Goal: Task Accomplishment & Management: Use online tool/utility

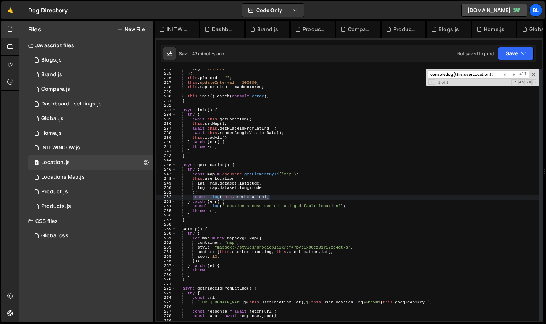
scroll to position [1035, 0]
type input "console.log(this.userLocation);"
click at [273, 197] on div "lng : 112.7521 } ; this . placeId = "" ; this . updateInterval = 300000 ; this …" at bounding box center [357, 195] width 363 height 252
click at [270, 193] on div "lng : 112.7521 } ; this . placeId = "" ; this . updateInterval = 300000 ; this …" at bounding box center [357, 197] width 363 height 261
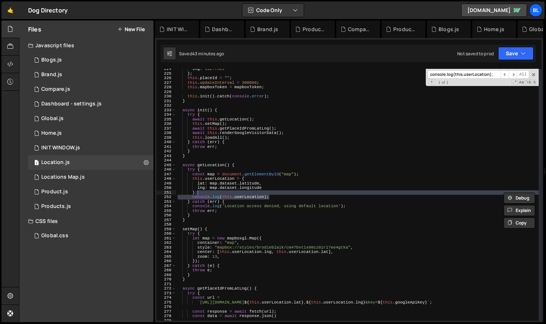
scroll to position [0, 1]
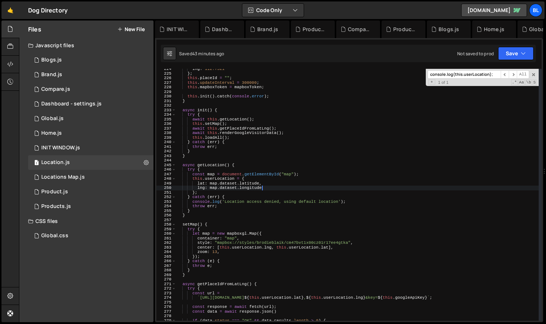
click at [275, 186] on div "lng : 112.7521 } ; this . placeId = "" ; this . updateInterval = 300000 ; this …" at bounding box center [357, 197] width 363 height 261
type textarea "lng: map.dataset.longitude"
click at [273, 162] on div "lng : 112.7521 } ; this . placeId = "" ; this . updateInterval = 300000 ; this …" at bounding box center [357, 197] width 363 height 261
click at [220, 270] on div "lng : 112.7521 } ; this . placeId = "" ; this . updateInterval = 300000 ; this …" at bounding box center [357, 197] width 363 height 261
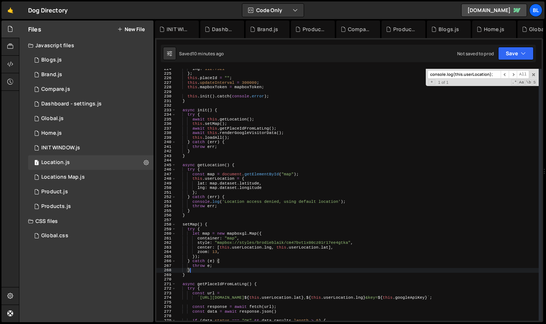
drag, startPoint x: 209, startPoint y: 201, endPoint x: 214, endPoint y: 200, distance: 5.3
click at [210, 201] on div "lng : 112.7521 } ; this . placeId = "" ; this . updateInterval = 300000 ; this …" at bounding box center [357, 197] width 363 height 261
type textarea "console.log('Location access denied, using default location');"
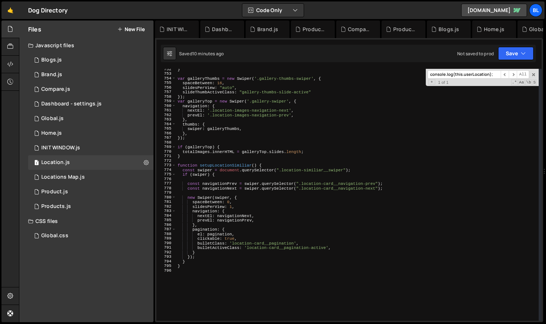
scroll to position [3537, 0]
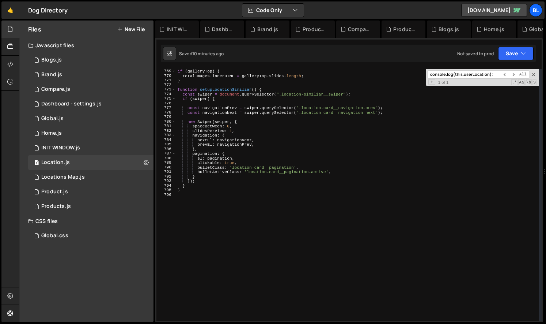
click at [229, 277] on div "if ( galleryTop ) { totalImages . innerHTML = galleryTop . slides . length ; } …" at bounding box center [357, 194] width 363 height 261
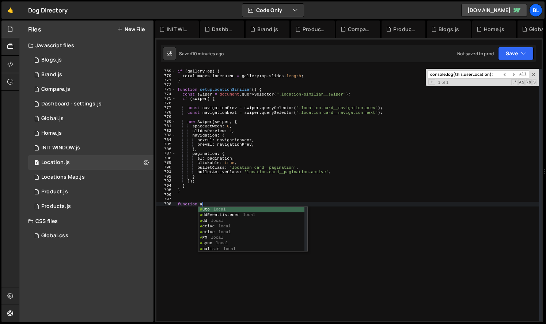
type textarea "function"
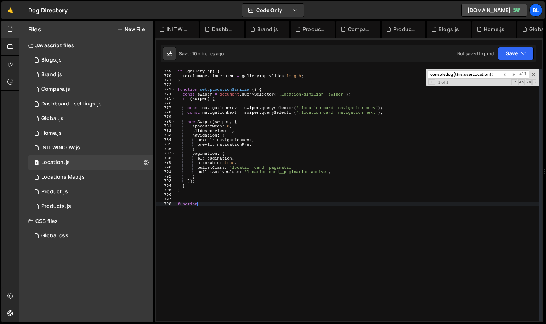
scroll to position [0, 0]
click at [194, 104] on div "if ( galleryTop ) { totalImages . innerHTML = galleryTop . slides . length ; } …" at bounding box center [357, 194] width 363 height 261
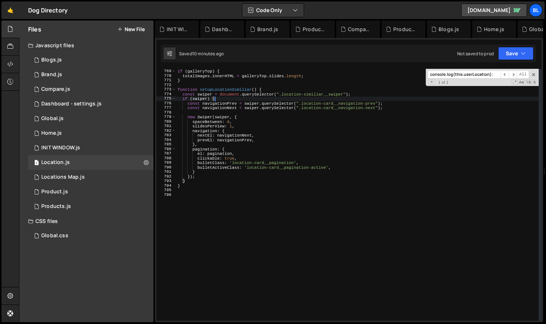
click at [194, 183] on div "if ( galleryTop ) { totalImages . innerHTML = galleryTop . slides . length ; } …" at bounding box center [357, 194] width 363 height 261
type textarea "}"
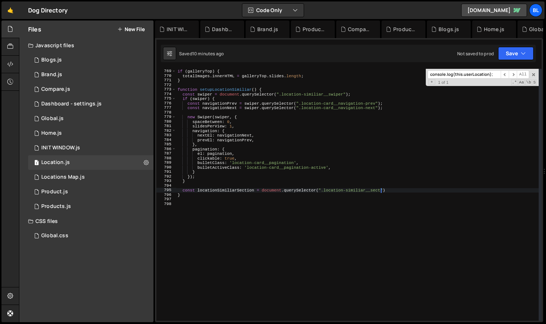
scroll to position [0, 18]
type textarea "const locationSimiliarSection = document.querySelector(".location-similiar__sec…"
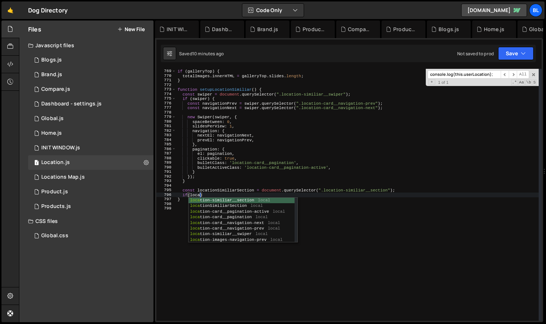
scroll to position [0, 2]
type textarea "if(locationSimiliarSection)"
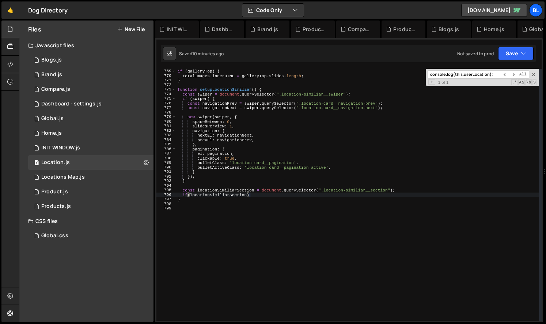
scroll to position [0, 0]
type textarea "if(locationSimiliarSection){"
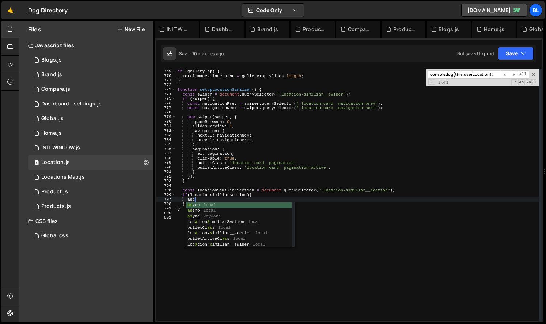
type textarea "a"
type textarea "lcoa"
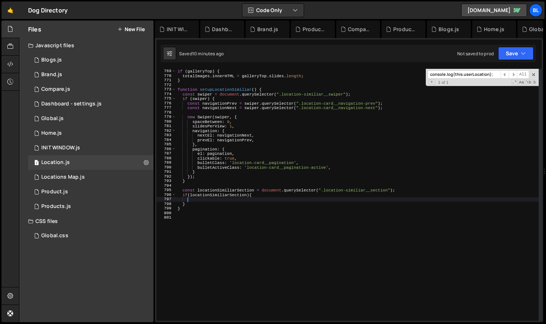
scroll to position [0, 0]
paste textarea "location-similiar__navigation"
type textarea "location-similiar__navigation"
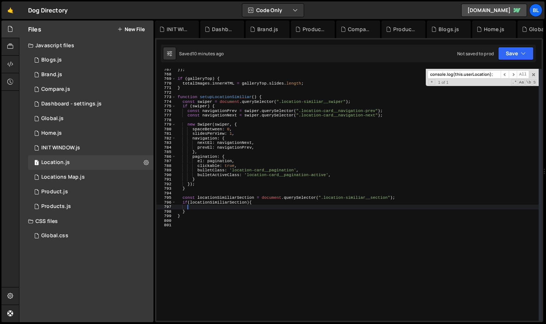
scroll to position [3530, 0]
click at [205, 152] on div "}) ; if ( galleryTop ) { totalImages . innerHTML = galleryTop . slides . length…" at bounding box center [357, 197] width 363 height 261
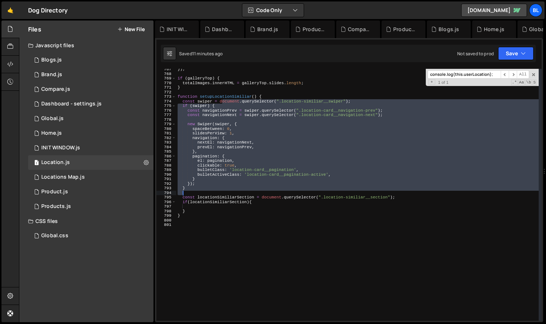
type textarea "// }"
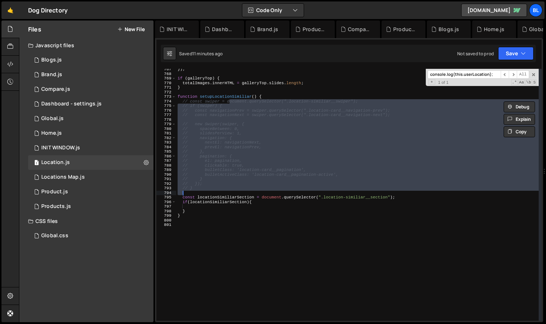
drag, startPoint x: 223, startPoint y: 101, endPoint x: 216, endPoint y: 191, distance: 90.2
click at [216, 191] on div "}) ; if ( galleryTop ) { totalImages . innerHTML = galleryTop . slides . length…" at bounding box center [357, 197] width 363 height 261
click at [220, 208] on div "}) ; if ( galleryTop ) { totalImages . innerHTML = galleryTop . slides . length…" at bounding box center [357, 197] width 363 height 261
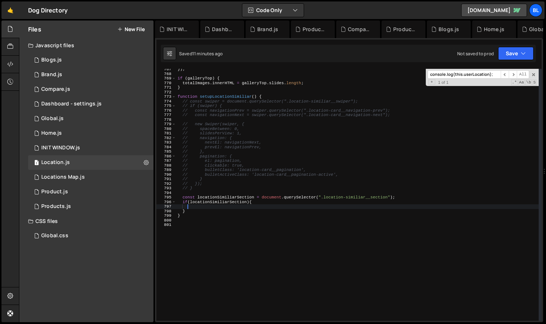
click at [229, 205] on div "}) ; if ( galleryTop ) { totalImages . innerHTML = galleryTop . slides . length…" at bounding box center [357, 197] width 363 height 261
paste textarea "location-similiar__navigation"
type textarea "location-similiar__navigation"
click at [240, 110] on div "}) ; if ( galleryTop ) { totalImages . innerHTML = galleryTop . slides . length…" at bounding box center [357, 197] width 363 height 261
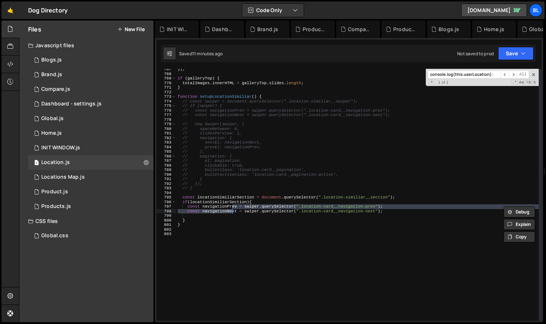
click at [373, 213] on div "}) ; if ( galleryTop ) { totalImages . innerHTML = galleryTop . slides . length…" at bounding box center [357, 197] width 363 height 261
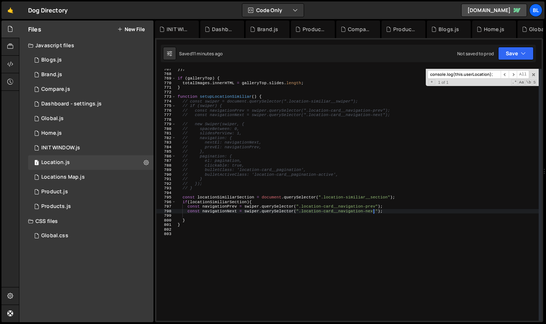
click at [373, 213] on div "}) ; if ( galleryTop ) { totalImages . innerHTML = galleryTop . slides . length…" at bounding box center [357, 197] width 363 height 261
paste textarea "location-similiar__navigation"
click at [218, 204] on div "}) ; if ( galleryTop ) { totalImages . innerHTML = galleryTop . slides . length…" at bounding box center [357, 197] width 363 height 261
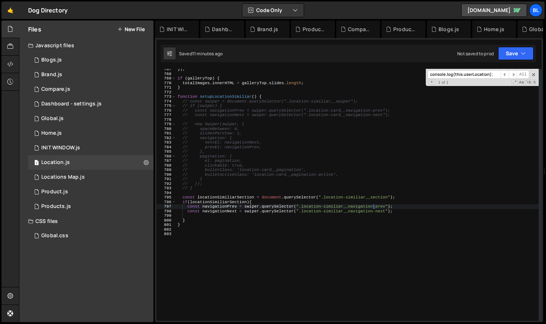
scroll to position [0, 6]
click at [218, 204] on div "}) ; if ( galleryTop ) { totalImages . innerHTML = galleryTop . slides . length…" at bounding box center [357, 197] width 363 height 261
click at [233, 197] on div "}) ; if ( galleryTop ) { totalImages . innerHTML = galleryTop . slides . length…" at bounding box center [357, 197] width 363 height 261
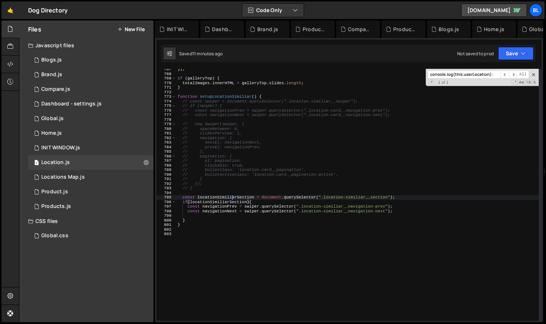
click at [233, 197] on div "}) ; if ( galleryTop ) { totalImages . innerHTML = galleryTop . slides . length…" at bounding box center [357, 197] width 363 height 261
click at [264, 163] on div "}) ; if ( galleryTop ) { totalImages . innerHTML = galleryTop . slides . length…" at bounding box center [357, 197] width 363 height 261
click at [236, 189] on div "}) ; if ( galleryTop ) { totalImages . innerHTML = galleryTop . slides . length…" at bounding box center [357, 197] width 363 height 261
type textarea "// }"
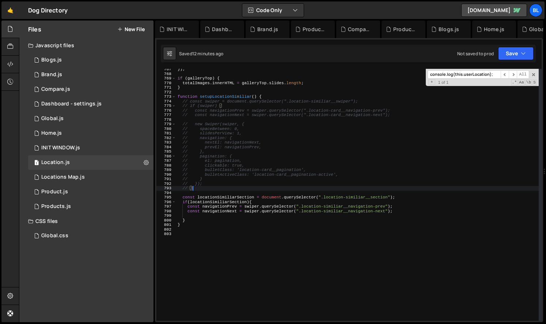
click at [228, 193] on div "}) ; if ( galleryTop ) { totalImages . innerHTML = galleryTop . slides . length…" at bounding box center [357, 197] width 363 height 261
click at [237, 196] on div "}) ; if ( galleryTop ) { totalImages . innerHTML = galleryTop . slides . length…" at bounding box center [357, 197] width 363 height 261
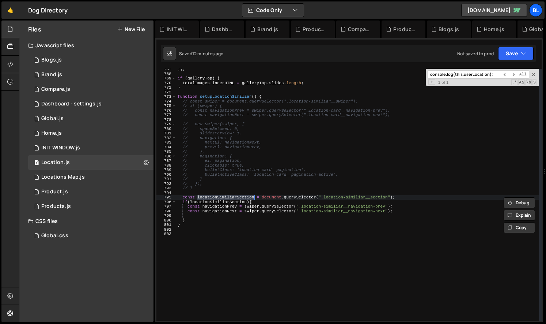
click at [400, 211] on div "}) ; if ( galleryTop ) { totalImages . innerHTML = galleryTop . slides . length…" at bounding box center [357, 197] width 363 height 261
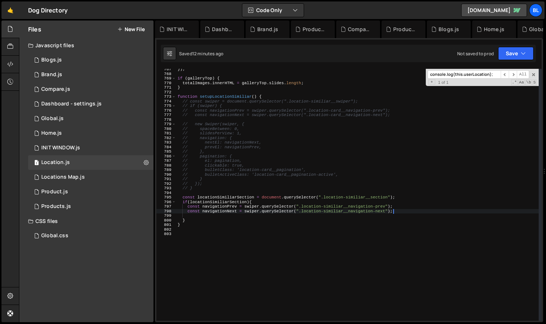
type textarea "const navigationPrev = swiper.querySelector(".location-similiar__navigation-pre…"
paste textarea "locationSimiliarSection"
type textarea "const locationSimiliar = locationSimiliarSection."
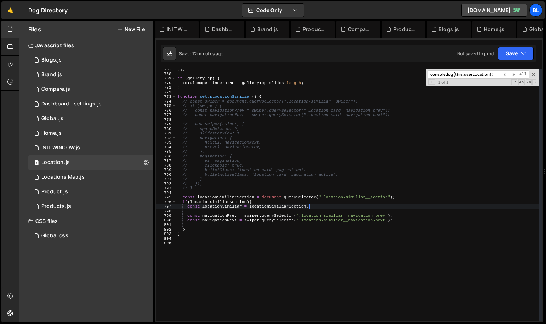
click at [256, 212] on div "}) ; if ( galleryTop ) { totalImages . innerHTML = galleryTop . slides . length…" at bounding box center [357, 197] width 363 height 261
click at [256, 213] on div "}) ; if ( galleryTop ) { totalImages . innerHTML = galleryTop . slides . length…" at bounding box center [357, 197] width 363 height 261
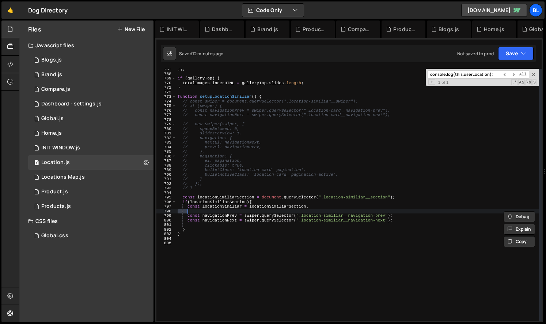
click at [253, 214] on div "}) ; if ( galleryTop ) { totalImages . innerHTML = galleryTop . slides . length…" at bounding box center [357, 197] width 363 height 261
paste textarea "locationSimiliarSection"
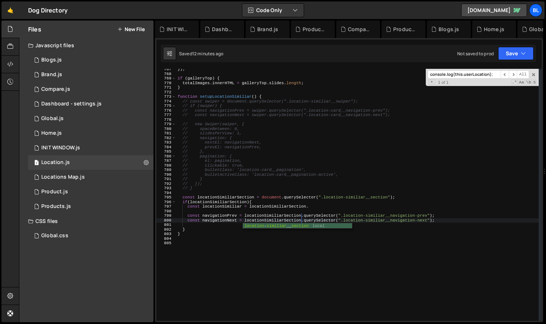
click at [322, 205] on div "}) ; if ( galleryTop ) { totalImages . innerHTML = galleryTop . slides . length…" at bounding box center [357, 197] width 363 height 261
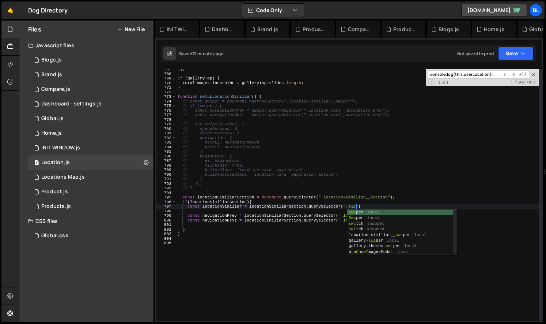
type textarea "const locationSimiliar = locationSimiliarSection.querySelector(".swiper")"
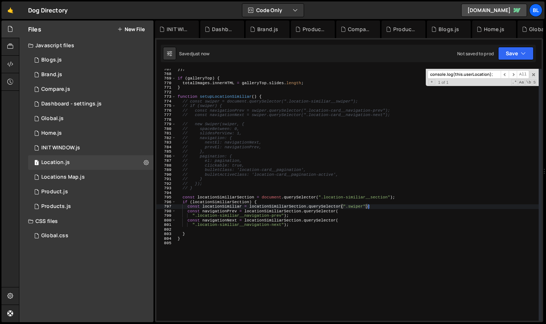
click at [216, 204] on div "}) ; if ( galleryTop ) { totalImages . innerHTML = galleryTop . slides . length…" at bounding box center [357, 197] width 363 height 261
click at [246, 205] on div "}) ; if ( galleryTop ) { totalImages . innerHTML = galleryTop . slides . length…" at bounding box center [357, 197] width 363 height 261
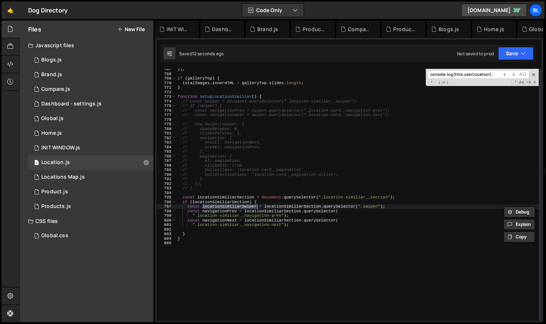
click at [281, 211] on div "}) ; if ( galleryTop ) { totalImages . innerHTML = galleryTop . slides . length…" at bounding box center [357, 197] width 363 height 261
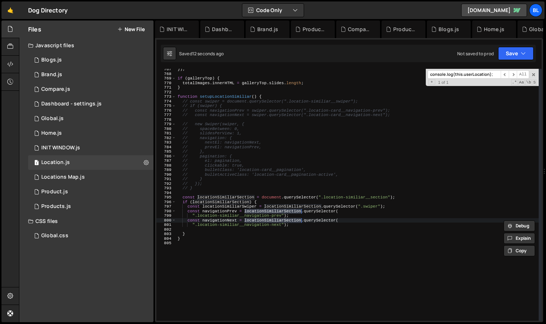
paste textarea "wiper"
type textarea "const navigationNext = locationSimiliarSwiper.querySelector("
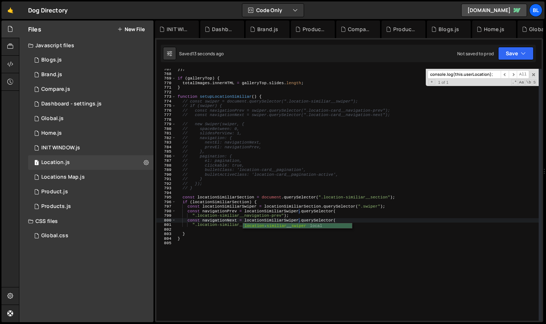
click at [269, 245] on div "}) ; if ( galleryTop ) { totalImages . innerHTML = galleryTop . slides . length…" at bounding box center [357, 197] width 363 height 261
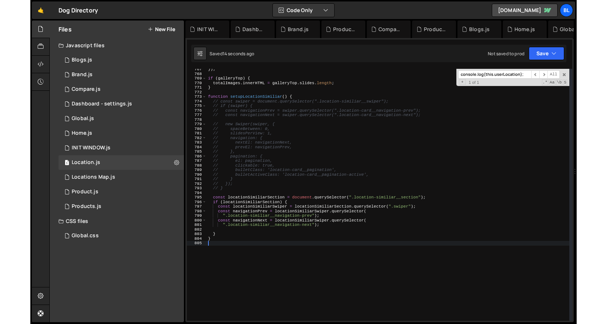
scroll to position [0, 0]
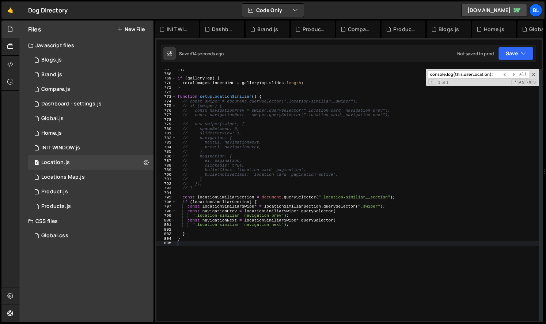
type textarea "".location-similiar__navigation-prev"); const navigationNext = locationSimiliar…"
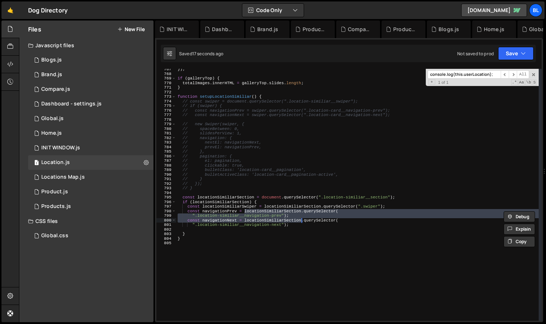
click at [249, 231] on div "}) ; if ( galleryTop ) { totalImages . innerHTML = galleryTop . slides . length…" at bounding box center [357, 197] width 363 height 261
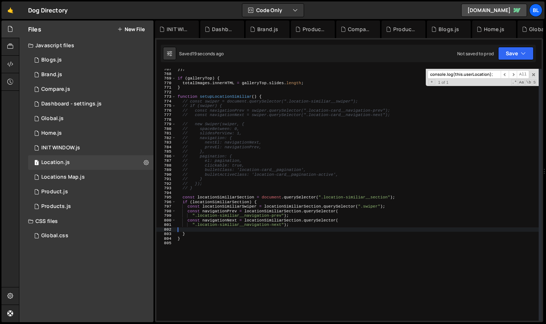
drag, startPoint x: 175, startPoint y: 124, endPoint x: 211, endPoint y: 192, distance: 77.2
click at [211, 192] on div "767 768 769 770 771 772 773 774 775 776 777 778 779 780 781 782 783 784 785 786…" at bounding box center [348, 195] width 385 height 252
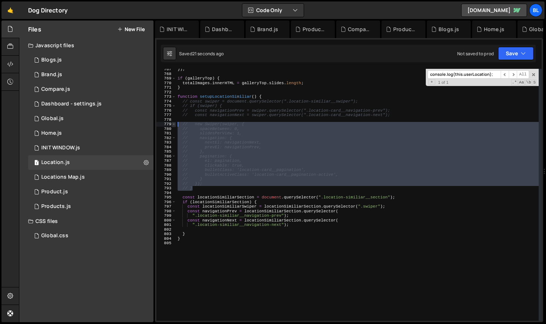
drag, startPoint x: 200, startPoint y: 189, endPoint x: 175, endPoint y: 123, distance: 70.9
click at [175, 123] on div "// new Swiper(swiper, { // spaceBetween: 0, 767 768 769 770 771 772 773 774 775…" at bounding box center [348, 195] width 385 height 252
click at [191, 233] on div "}) ; if ( galleryTop ) { totalImages . innerHTML = galleryTop . slides . length…" at bounding box center [357, 197] width 363 height 261
type textarea "}"
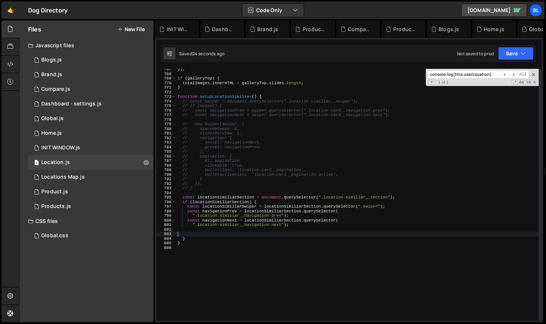
paste textarea "// }"
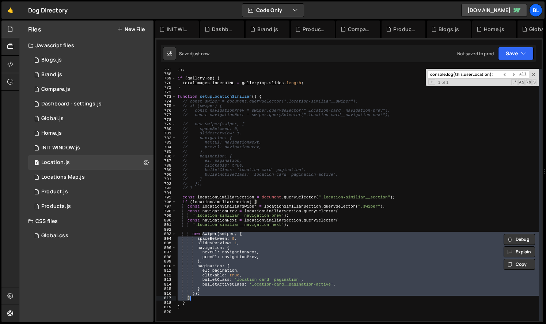
drag, startPoint x: 210, startPoint y: 234, endPoint x: 221, endPoint y: 296, distance: 63.1
click at [221, 296] on div "}) ; if ( galleryTop ) { totalImages . innerHTML = galleryTop . slides . length…" at bounding box center [357, 197] width 363 height 261
click at [229, 284] on div "}) ; if ( galleryTop ) { totalImages . innerHTML = galleryTop . slides . length…" at bounding box center [357, 197] width 363 height 261
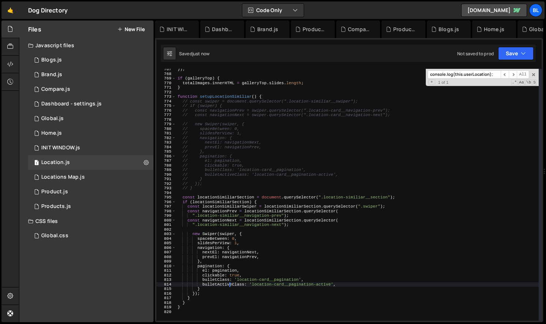
click at [199, 303] on div "}) ; if ( galleryTop ) { totalImages . innerHTML = galleryTop . slides . length…" at bounding box center [357, 197] width 363 height 261
click at [205, 299] on div "}) ; if ( galleryTop ) { totalImages . innerHTML = galleryTop . slides . length…" at bounding box center [357, 197] width 363 height 261
type textarea "}"
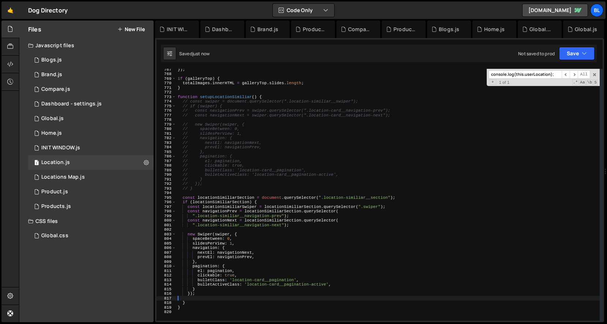
type textarea "});"
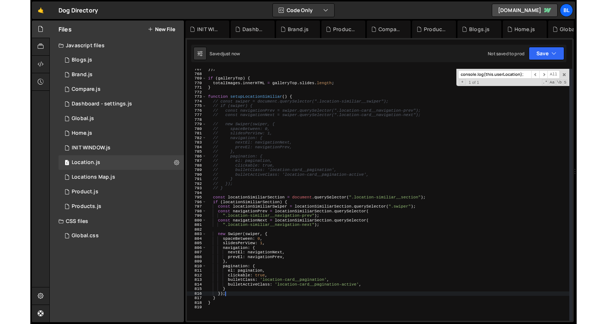
scroll to position [3530, 0]
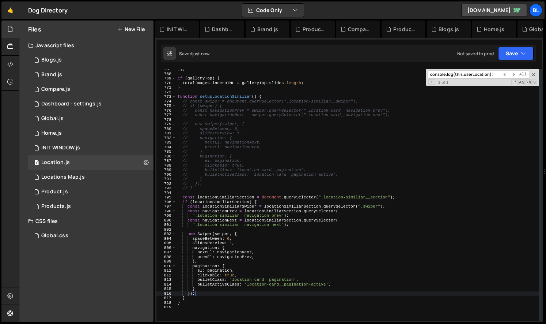
click at [222, 231] on div "}) ; if ( galleryTop ) { totalImages . innerHTML = galleryTop . slides . length…" at bounding box center [357, 197] width 363 height 261
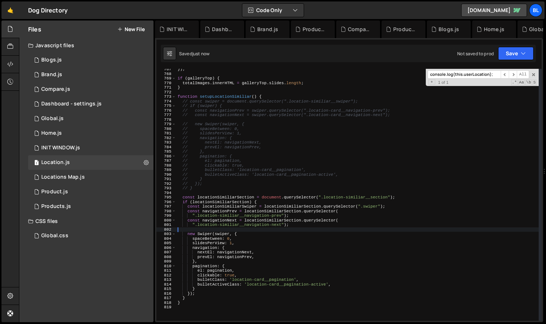
click at [230, 209] on div "}) ; if ( galleryTop ) { totalImages . innerHTML = galleryTop . slides . length…" at bounding box center [357, 197] width 363 height 261
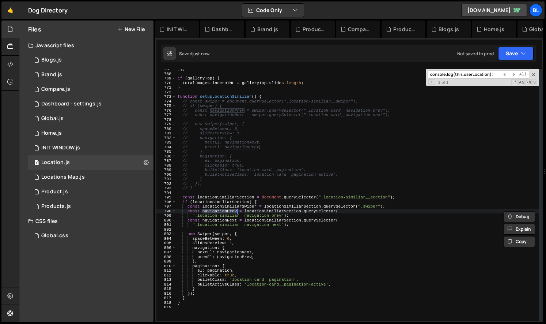
click at [229, 201] on div "}) ; if ( galleryTop ) { totalImages . innerHTML = galleryTop . slides . length…" at bounding box center [357, 197] width 363 height 261
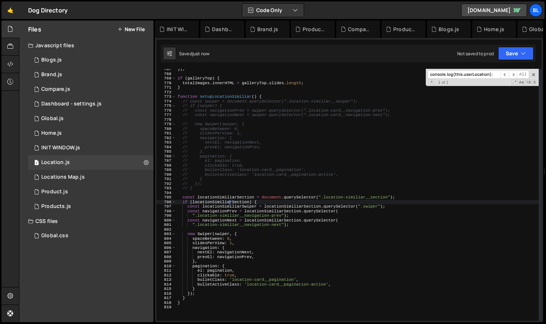
click at [229, 201] on div "}) ; if ( galleryTop ) { totalImages . innerHTML = galleryTop . slides . length…" at bounding box center [357, 197] width 363 height 261
click at [224, 206] on div "}) ; if ( galleryTop ) { totalImages . innerHTML = galleryTop . slides . length…" at bounding box center [357, 197] width 363 height 261
click at [223, 235] on div "}) ; if ( galleryTop ) { totalImages . innerHTML = galleryTop . slides . length…" at bounding box center [357, 197] width 363 height 261
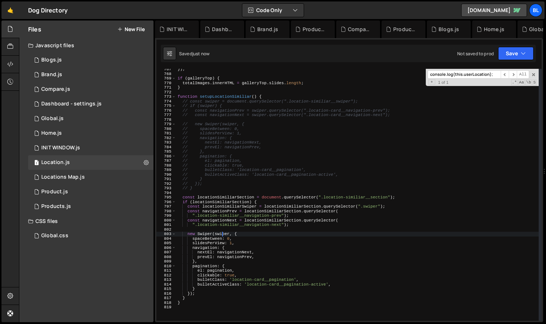
click at [223, 235] on div "}) ; if ( galleryTop ) { totalImages . innerHTML = galleryTop . slides . length…" at bounding box center [357, 197] width 363 height 261
paste textarea "locationSimiliarS"
click at [267, 236] on div "}) ; if ( galleryTop ) { totalImages . innerHTML = galleryTop . slides . length…" at bounding box center [357, 197] width 363 height 261
click at [229, 213] on div "}) ; if ( galleryTop ) { totalImages . innerHTML = galleryTop . slides . length…" at bounding box center [357, 197] width 363 height 261
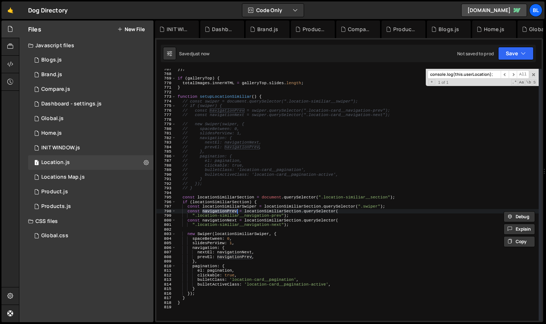
click at [279, 258] on div "}) ; if ( galleryTop ) { totalImages . innerHTML = galleryTop . slides . length…" at bounding box center [357, 197] width 363 height 261
click at [263, 268] on div "}) ; if ( galleryTop ) { totalImages . innerHTML = galleryTop . slides . length…" at bounding box center [357, 197] width 363 height 261
type textarea "pagination: {"
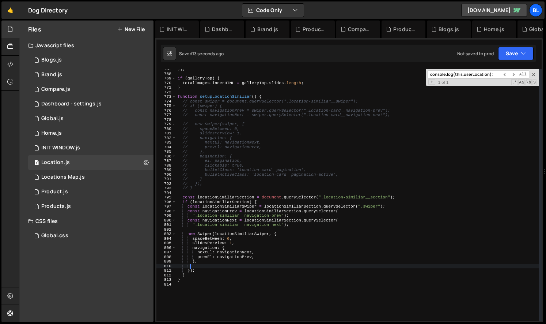
drag, startPoint x: 190, startPoint y: 264, endPoint x: 209, endPoint y: 290, distance: 33.2
click at [209, 290] on div "}) ; if ( galleryTop ) { totalImages . innerHTML = galleryTop . slides . length…" at bounding box center [357, 197] width 363 height 261
click at [214, 271] on div "}) ; if ( galleryTop ) { totalImages . innerHTML = galleryTop . slides . length…" at bounding box center [357, 197] width 363 height 261
click at [216, 266] on div "}) ; if ( galleryTop ) { totalImages . innerHTML = galleryTop . slides . length…" at bounding box center [357, 197] width 363 height 261
click at [231, 242] on div "}) ; if ( galleryTop ) { totalImages . innerHTML = galleryTop . slides . length…" at bounding box center [357, 197] width 363 height 261
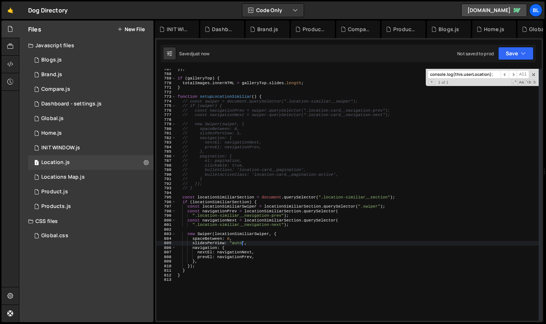
click at [229, 239] on div "}) ; if ( galleryTop ) { totalImages . innerHTML = galleryTop . slides . length…" at bounding box center [357, 197] width 363 height 261
click at [296, 271] on div "}) ; if ( galleryTop ) { totalImages . innerHTML = galleryTop . slides . length…" at bounding box center [357, 197] width 363 height 261
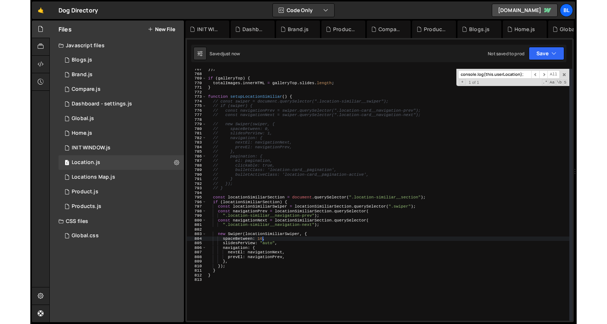
scroll to position [0, 0]
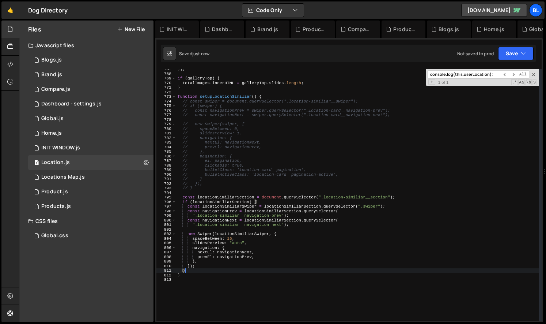
click at [282, 250] on div "}) ; if ( galleryTop ) { totalImages . innerHTML = galleryTop . slides . length…" at bounding box center [357, 197] width 363 height 261
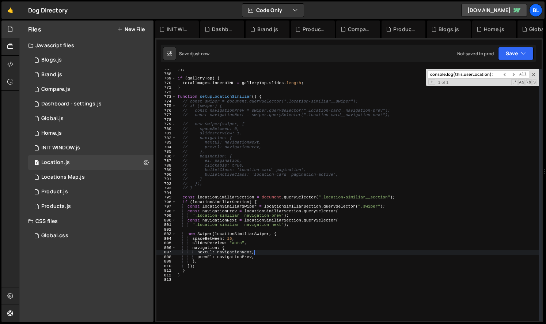
click at [345, 199] on div "}) ; if ( galleryTop ) { totalImages . innerHTML = galleryTop . slides . length…" at bounding box center [357, 197] width 363 height 261
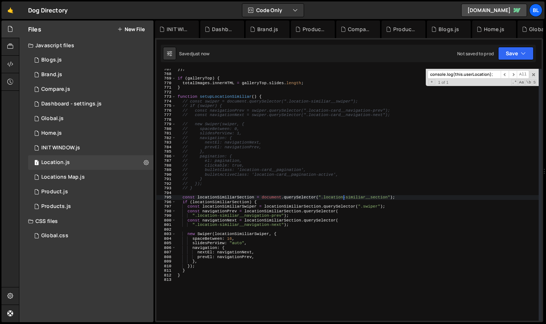
click at [240, 198] on div "}) ; if ( galleryTop ) { totalImages . innerHTML = galleryTop . slides . length…" at bounding box center [357, 197] width 363 height 261
click at [239, 198] on div "}) ; if ( galleryTop ) { totalImages . innerHTML = galleryTop . slides . length…" at bounding box center [357, 197] width 363 height 261
click at [307, 197] on div "}) ; if ( galleryTop ) { totalImages . innerHTML = galleryTop . slides . length…" at bounding box center [357, 197] width 363 height 261
click at [222, 100] on div "}) ; if ( galleryTop ) { totalImages . innerHTML = galleryTop . slides . length…" at bounding box center [357, 197] width 363 height 261
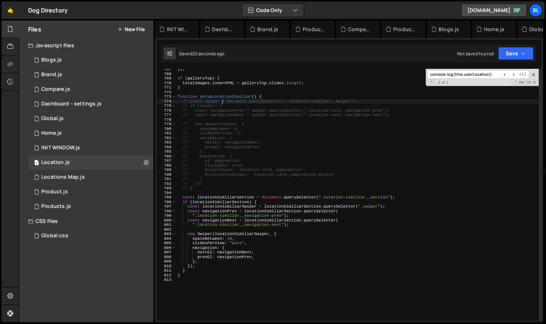
click at [222, 100] on div "}) ; if ( galleryTop ) { totalImages . innerHTML = galleryTop . slides . length…" at bounding box center [357, 197] width 363 height 261
click at [224, 98] on div "}) ; if ( galleryTop ) { totalImages . innerHTML = galleryTop . slides . length…" at bounding box center [357, 197] width 363 height 261
type textarea "function setupLocationSimiliar() {"
click at [224, 98] on div "}) ; if ( galleryTop ) { totalImages . innerHTML = galleryTop . slides . length…" at bounding box center [357, 197] width 363 height 261
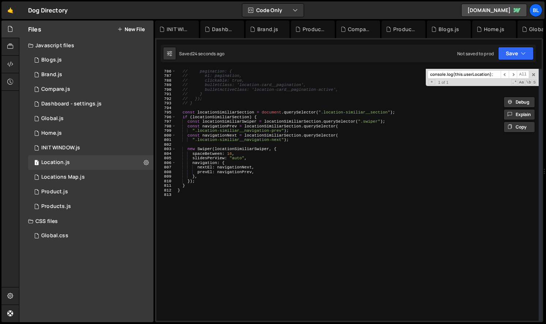
scroll to position [3615, 0]
click at [235, 236] on div "// }, // pagination: { // el: pagination, // clickable: true, // bulletClass: '…" at bounding box center [357, 194] width 363 height 261
paste textarea "setupLocationSimiliar"
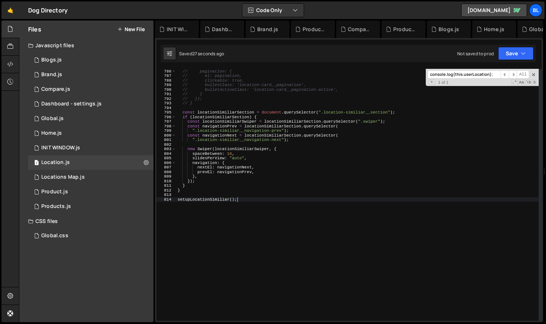
click at [215, 200] on div "// }, // pagination: { // el: pagination, // clickable: true, // bulletClass: '…" at bounding box center [357, 194] width 363 height 261
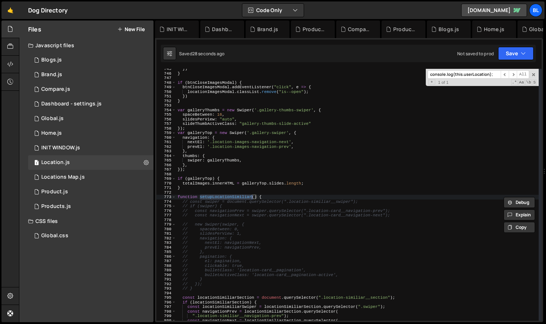
scroll to position [3619, 0]
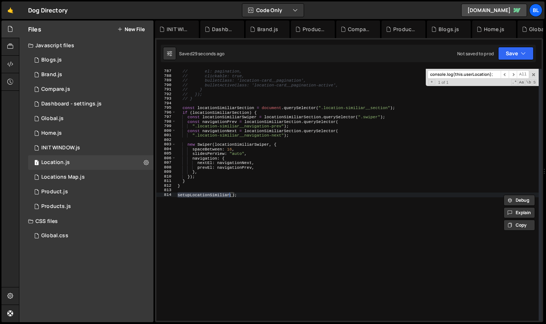
type textarea "}"
click at [271, 184] on div "// pagination: { // el: pagination, // clickable: true, // bulletClass: 'locati…" at bounding box center [357, 194] width 363 height 261
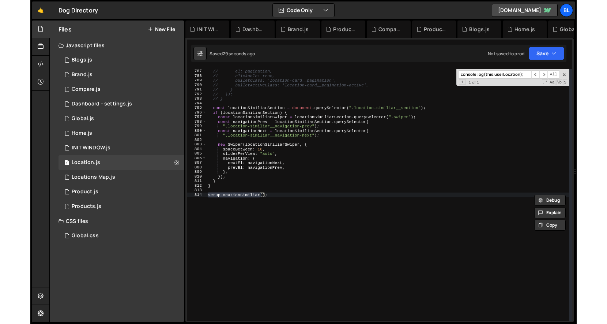
scroll to position [0, 0]
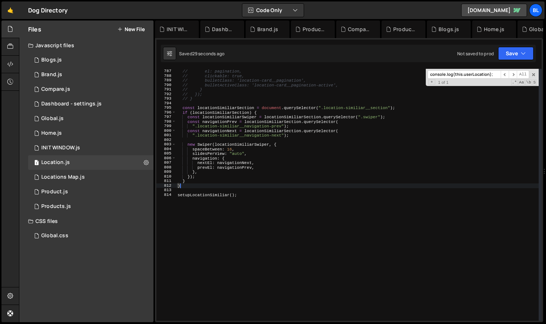
click at [272, 192] on div "// pagination: { // el: pagination, // clickable: true, // bulletClass: 'locati…" at bounding box center [357, 194] width 363 height 261
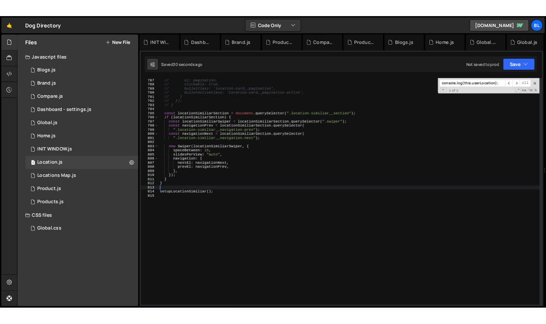
scroll to position [3619, 0]
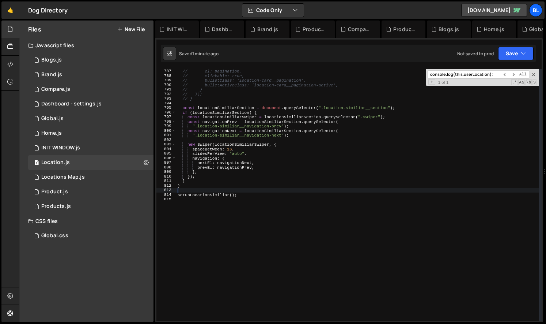
click at [279, 148] on div "// pagination: { // el: pagination, // clickable: true, // bulletClass: 'locati…" at bounding box center [357, 194] width 363 height 261
type textarea "spaceBetween: 16,"
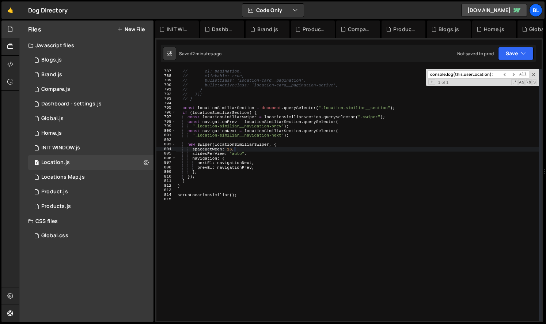
click at [287, 142] on div "// pagination: { // el: pagination, // clickable: true, // bulletClass: 'locati…" at bounding box center [357, 194] width 363 height 261
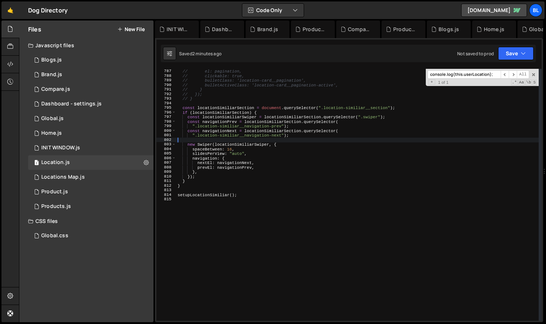
click at [284, 173] on div "// pagination: { // el: pagination, // clickable: true, // bulletClass: 'locati…" at bounding box center [357, 194] width 363 height 261
paste textarea "location-similiar__navigation"
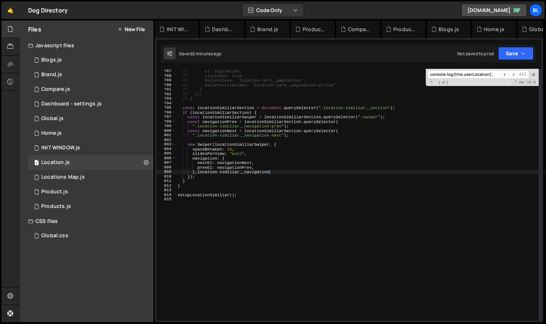
type textarea "},"
drag, startPoint x: 314, startPoint y: 174, endPoint x: 337, endPoint y: 155, distance: 29.6
click at [314, 174] on div "// pagination: { // el: pagination, // clickable: true, // bulletClass: 'locati…" at bounding box center [357, 194] width 363 height 261
click at [533, 74] on span at bounding box center [533, 74] width 5 height 5
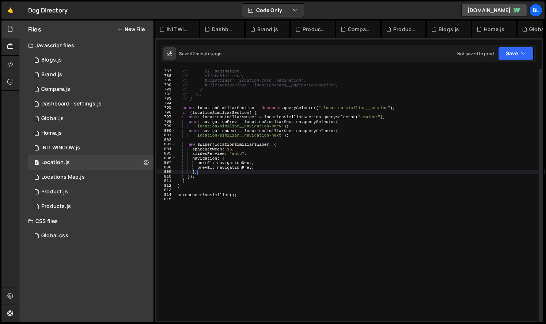
click at [337, 197] on div "// pagination: { // el: pagination, // clickable: true, // bulletClass: 'locati…" at bounding box center [357, 194] width 363 height 261
click at [206, 196] on div "// pagination: { // el: pagination, // clickable: true, // bulletClass: 'locati…" at bounding box center [357, 194] width 363 height 261
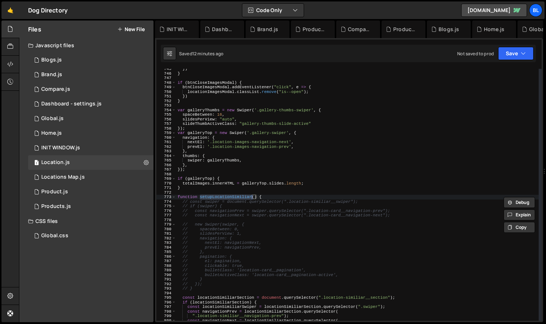
scroll to position [3622, 0]
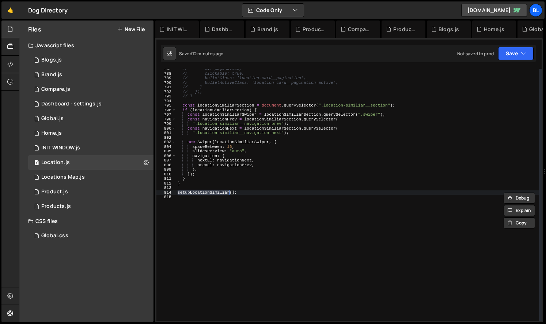
click at [262, 167] on div "// el: pagination, // clickable: true, // bulletClass: 'location-card__paginati…" at bounding box center [357, 197] width 363 height 261
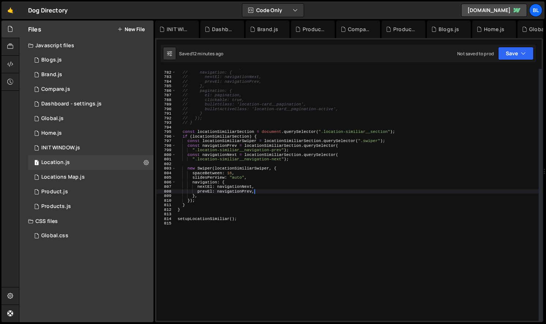
click at [296, 173] on div "// slidesPerView: 1, // navigation: { // nextEl: navigationNext, // prevEl: nav…" at bounding box center [357, 195] width 363 height 261
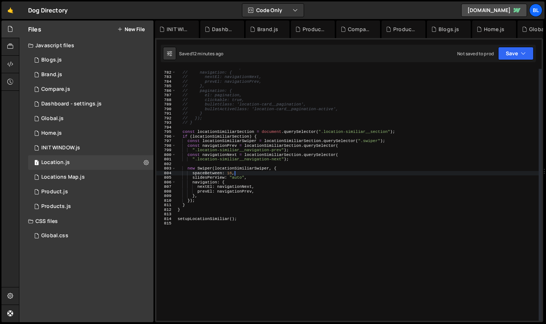
click at [339, 157] on div "// slidesPerView: 1, // navigation: { // nextEl: navigationNext, // prevEl: nav…" at bounding box center [357, 195] width 363 height 261
click at [368, 151] on div "// slidesPerView: 1, // navigation: { // nextEl: navigationNext, // prevEl: nav…" at bounding box center [357, 195] width 363 height 261
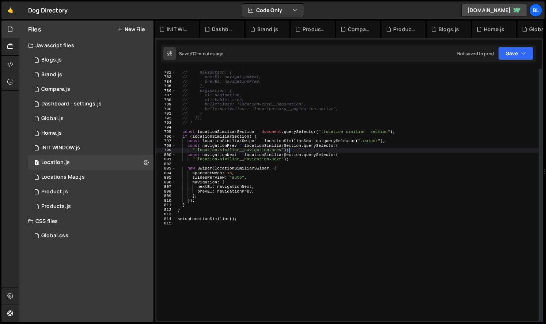
click at [375, 142] on div "// slidesPerView: 1, // navigation: { // nextEl: navigationNext, // prevEl: nav…" at bounding box center [357, 195] width 363 height 261
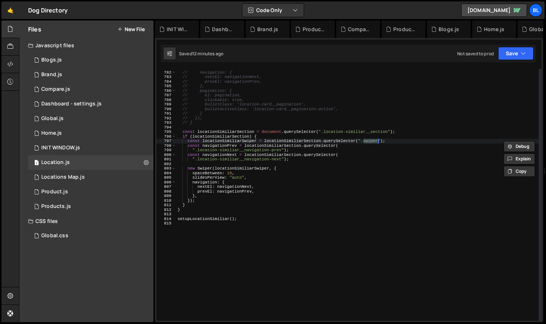
paste textarea "location-similiar__"
click at [420, 152] on div "// slidesPerView: 1, // navigation: { // nextEl: navigationNext, // prevEl: nav…" at bounding box center [357, 195] width 363 height 261
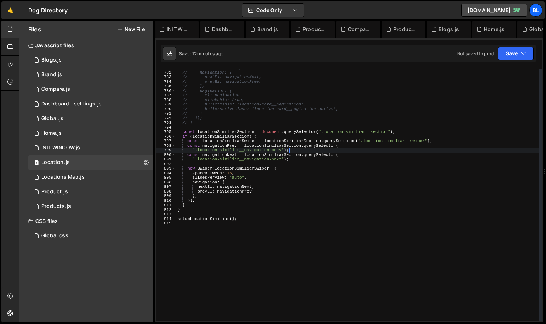
click at [400, 153] on div "// slidesPerView: 1, // navigation: { // nextEl: navigationNext, // prevEl: nav…" at bounding box center [357, 195] width 363 height 261
click at [353, 155] on div "// slidesPerView: 1, // navigation: { // nextEl: navigationNext, // prevEl: nav…" at bounding box center [357, 195] width 363 height 261
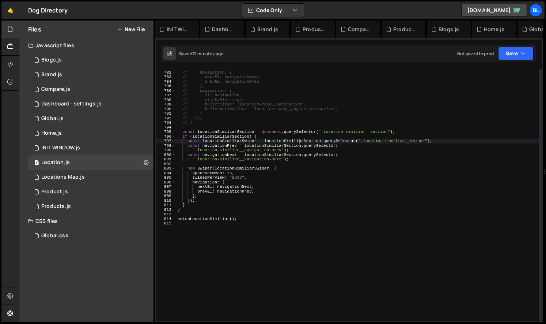
click at [298, 142] on div "// slidesPerView: 1, // navigation: { // nextEl: navigationNext, // prevEl: nav…" at bounding box center [357, 195] width 363 height 261
click at [215, 155] on div "// slidesPerView: 1, // navigation: { // nextEl: navigationNext, // prevEl: nav…" at bounding box center [357, 195] width 363 height 261
click at [210, 143] on div "// slidesPerView: 1, // navigation: { // nextEl: navigationNext, // prevEl: nav…" at bounding box center [357, 195] width 363 height 261
click at [213, 140] on div "// slidesPerView: 1, // navigation: { // nextEl: navigationNext, // prevEl: nav…" at bounding box center [357, 195] width 363 height 261
click at [273, 130] on div "// slidesPerView: 1, // navigation: { // nextEl: navigationNext, // prevEl: nav…" at bounding box center [357, 195] width 363 height 261
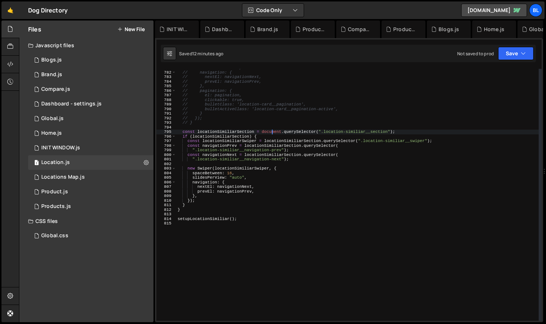
click at [280, 136] on div "// slidesPerView: 1, // navigation: { // nextEl: navigationNext, // prevEl: nav…" at bounding box center [357, 195] width 363 height 261
click at [325, 138] on div "// slidesPerView: 1, // navigation: { // nextEl: navigationNext, // prevEl: nav…" at bounding box center [357, 195] width 363 height 261
click at [297, 140] on div "// slidesPerView: 1, // navigation: { // nextEl: navigationNext, // prevEl: nav…" at bounding box center [357, 195] width 363 height 261
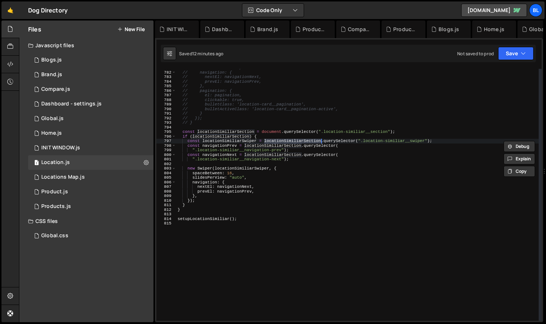
click at [310, 140] on div "// slidesPerView: 1, // navigation: { // nextEl: navigationNext, // prevEl: nav…" at bounding box center [357, 195] width 363 height 261
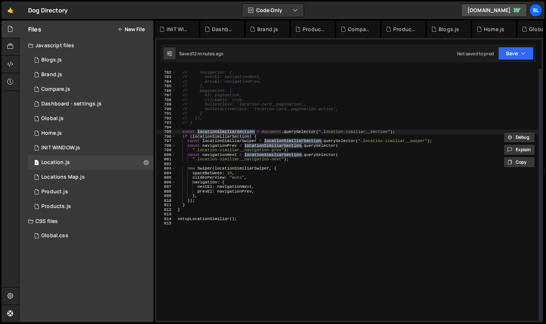
click at [283, 176] on div "// slidesPerView: 1, // navigation: { // nextEl: navigationNext, // prevEl: nav…" at bounding box center [357, 195] width 363 height 261
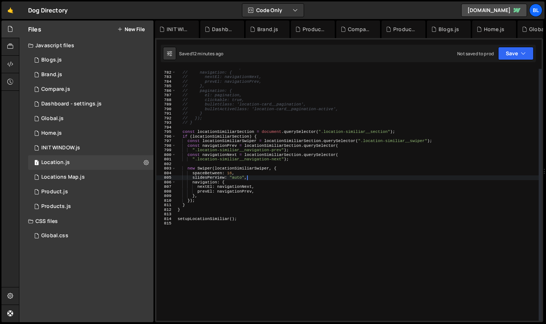
click at [264, 174] on div "// slidesPerView: 1, // navigation: { // nextEl: navigationNext, // prevEl: nav…" at bounding box center [357, 195] width 363 height 261
click at [260, 156] on div "// slidesPerView: 1, // navigation: { // nextEl: navigationNext, // prevEl: nav…" at bounding box center [357, 195] width 363 height 261
click at [274, 142] on div "// slidesPerView: 1, // navigation: { // nextEl: navigationNext, // prevEl: nav…" at bounding box center [357, 195] width 363 height 261
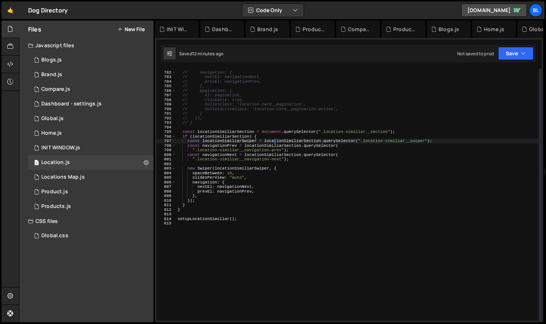
click at [321, 139] on div "// slidesPerView: 1, // navigation: { // nextEl: navigationNext, // prevEl: nav…" at bounding box center [357, 195] width 363 height 261
click at [374, 137] on div "// slidesPerView: 1, // navigation: { // nextEl: navigationNext, // prevEl: nav…" at bounding box center [357, 195] width 363 height 261
click at [375, 147] on div "// slidesPerView: 1, // navigation: { // nextEl: navigationNext, // prevEl: nav…" at bounding box center [357, 195] width 363 height 261
click at [393, 140] on div "// slidesPerView: 1, // navigation: { // nextEl: navigationNext, // prevEl: nav…" at bounding box center [357, 195] width 363 height 261
click at [328, 141] on div "// slidesPerView: 1, // navigation: { // nextEl: navigationNext, // prevEl: nav…" at bounding box center [357, 195] width 363 height 261
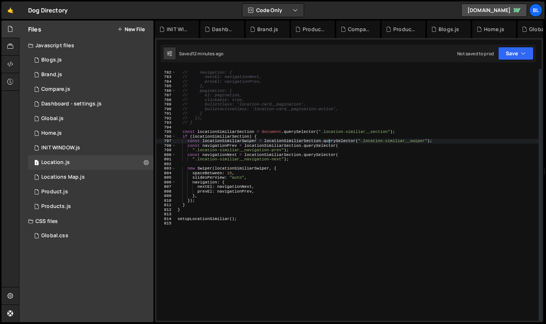
click at [312, 141] on div "// slidesPerView: 1, // navigation: { // nextEl: navigationNext, // prevEl: nav…" at bounding box center [357, 195] width 363 height 261
click at [296, 131] on div "// slidesPerView: 1, // navigation: { // nextEl: navigationNext, // prevEl: nav…" at bounding box center [357, 195] width 363 height 261
click at [371, 141] on div "// slidesPerView: 1, // navigation: { // nextEl: navigationNext, // prevEl: nav…" at bounding box center [357, 195] width 363 height 261
click at [373, 141] on div "// slidesPerView: 1, // navigation: { // nextEl: navigationNext, // prevEl: nav…" at bounding box center [357, 195] width 363 height 261
click at [384, 145] on div "// slidesPerView: 1, // navigation: { // nextEl: navigationNext, // prevEl: nav…" at bounding box center [357, 195] width 363 height 261
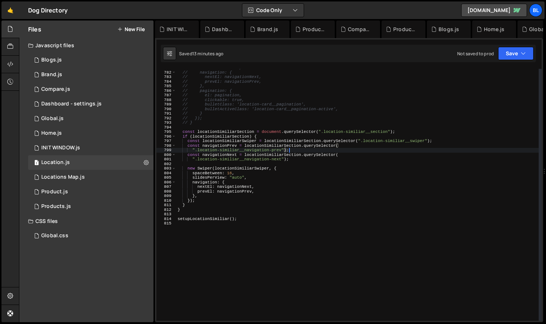
click at [397, 150] on div "// slidesPerView: 1, // navigation: { // nextEl: navigationNext, // prevEl: nav…" at bounding box center [357, 195] width 363 height 261
click at [389, 139] on div "// slidesPerView: 1, // navigation: { // nextEl: navigationNext, // prevEl: nav…" at bounding box center [357, 195] width 363 height 261
click at [382, 147] on div "// slidesPerView: 1, // navigation: { // nextEl: navigationNext, // prevEl: nav…" at bounding box center [357, 195] width 363 height 261
click at [375, 155] on div "// slidesPerView: 1, // navigation: { // nextEl: navigationNext, // prevEl: nav…" at bounding box center [357, 195] width 363 height 261
click at [384, 146] on div "// slidesPerView: 1, // navigation: { // nextEl: navigationNext, // prevEl: nav…" at bounding box center [357, 195] width 363 height 261
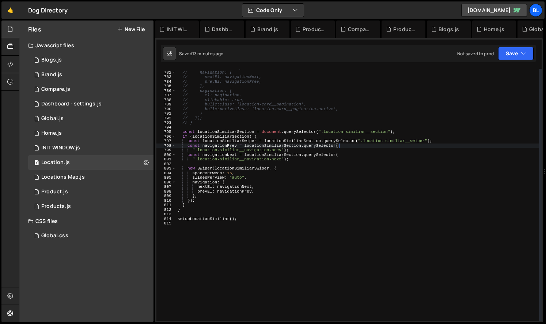
click at [371, 143] on div "// slidesPerView: 1, // navigation: { // nextEl: navigationNext, // prevEl: nav…" at bounding box center [357, 195] width 363 height 261
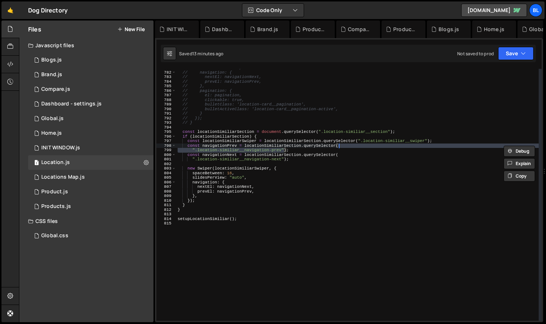
click at [359, 145] on div "// slidesPerView: 1, // navigation: { // nextEl: navigationNext, // prevEl: nav…" at bounding box center [357, 195] width 363 height 252
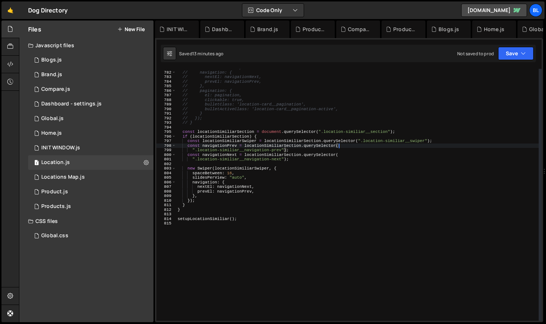
click at [329, 147] on div "// slidesPerView: 1, // navigation: { // nextEl: navigationNext, // prevEl: nav…" at bounding box center [357, 195] width 363 height 261
click at [304, 142] on div "// slidesPerView: 1, // navigation: { // nextEl: navigationNext, // prevEl: nav…" at bounding box center [357, 195] width 363 height 261
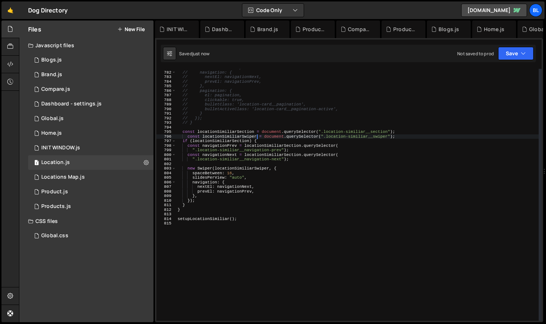
click at [242, 137] on div "// slidesPerView: 1, // navigation: { // nextEl: navigationNext, // prevEl: nav…" at bounding box center [357, 195] width 363 height 261
click at [233, 140] on div "// slidesPerView: 1, // navigation: { // nextEl: navigationNext, // prevEl: nav…" at bounding box center [357, 195] width 363 height 261
paste textarea "wiper"
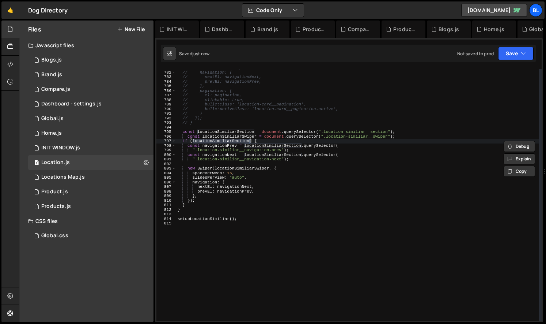
scroll to position [0, 6]
click at [271, 137] on div "// slidesPerView: 1, // navigation: { // nextEl: navigationNext, // prevEl: nav…" at bounding box center [357, 195] width 363 height 261
click at [281, 146] on div "// slidesPerView: 1, // navigation: { // nextEl: navigationNext, // prevEl: nav…" at bounding box center [357, 195] width 363 height 261
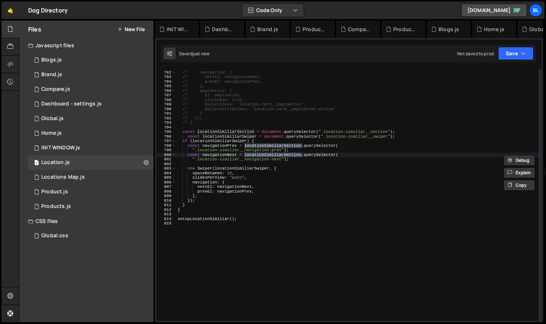
paste textarea "wiper"
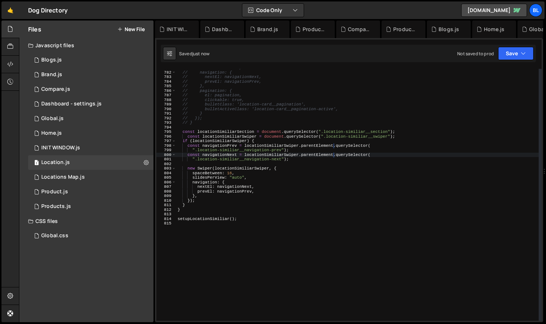
scroll to position [0, 14]
type textarea "const locationSimiliarSection = document.querySelector(".location-similiar__sec…"
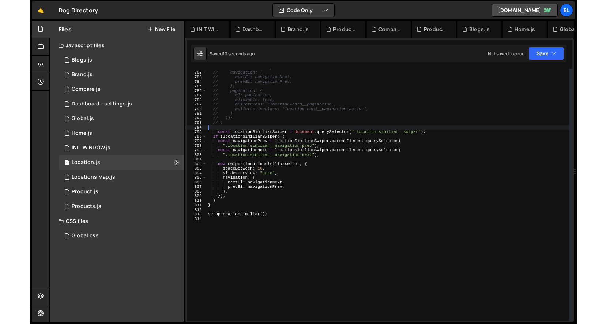
scroll to position [0, 0]
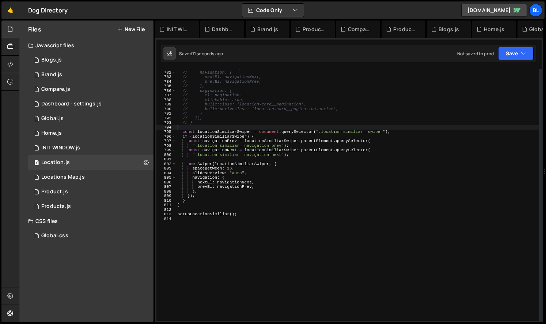
drag, startPoint x: 404, startPoint y: 133, endPoint x: 404, endPoint y: 126, distance: 6.9
click at [404, 126] on div "// slidesPerView: 1, // navigation: { // nextEl: navigationNext, // prevEl: nav…" at bounding box center [357, 195] width 363 height 261
click at [324, 166] on div "// slidesPerView: 1, // navigation: { // nextEl: navigationNext, // prevEl: nav…" at bounding box center [357, 195] width 363 height 261
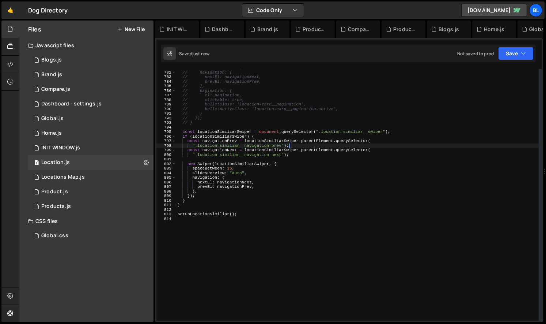
click at [296, 144] on div "// slidesPerView: 1, // navigation: { // nextEl: navigationNext, // prevEl: nav…" at bounding box center [357, 195] width 363 height 261
click at [285, 142] on div "// slidesPerView: 1, // navigation: { // nextEl: navigationNext, // prevEl: nav…" at bounding box center [357, 195] width 363 height 261
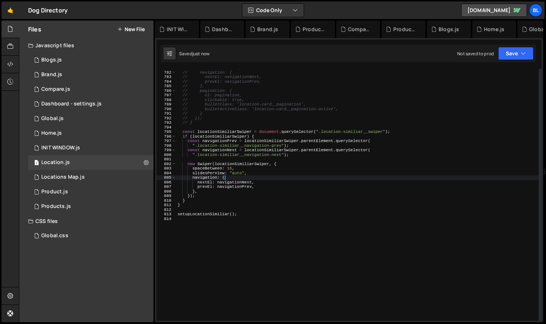
click at [288, 179] on div "// slidesPerView: 1, // navigation: { // nextEl: navigationNext, // prevEl: nav…" at bounding box center [357, 195] width 363 height 261
click at [262, 175] on div "// slidesPerView: 1, // navigation: { // nextEl: navigationNext, // prevEl: nav…" at bounding box center [357, 195] width 363 height 261
click at [229, 134] on div "// slidesPerView: 1, // navigation: { // nextEl: navigationNext, // prevEl: nav…" at bounding box center [357, 195] width 363 height 261
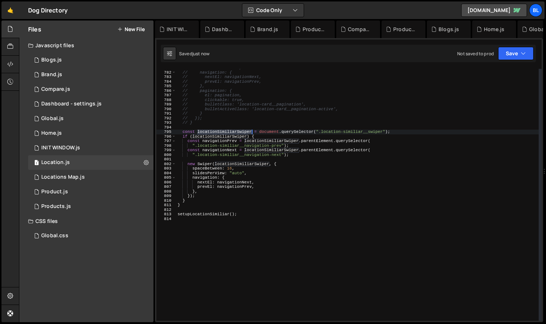
click at [229, 134] on div "// slidesPerView: 1, // navigation: { // nextEl: navigationNext, // prevEl: nav…" at bounding box center [357, 195] width 363 height 261
click at [247, 169] on div "// slidesPerView: 1, // navigation: { // nextEl: navigationNext, // prevEl: nav…" at bounding box center [357, 195] width 363 height 261
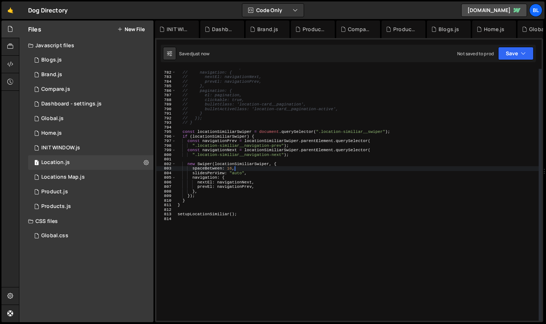
click at [245, 165] on div "// slidesPerView: 1, // navigation: { // nextEl: navigationNext, // prevEl: nav…" at bounding box center [357, 195] width 363 height 261
paste textarea "spaceBetween: 16,"
click at [311, 166] on div "// slidesPerView: 1, // navigation: { // nextEl: navigationNext, // prevEl: nav…" at bounding box center [357, 195] width 363 height 261
click at [302, 175] on div "// slidesPerView: 1, // navigation: { // nextEl: navigationNext, // prevEl: nav…" at bounding box center [357, 195] width 363 height 261
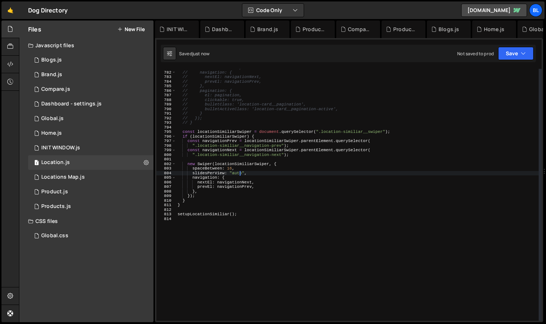
click at [237, 171] on div "// slidesPerView: 1, // navigation: { // nextEl: navigationNext, // prevEl: nav…" at bounding box center [357, 195] width 363 height 261
drag, startPoint x: 181, startPoint y: 168, endPoint x: 246, endPoint y: 167, distance: 65.4
click at [246, 167] on div "// slidesPerView: 1, // navigation: { // nextEl: navigationNext, // prevEl: nav…" at bounding box center [357, 195] width 363 height 261
click at [278, 171] on div "// slidesPerView: 1, // navigation: { // nextEl: navigationNext, // prevEl: nav…" at bounding box center [357, 195] width 363 height 261
drag, startPoint x: 206, startPoint y: 196, endPoint x: 222, endPoint y: 193, distance: 15.9
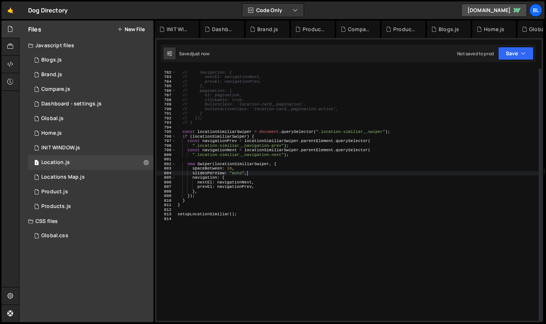
click at [207, 196] on div "// slidesPerView: 1, // navigation: { // nextEl: navigationNext, // prevEl: nav…" at bounding box center [357, 195] width 363 height 261
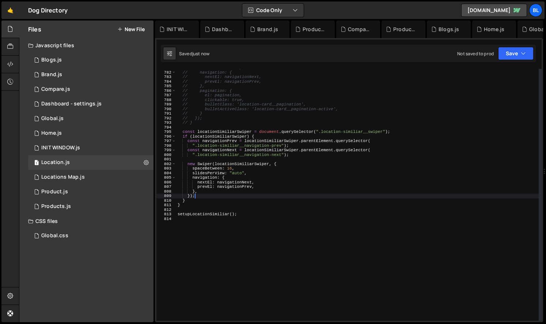
click at [258, 189] on div "// slidesPerView: 1, // navigation: { // nextEl: navigationNext, // prevEl: nav…" at bounding box center [357, 195] width 363 height 261
type textarea "},"
click at [298, 208] on div "// slidesPerView: 1, // navigation: { // nextEl: navigationNext, // prevEl: nav…" at bounding box center [357, 195] width 363 height 261
drag, startPoint x: 291, startPoint y: 220, endPoint x: 281, endPoint y: 219, distance: 10.7
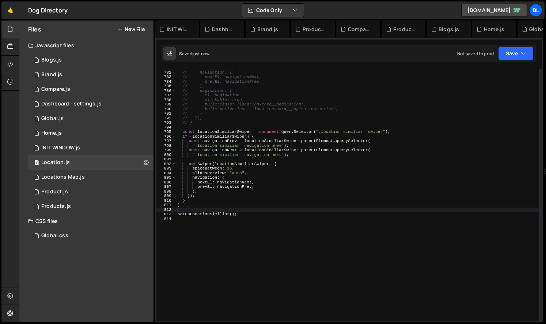
click at [290, 220] on div "// slidesPerView: 1, // navigation: { // nextEl: navigationNext, // prevEl: nav…" at bounding box center [357, 195] width 363 height 261
click at [227, 215] on div "// slidesPerView: 1, // navigation: { // nextEl: navigationNext, // prevEl: nav…" at bounding box center [357, 195] width 363 height 261
click at [226, 215] on div "// slidesPerView: 1, // navigation: { // nextEl: navigationNext, // prevEl: nav…" at bounding box center [357, 195] width 363 height 261
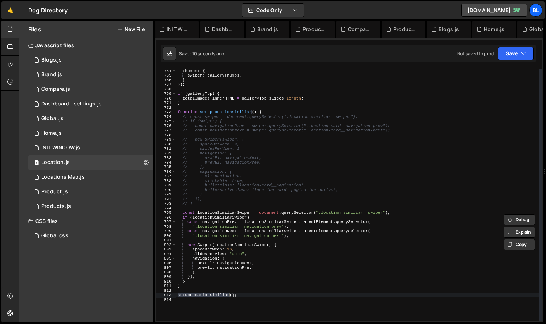
scroll to position [3514, 0]
click at [292, 172] on div "thumbs : { swiper : galleryThumbs , } , }) ; if ( galleryTop ) { totalImages . …" at bounding box center [357, 198] width 363 height 261
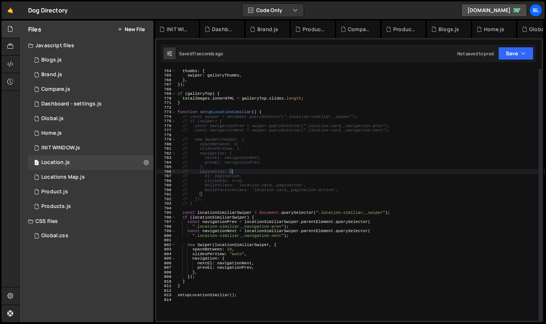
type textarea "// pagination: {"
drag, startPoint x: 57, startPoint y: 231, endPoint x: 64, endPoint y: 233, distance: 6.6
click at [57, 231] on div "Global.css 0" at bounding box center [90, 235] width 125 height 15
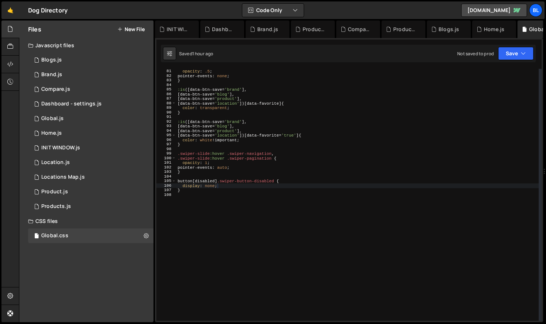
scroll to position [339, 0]
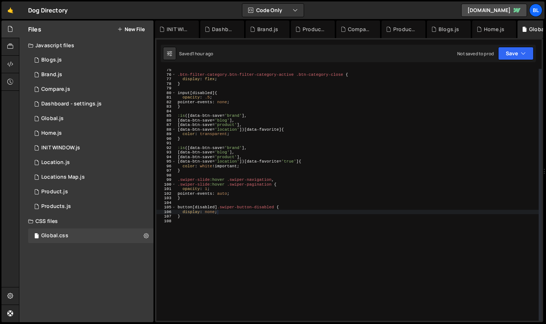
click at [206, 208] on div ".btn-filter-category.btn-filter-category-active .btn-category-close { display :…" at bounding box center [357, 198] width 363 height 261
paste textarea "disabled]"
click at [231, 224] on div ".btn-filter-category.btn-filter-category-active .btn-category-close { display :…" at bounding box center [357, 198] width 363 height 261
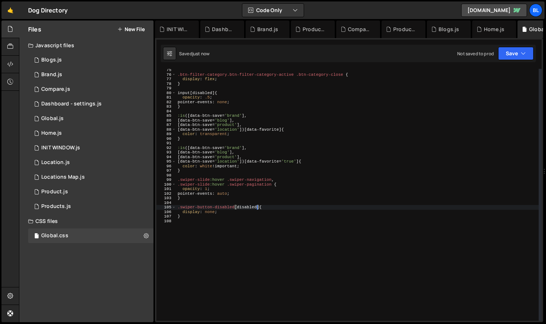
type textarea "}"
click at [249, 208] on div ".btn-filter-category.btn-filter-category-active .btn-category-close { display :…" at bounding box center [357, 198] width 363 height 261
click at [248, 208] on div ".btn-filter-category.btn-filter-category-active .btn-category-close { display :…" at bounding box center [357, 198] width 363 height 261
paste textarea "disabled"
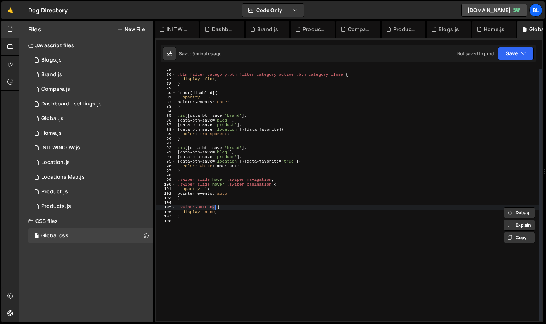
type textarea ".swiper-button-disabled {"
click at [250, 228] on div ".btn-filter-category.btn-filter-category-active .btn-category-close { display :…" at bounding box center [357, 198] width 363 height 261
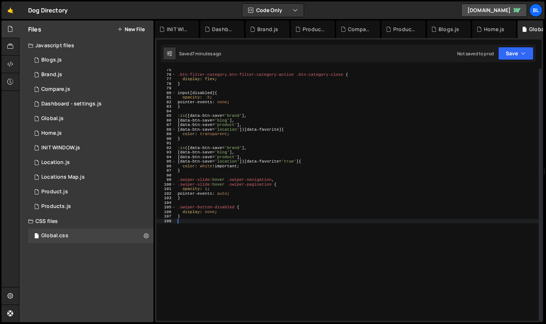
click at [78, 227] on div "CSS files" at bounding box center [86, 221] width 134 height 15
click at [149, 235] on div "Files New File Javascript files 1 Blogs.js 0 1 Brand.js 0 1 Compare.js 0 1 1 1 0" at bounding box center [86, 170] width 134 height 301
click at [199, 234] on div ".btn-filter-category.btn-filter-category-active .btn-category-close { display :…" at bounding box center [357, 198] width 363 height 261
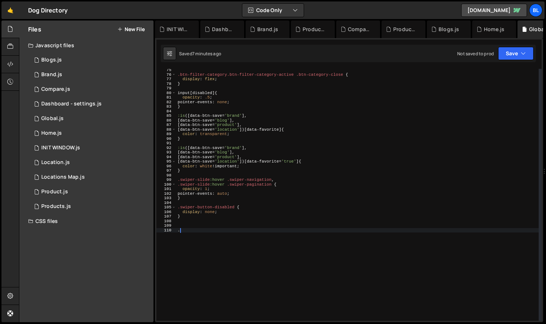
paste textarea "products-wrapper"
type textarea ".products-wrapper{"
type textarea "}"
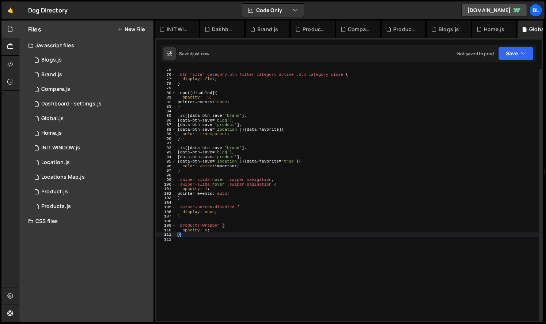
click at [215, 248] on div ".btn-filter-category.btn-filter-category-active .btn-category-close { display :…" at bounding box center [357, 198] width 363 height 261
click at [69, 203] on div "Products.js" at bounding box center [56, 206] width 30 height 7
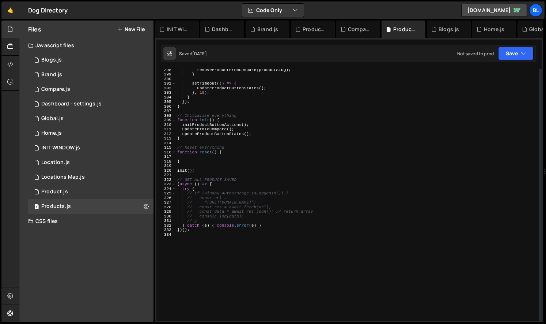
scroll to position [1398, 0]
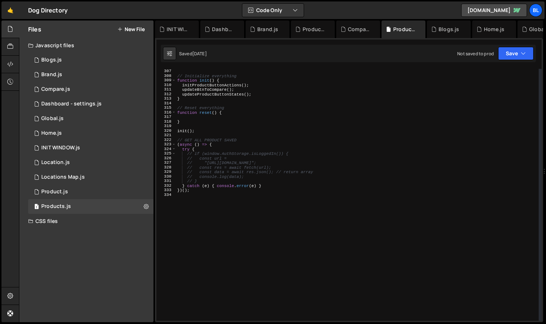
click at [231, 216] on div "} // Initialize everything function init ( ) { initProductButtonActions ( ) ; u…" at bounding box center [357, 194] width 363 height 261
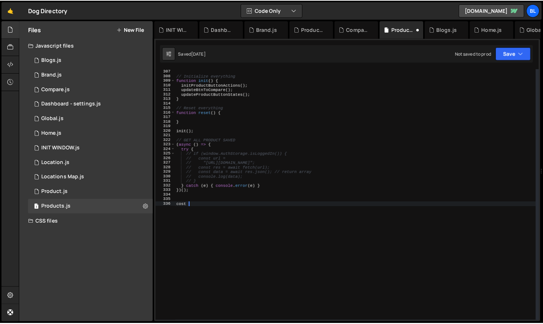
scroll to position [0, 0]
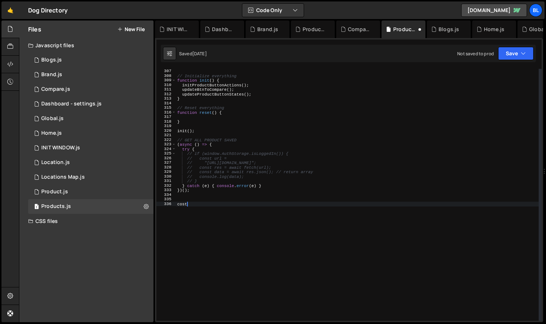
click at [231, 128] on div "} // Initialize everything function init ( ) { initProductButtonActions ( ) ; u…" at bounding box center [357, 194] width 363 height 261
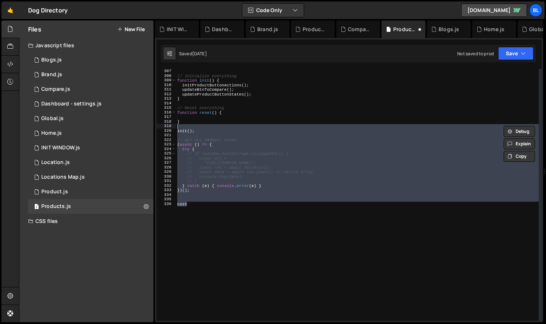
click at [218, 138] on div "} // Initialize everything function init ( ) { initProductButtonActions ( ) ; u…" at bounding box center [357, 194] width 363 height 261
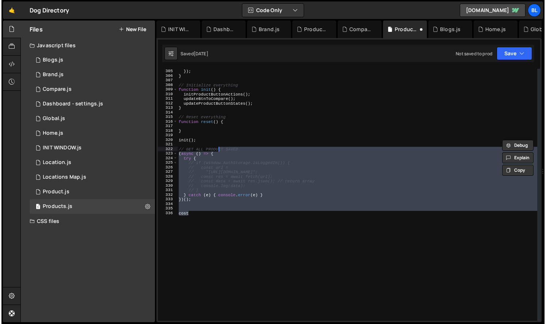
scroll to position [1389, 0]
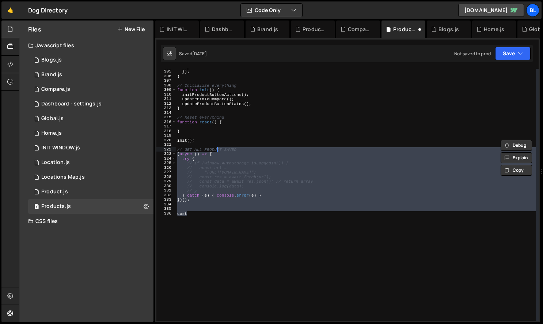
click at [210, 143] on div "} }) ; } // Initialize everything function init ( ) { initProductButtonActions …" at bounding box center [357, 195] width 363 height 261
type textarea "// GET ALL PRODUCT SAVED"
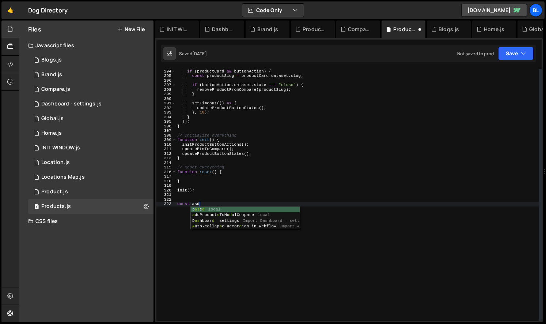
scroll to position [0, 1]
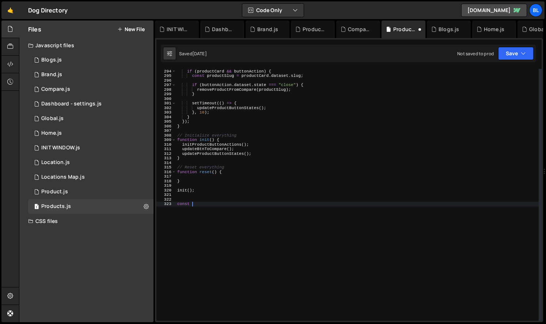
paste textarea "products-wrapper"
type textarea "const showProductsWrapper(){"
paste textarea "products-wrapper"
paste textarea "products-wrapper")"
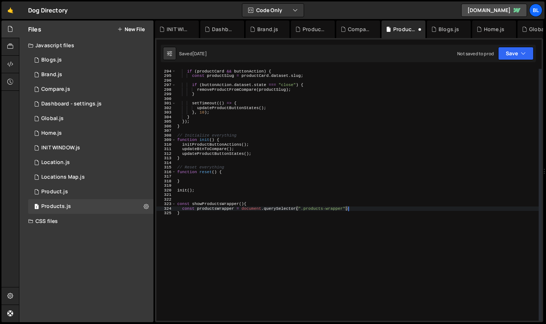
type textarea "const productsWrapper = document.querySelector(".products-wrapper");"
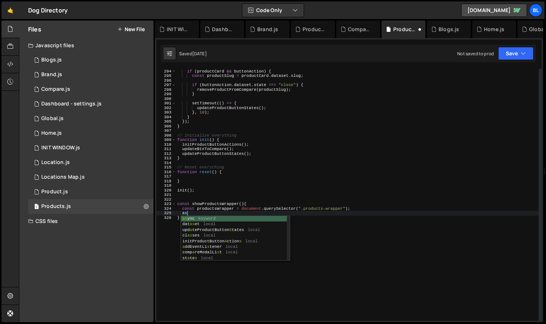
type textarea "a"
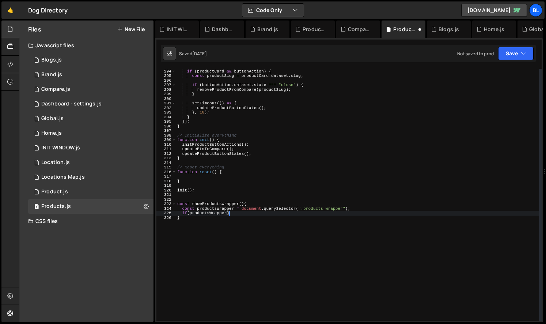
type textarea "if(productsWrapper){"
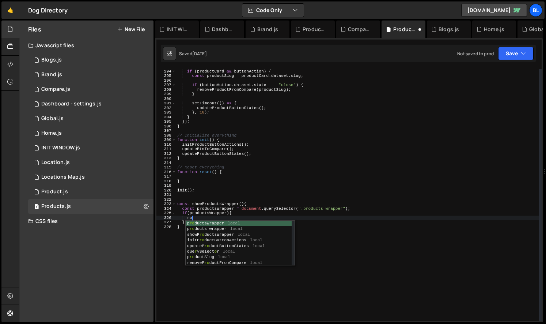
type textarea "r"
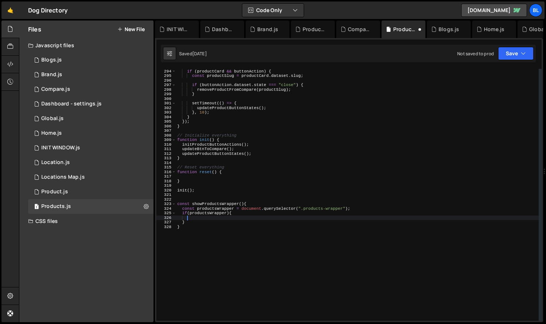
type textarea "["
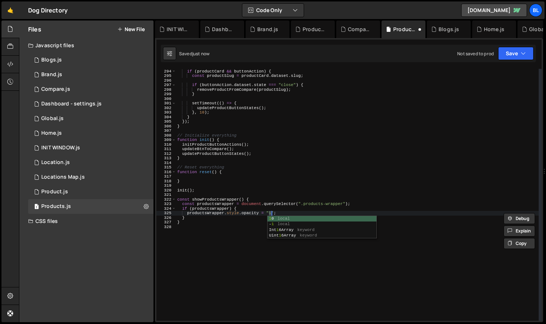
scroll to position [0, 8]
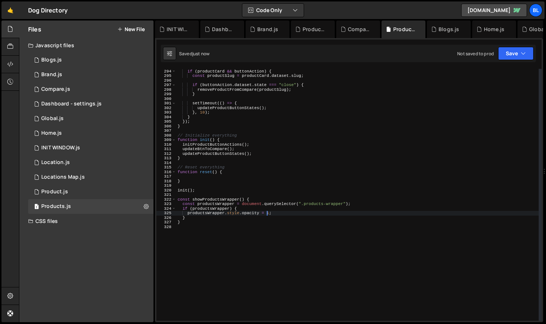
type textarea "productsWrapper.style.opacity = 1;"
click at [54, 218] on div "CSS files" at bounding box center [86, 221] width 134 height 15
click at [56, 234] on div "Global.css" at bounding box center [54, 235] width 27 height 7
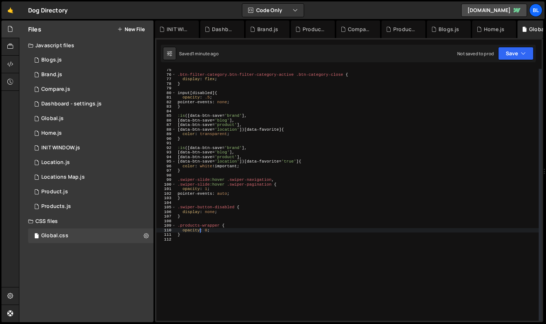
click at [200, 231] on div ".btn-filter-category.btn-filter-category-active .btn-category-close { display :…" at bounding box center [357, 198] width 363 height 261
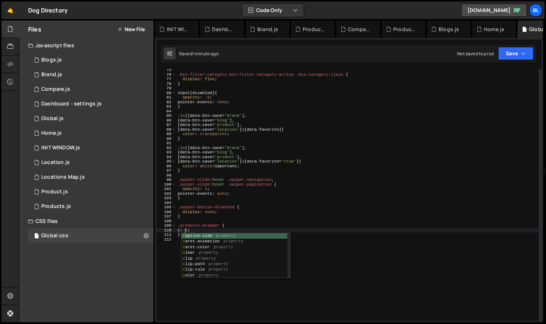
scroll to position [0, 0]
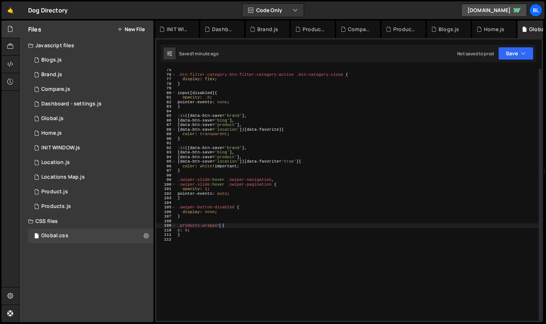
click at [218, 225] on div ".btn-filter-category.btn-filter-category-active .btn-category-close { display :…" at bounding box center [357, 198] width 363 height 261
drag, startPoint x: 221, startPoint y: 225, endPoint x: 180, endPoint y: 224, distance: 41.3
click at [180, 224] on div ".btn-filter-category.btn-filter-category-active .btn-category-close { display :…" at bounding box center [357, 198] width 363 height 261
type textarea ".products-wrapper {"
click at [81, 203] on div "1 Products.js 0" at bounding box center [90, 206] width 125 height 15
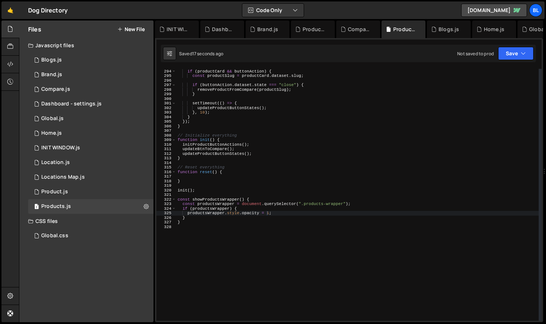
type textarea "const productsWrapper = document.querySelector(".products-wrapper");"
drag, startPoint x: 344, startPoint y: 204, endPoint x: 304, endPoint y: 205, distance: 39.5
click at [304, 205] on div "if ( productCard && buttonAction ) { const productSlug = productCard . dataset …" at bounding box center [357, 194] width 363 height 261
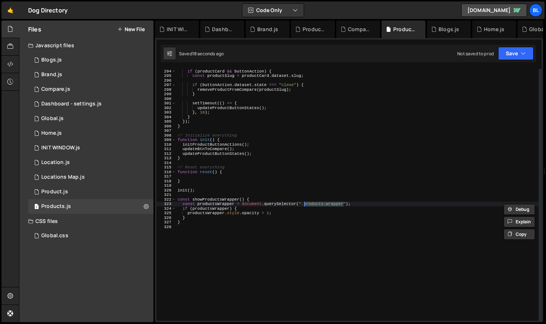
paste textarea
click at [268, 226] on div "if ( productCard && buttonAction ) { const productSlug = productCard . dataset …" at bounding box center [357, 194] width 363 height 261
click at [88, 232] on div "Global.css 0" at bounding box center [92, 235] width 128 height 15
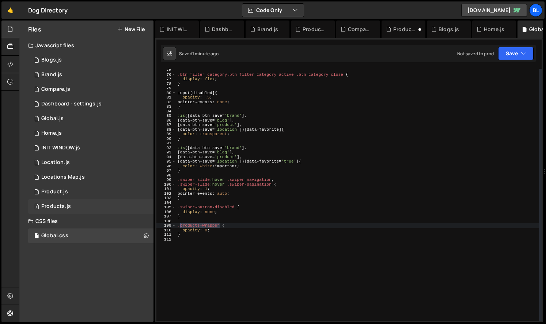
click at [70, 207] on div "1 Products.js 0" at bounding box center [90, 206] width 125 height 15
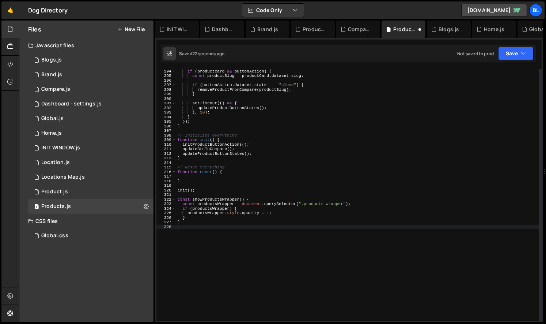
click at [243, 223] on div "if ( productCard && buttonAction ) { const productSlug = productCard . dataset …" at bounding box center [357, 194] width 363 height 261
click at [247, 220] on div "if ( productCard && buttonAction ) { const productSlug = productCard . dataset …" at bounding box center [357, 194] width 363 height 261
click at [204, 202] on div "if ( productCard && buttonAction ) { const productSlug = productCard . dataset …" at bounding box center [357, 194] width 363 height 261
click at [205, 200] on div "if ( productCard && buttonAction ) { const productSlug = productCard . dataset …" at bounding box center [357, 194] width 363 height 261
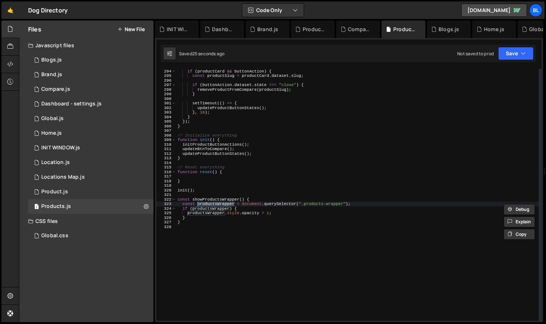
type textarea "const showProductsWrapper() {"
click at [205, 200] on div "if ( productCard && buttonAction ) { const productSlug = productCard . dataset …" at bounding box center [357, 194] width 363 height 261
click at [206, 231] on div "if ( productCard && buttonAction ) { const productSlug = productCard . dataset …" at bounding box center [357, 194] width 363 height 261
paste textarea "showProductsWrapper"
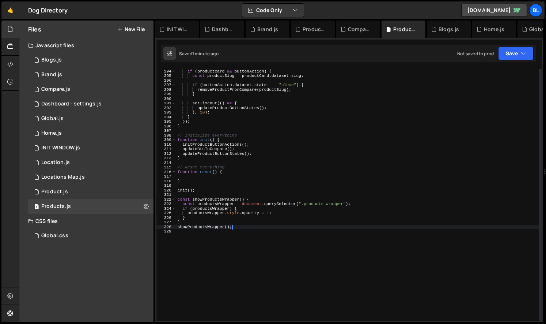
click at [179, 200] on div "if ( productCard && buttonAction ) { const productSlug = productCard . dataset …" at bounding box center [357, 194] width 363 height 261
drag, startPoint x: 179, startPoint y: 200, endPoint x: 197, endPoint y: 203, distance: 17.8
click at [180, 200] on div "if ( productCard && buttonAction ) { const productSlug = productCard . dataset …" at bounding box center [357, 194] width 363 height 261
click at [196, 224] on div "if ( productCard && buttonAction ) { const productSlug = productCard . dataset …" at bounding box center [357, 194] width 363 height 261
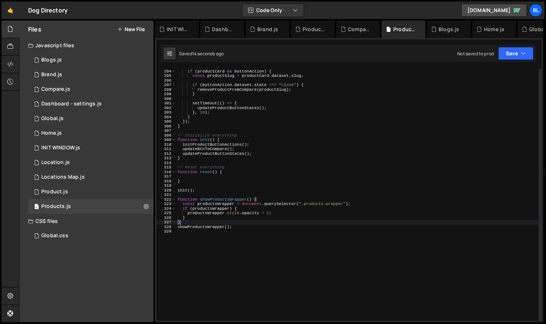
scroll to position [0, 0]
click at [219, 228] on div "if ( productCard && buttonAction ) { const productSlug = productCard . dataset …" at bounding box center [357, 194] width 363 height 261
click at [228, 227] on div "if ( productCard && buttonAction ) { const productSlug = productCard . dataset …" at bounding box center [357, 194] width 363 height 261
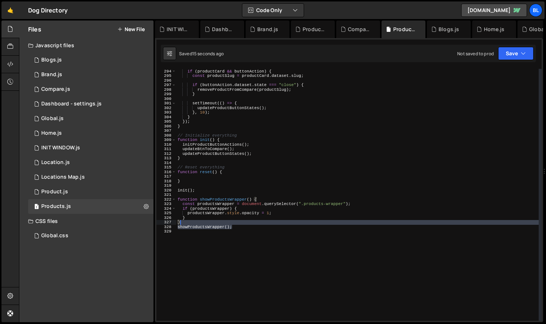
drag, startPoint x: 240, startPoint y: 228, endPoint x: 232, endPoint y: 222, distance: 9.7
click at [232, 222] on div "if ( productCard && buttonAction ) { const productSlug = productCard . dataset …" at bounding box center [357, 194] width 363 height 261
type textarea "}"
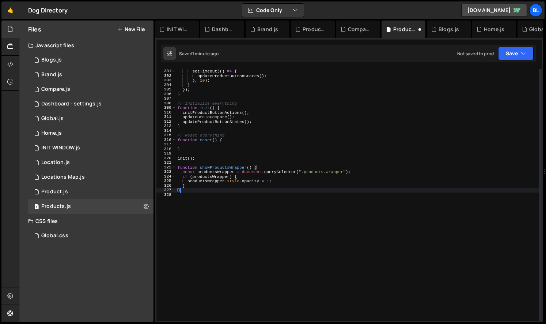
scroll to position [1371, 0]
click at [197, 237] on div "setTimeout (( ) => { updateProductButtonStates ( ) ; } , 10 ) ; } }) ; } // Ini…" at bounding box center [357, 194] width 363 height 261
paste textarea "]);"
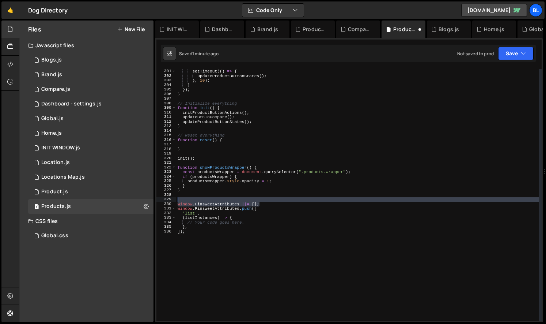
drag, startPoint x: 261, startPoint y: 203, endPoint x: 262, endPoint y: 197, distance: 5.9
click at [262, 197] on div "setTimeout (( ) => { updateProductButtonStates ( ) ; } , 10 ) ; } }) ; } // Ini…" at bounding box center [357, 194] width 363 height 261
type textarea "window.FinsweetAttributes ||= [];"
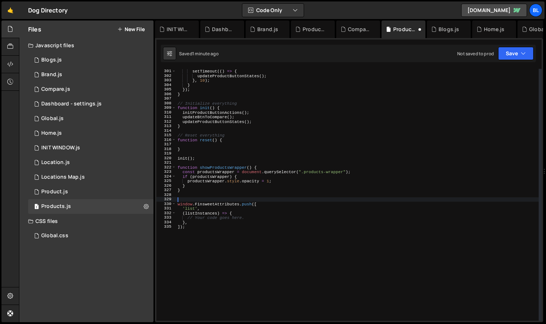
drag, startPoint x: 206, startPoint y: 210, endPoint x: 205, endPoint y: 214, distance: 3.7
click at [206, 210] on div "setTimeout (( ) => { updateProductButtonStates ( ) ; } , 10 ) ; } }) ; } // Ini…" at bounding box center [357, 194] width 363 height 261
drag, startPoint x: 212, startPoint y: 215, endPoint x: 248, endPoint y: 219, distance: 35.8
click at [248, 219] on div "setTimeout (( ) => { updateProductButtonStates ( ) ; } , 10 ) ; } }) ; } // Ini…" at bounding box center [357, 194] width 363 height 261
type textarea "// Your code goes here."
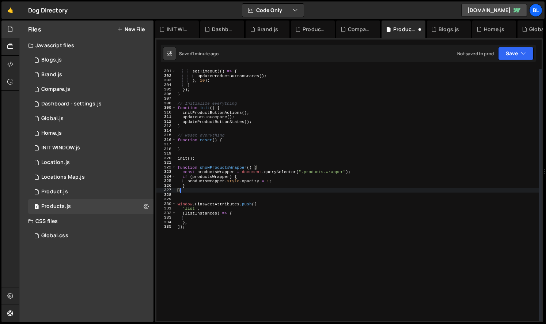
drag, startPoint x: 192, startPoint y: 191, endPoint x: 185, endPoint y: 186, distance: 8.9
click at [185, 186] on div "setTimeout (( ) => { updateProductButtonStates ( ) ; } , 10 ) ; } }) ; } // Ini…" at bounding box center [357, 194] width 363 height 261
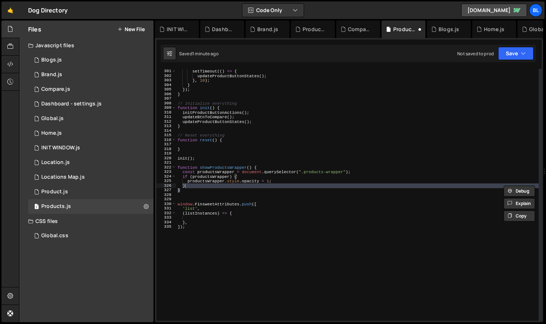
click at [220, 171] on div "setTimeout (( ) => { updateProductButtonStates ( ) ; } , 10 ) ; } }) ; } // Ini…" at bounding box center [357, 194] width 363 height 261
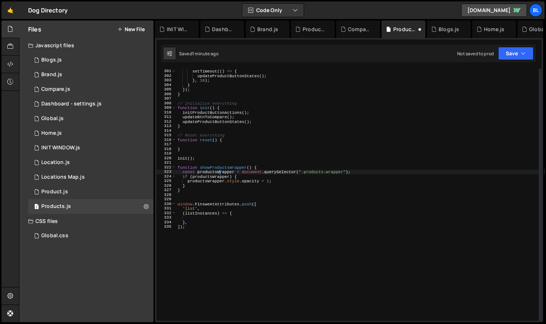
click at [220, 168] on div "setTimeout (( ) => { updateProductButtonStates ( ) ; } , 10 ) ; } }) ; } // Ini…" at bounding box center [357, 194] width 363 height 261
type textarea "function showProductsWrapper() {"
click at [220, 168] on div "setTimeout (( ) => { updateProductButtonStates ( ) ; } , 10 ) ; } }) ; } // Ini…" at bounding box center [357, 194] width 363 height 261
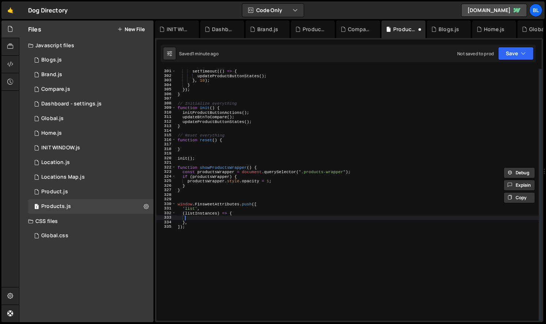
click at [216, 218] on div "setTimeout (( ) => { updateProductButtonStates ( ) ; } , 10 ) ; } }) ; } // Ini…" at bounding box center [357, 194] width 363 height 261
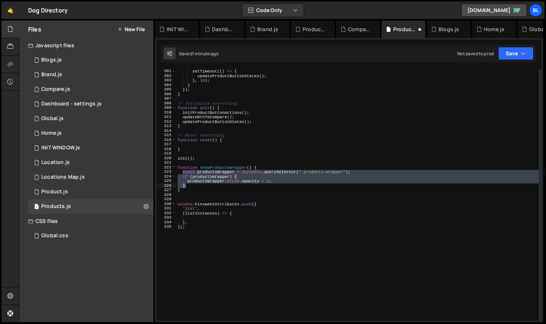
drag, startPoint x: 183, startPoint y: 173, endPoint x: 196, endPoint y: 185, distance: 18.1
click at [196, 185] on div "setTimeout (( ) => { updateProductButtonStates ( ) ; } , 10 ) ; } }) ; } // Ini…" at bounding box center [357, 194] width 363 height 261
type textarea "productsWrapper.style.opacity = 1; }"
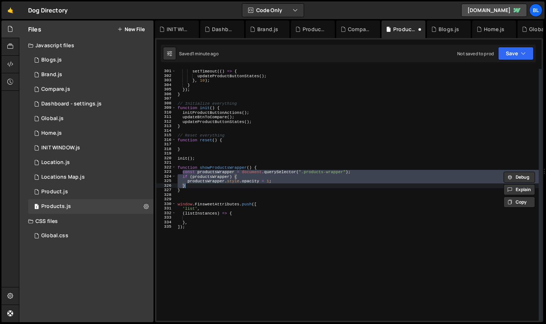
click at [218, 166] on div "setTimeout (( ) => { updateProductButtonStates ( ) ; } , 10 ) ; } }) ; } // Ini…" at bounding box center [357, 194] width 363 height 261
type textarea "function showProductsWrapper() {"
click at [218, 166] on div "setTimeout (( ) => { updateProductButtonStates ( ) ; } , 10 ) ; } }) ; } // Ini…" at bounding box center [357, 194] width 363 height 261
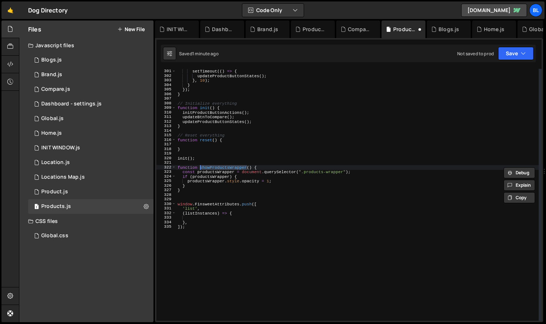
click at [205, 216] on div "setTimeout (( ) => { updateProductButtonStates ( ) ; } , 10 ) ; } }) ; } // Ini…" at bounding box center [357, 194] width 363 height 261
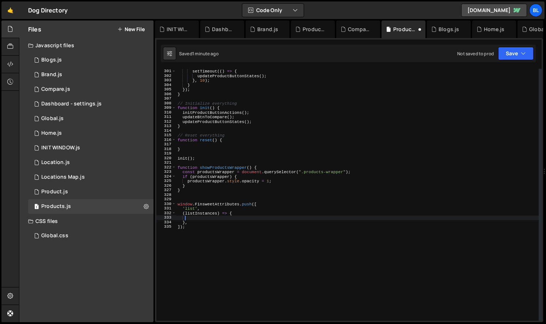
paste textarea "showProductsWrapper"
type textarea "},"
click at [243, 232] on div "setTimeout (( ) => { updateProductButtonStates ( ) ; } , 10 ) ; } }) ; } // Ini…" at bounding box center [357, 194] width 363 height 261
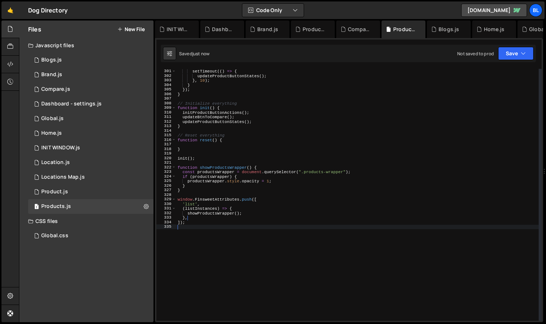
scroll to position [0, 0]
click at [211, 217] on div "setTimeout (( ) => { updateProductButtonStates ( ) ; } , 10 ) ; } }) ; } // Ini…" at bounding box center [357, 194] width 363 height 261
click at [207, 218] on div "setTimeout (( ) => { updateProductButtonStates ( ) ; } , 10 ) ; } }) ; } // Ini…" at bounding box center [357, 194] width 363 height 261
click at [204, 213] on div "setTimeout (( ) => { updateProductButtonStates ( ) ; } , 10 ) ; } }) ; } // Ini…" at bounding box center [357, 194] width 363 height 261
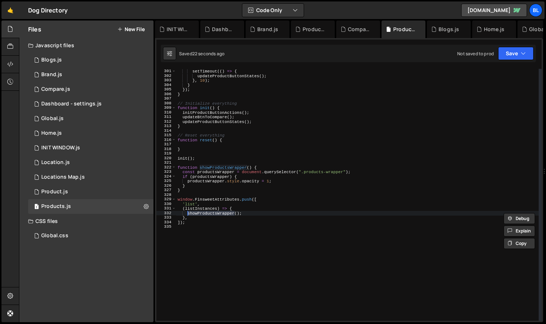
click at [237, 208] on div "setTimeout (( ) => { updateProductButtonStates ( ) ; } , 10 ) ; } }) ; } // Ini…" at bounding box center [357, 194] width 363 height 261
drag, startPoint x: 234, startPoint y: 211, endPoint x: 233, endPoint y: 215, distance: 4.4
click at [234, 211] on div "setTimeout (( ) => { updateProductButtonStates ( ) ; } , 10 ) ; } }) ; } // Ini…" at bounding box center [357, 194] width 363 height 261
click at [228, 222] on div "setTimeout (( ) => { updateProductButtonStates ( ) ; } , 10 ) ; } }) ; } // Ini…" at bounding box center [357, 194] width 363 height 261
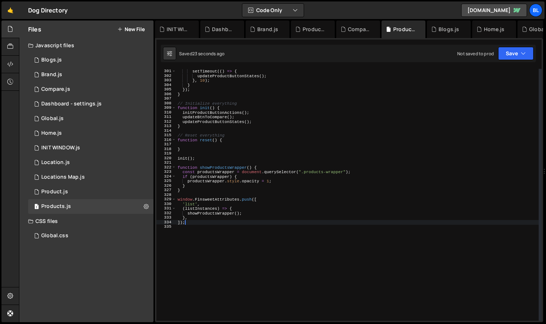
click at [188, 204] on div "setTimeout (( ) => { updateProductButtonStates ( ) ; } , 10 ) ; } }) ; } // Ini…" at bounding box center [357, 194] width 363 height 261
click at [210, 199] on div "setTimeout (( ) => { updateProductButtonStates ( ) ; } , 10 ) ; } }) ; } // Ini…" at bounding box center [357, 194] width 363 height 261
click at [236, 206] on div "setTimeout (( ) => { updateProductButtonStates ( ) ; } , 10 ) ; } }) ; } // Ini…" at bounding box center [357, 194] width 363 height 261
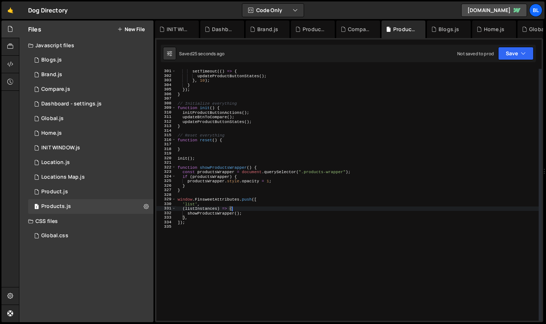
click at [213, 207] on div "setTimeout (( ) => { updateProductButtonStates ( ) ; } , 10 ) ; } }) ; } // Ini…" at bounding box center [357, 194] width 363 height 261
click at [213, 215] on div "setTimeout (( ) => { updateProductButtonStates ( ) ; } , 10 ) ; } }) ; } // Ini…" at bounding box center [357, 194] width 363 height 261
type textarea "},"
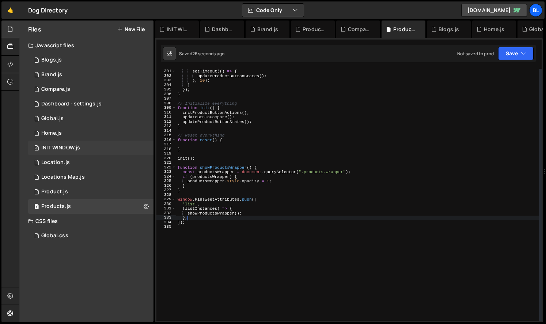
click at [72, 151] on div "INIT WINDOW.js" at bounding box center [60, 147] width 39 height 7
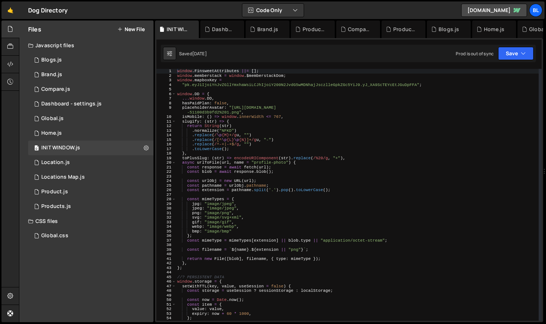
type textarea ".toLowerCase();"
click at [319, 150] on div "window . FinsweetAttributes ||= [ ] ; window . memberstack = window . $memberst…" at bounding box center [357, 199] width 363 height 261
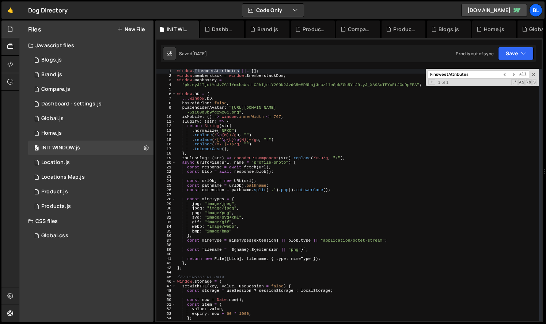
type input "FinsweetAttributes"
click at [211, 71] on div "window . FinsweetAttributes ||= [ ] ; window . memberstack = window . $memberst…" at bounding box center [357, 199] width 363 height 261
click at [234, 80] on div "window . FinsweetAttributes ||= [ ] ; window . memberstack = window . $memberst…" at bounding box center [357, 199] width 363 height 261
click at [253, 72] on div "window . FinsweetAttributes ||= [ ] ; window . memberstack = window . $memberst…" at bounding box center [357, 199] width 363 height 261
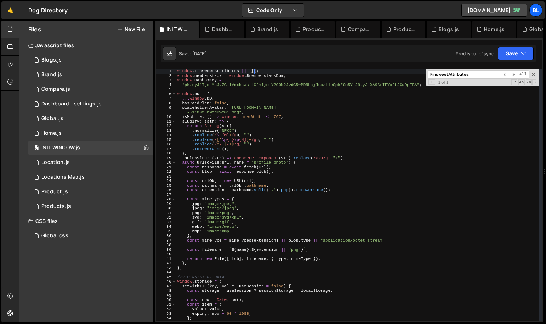
drag, startPoint x: 257, startPoint y: 71, endPoint x: 212, endPoint y: 72, distance: 44.2
click at [223, 71] on div "window . FinsweetAttributes ||= [ ] ; window . memberstack = window . $memberst…" at bounding box center [357, 199] width 363 height 261
click at [201, 73] on div "window . FinsweetAttributes ||= [ ] ; window . memberstack = window . $memberst…" at bounding box center [357, 199] width 363 height 261
click at [216, 153] on div "window . FinsweetAttributes ||= [ ] ; window . memberstack = window . $memberst…" at bounding box center [357, 199] width 363 height 261
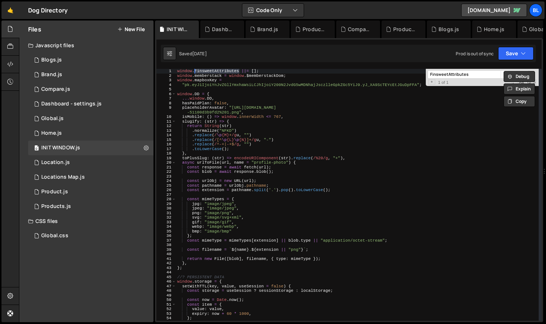
type textarea "},"
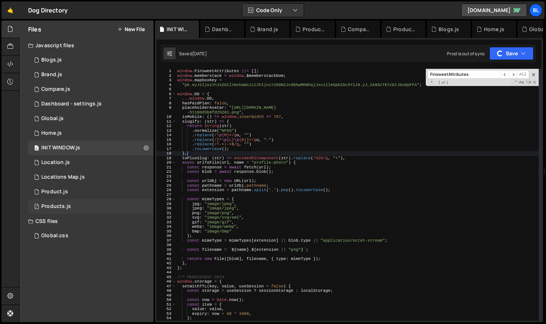
click at [92, 205] on div "1 Products.js 0" at bounding box center [90, 206] width 125 height 15
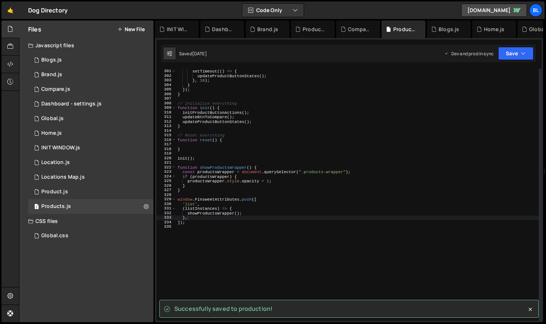
click at [220, 210] on div "setTimeout (( ) => { updateProductButtonStates ( ) ; } , 10 ) ; } }) ; } // Ini…" at bounding box center [357, 194] width 363 height 261
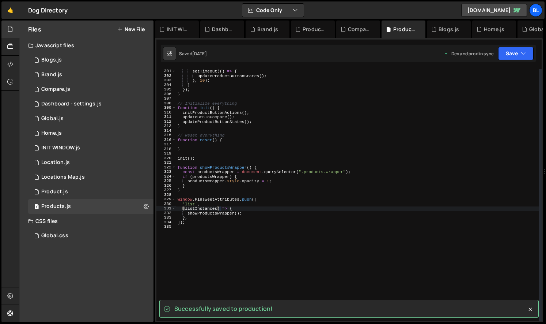
click at [218, 197] on div "setTimeout (( ) => { updateProductButtonStates ( ) ; } , 10 ) ; } }) ; } // Ini…" at bounding box center [357, 194] width 363 height 261
click at [210, 201] on div "setTimeout (( ) => { updateProductButtonStates ( ) ; } , 10 ) ; } }) ; } // Ini…" at bounding box center [357, 194] width 363 height 261
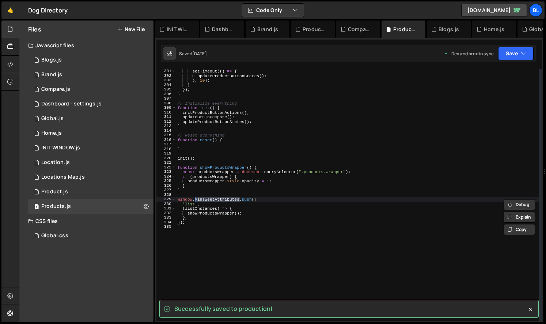
paste textarea "showProductsWrapper();"
click at [256, 214] on div "setTimeout (( ) => { updateProductButtonStates ( ) ; } , 10 ) ; } }) ; } // Ini…" at bounding box center [357, 194] width 363 height 261
type textarea "showProductsWrapper();"
click at [244, 229] on div "setTimeout (( ) => { updateProductButtonStates ( ) ; } , 10 ) ; } }) ; } // Ini…" at bounding box center [357, 194] width 363 height 261
click at [211, 223] on div "setTimeout (( ) => { updateProductButtonStates ( ) ; } , 10 ) ; } }) ; } // Ini…" at bounding box center [357, 194] width 363 height 261
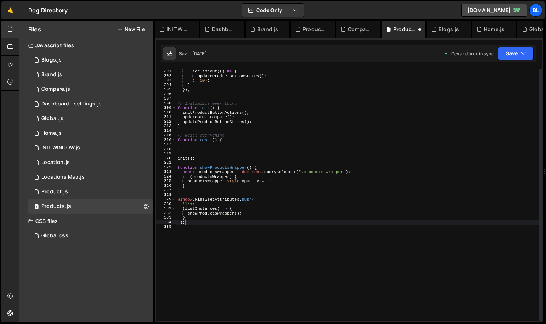
click at [205, 223] on div "setTimeout (( ) => { updateProductButtonStates ( ) ; } , 10 ) ; } }) ; } // Ini…" at bounding box center [357, 194] width 363 height 261
click at [196, 209] on div "setTimeout (( ) => { updateProductButtonStates ( ) ; } , 10 ) ; } }) ; } // Ini…" at bounding box center [357, 194] width 363 height 261
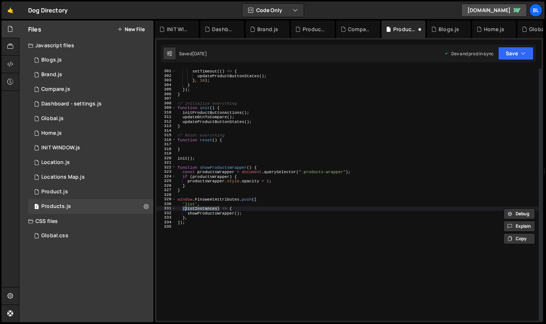
click at [241, 211] on div "setTimeout (( ) => { updateProductButtonStates ( ) ; } , 10 ) ; } }) ; } // Ini…" at bounding box center [357, 194] width 363 height 261
click at [261, 208] on div "setTimeout (( ) => { updateProductButtonStates ( ) ; } , 10 ) ; } }) ; } // Ini…" at bounding box center [357, 194] width 363 height 261
type textarea "(listInstances) => {"
type textarea "productSlugco"
paste textarea "listInstances)"
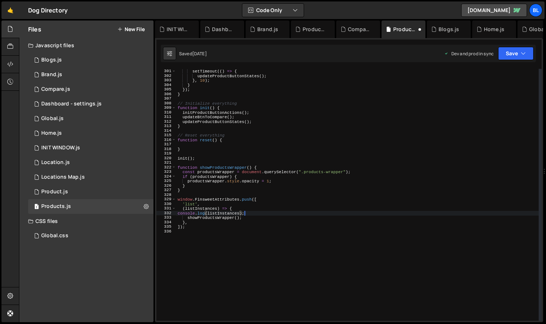
scroll to position [0, 5]
type textarea "console.log(listInstances);"
click at [86, 238] on div "Global.css 0" at bounding box center [92, 235] width 128 height 15
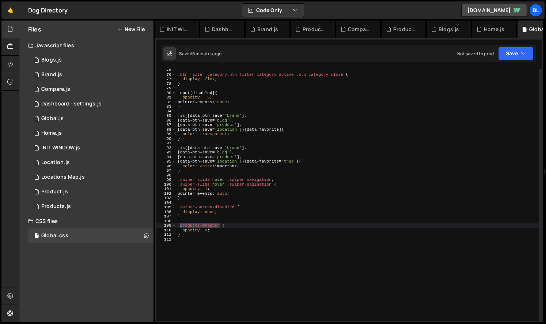
scroll to position [0, 0]
click at [192, 248] on div ".btn-filter-category.btn-filter-category-active .btn-category-close { display :…" at bounding box center [357, 198] width 363 height 261
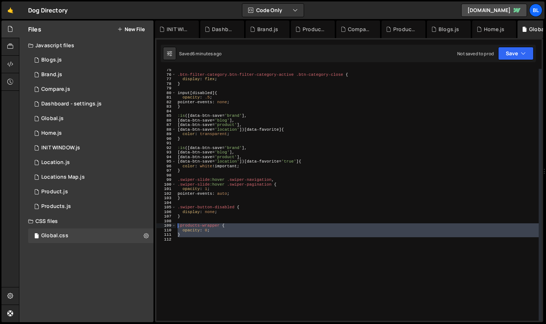
drag, startPoint x: 185, startPoint y: 247, endPoint x: 163, endPoint y: 227, distance: 29.8
click at [175, 227] on div "75 76 77 78 79 80 81 82 83 84 85 86 87 88 89 90 91 92 93 94 95 96 97 98 99 100 …" at bounding box center [348, 195] width 385 height 252
type textarea ".products-wrapper { opacity: 0;"
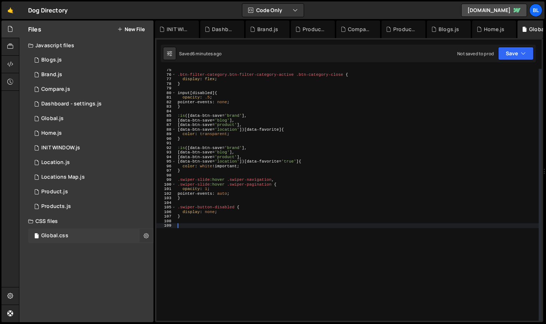
click at [145, 236] on icon at bounding box center [146, 235] width 5 height 7
type input "Global"
radio input "false"
radio input "true"
checkbox input "true"
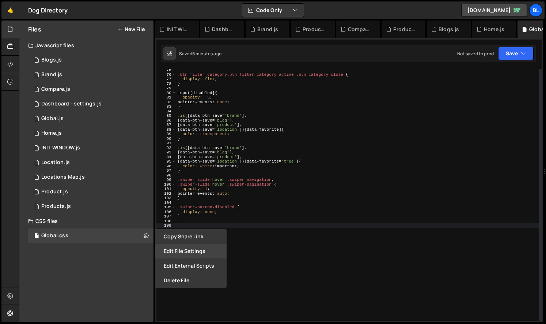
click at [196, 250] on button "Edit File Settings" at bounding box center [191, 250] width 72 height 15
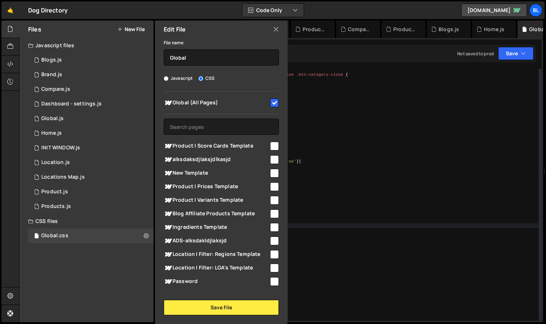
type textarea "display: none;"
click at [376, 211] on div ".btn-filter-category.btn-filter-category-active .btn-category-close { display :…" at bounding box center [357, 198] width 363 height 261
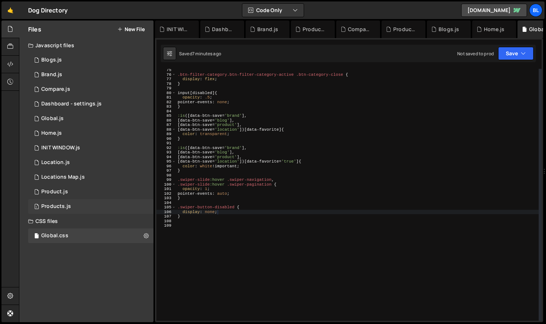
click at [69, 210] on div "1 Products.js 0" at bounding box center [90, 206] width 125 height 15
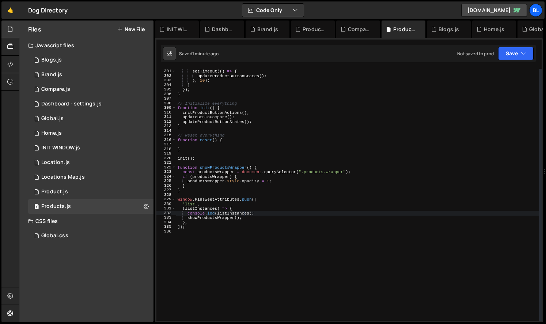
scroll to position [1408, 0]
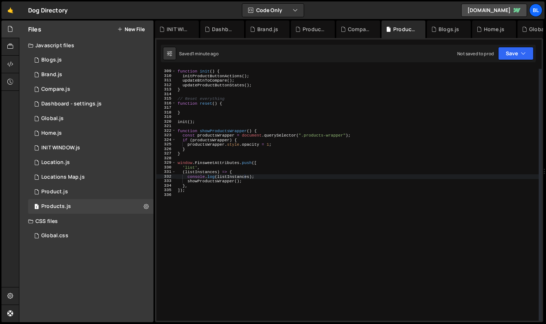
click at [239, 186] on div "// Initialize everything function init ( ) { initProductButtonActions ( ) ; upd…" at bounding box center [357, 194] width 363 height 261
click at [261, 180] on div "// Initialize everything function init ( ) { initProductButtonActions ( ) ; upd…" at bounding box center [357, 194] width 363 height 261
click at [260, 177] on div "// Initialize everything function init ( ) { initProductButtonActions ( ) ; upd…" at bounding box center [357, 194] width 363 height 261
type textarea "// console.log(listInstances);"
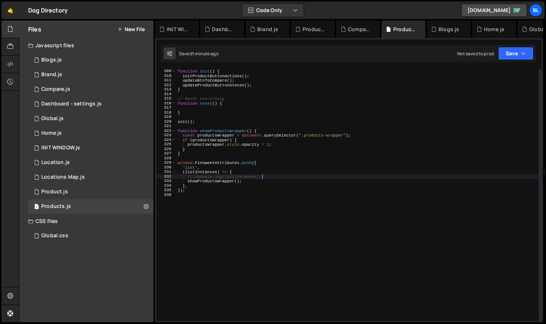
click at [230, 193] on div "// Initialize everything function init ( ) { initProductButtonActions ( ) ; upd…" at bounding box center [357, 194] width 363 height 261
click at [240, 177] on div "// Initialize everything function init ( ) { initProductButtonActions ( ) ; upd…" at bounding box center [357, 194] width 363 height 261
type textarea "console.log(listInstances);"
click at [239, 194] on div "// Initialize everything function init ( ) { initProductButtonActions ( ) ; upd…" at bounding box center [357, 194] width 363 height 261
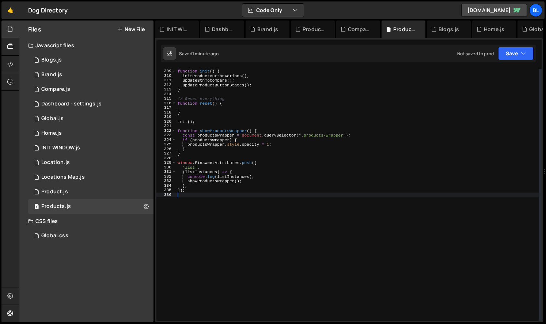
click at [214, 198] on div "// Initialize everything function init ( ) { initProductButtonActions ( ) ; upd…" at bounding box center [357, 194] width 363 height 261
click at [211, 189] on div "// Initialize everything function init ( ) { initProductButtonActions ( ) ; upd…" at bounding box center [357, 194] width 363 height 261
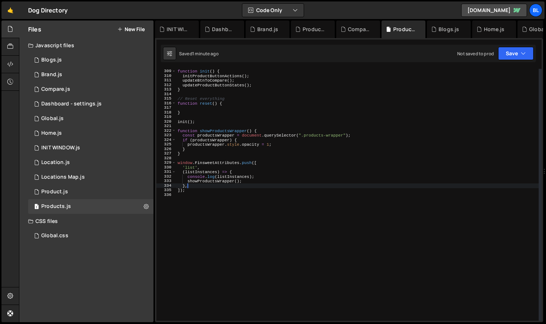
click at [203, 185] on div "// Initialize everything function init ( ) { initProductButtonActions ( ) ; upd…" at bounding box center [357, 194] width 363 height 261
click at [203, 183] on div "// Initialize everything function init ( ) { initProductButtonActions ( ) ; upd…" at bounding box center [357, 194] width 363 height 261
click at [228, 175] on div "// Initialize everything function init ( ) { initProductButtonActions ( ) ; upd…" at bounding box center [357, 194] width 363 height 261
click at [223, 171] on div "// Initialize everything function init ( ) { initProductButtonActions ( ) ; upd…" at bounding box center [357, 194] width 363 height 261
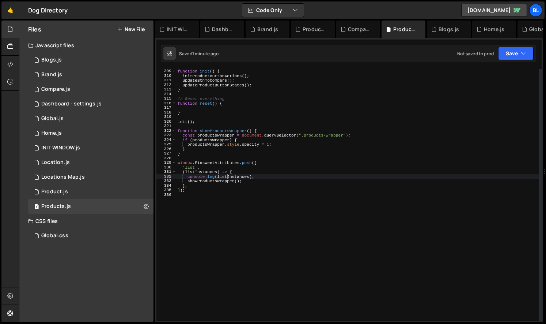
type textarea "(listInstances) => {"
click at [212, 173] on div "// Initialize everything function init ( ) { initProductButtonActions ( ) ; upd…" at bounding box center [357, 194] width 363 height 261
click at [276, 173] on div "// Initialize everything function init ( ) { initProductButtonActions ( ) ; upd…" at bounding box center [357, 194] width 363 height 261
drag, startPoint x: 273, startPoint y: 197, endPoint x: 235, endPoint y: 200, distance: 38.1
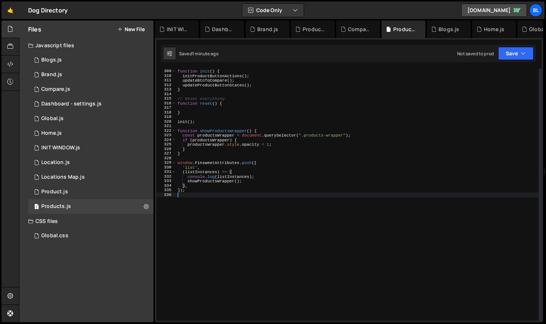
click at [273, 197] on div "// Initialize everything function init ( ) { initProductButtonActions ( ) ; upd…" at bounding box center [357, 194] width 363 height 261
click at [229, 199] on div "// Initialize everything function init ( ) { initProductButtonActions ( ) ; upd…" at bounding box center [357, 194] width 363 height 261
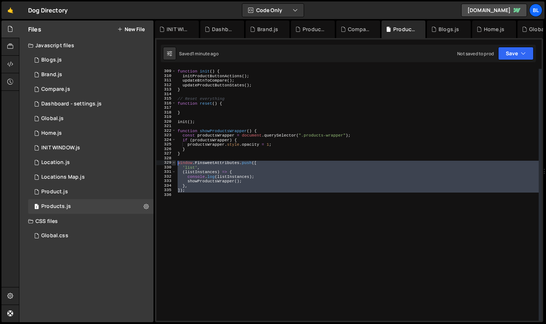
drag, startPoint x: 207, startPoint y: 196, endPoint x: 172, endPoint y: 161, distance: 49.9
click at [172, 161] on div "308 309 310 311 312 313 314 315 316 317 318 319 320 321 322 323 324 325 326 327…" at bounding box center [348, 195] width 385 height 252
click at [261, 165] on div "// Initialize everything function init ( ) { initProductButtonActions ( ) ; upd…" at bounding box center [357, 195] width 363 height 252
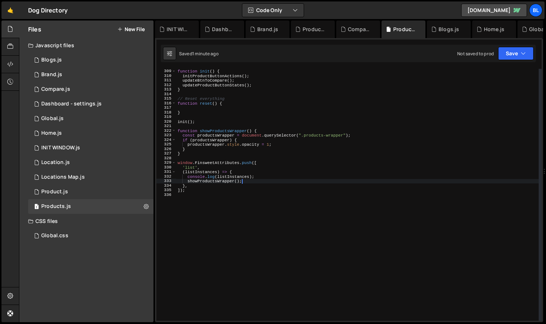
drag, startPoint x: 267, startPoint y: 179, endPoint x: 241, endPoint y: 189, distance: 28.6
click at [267, 181] on div "// Initialize everything function init ( ) { initProductButtonActions ( ) ; upd…" at bounding box center [357, 194] width 363 height 261
drag, startPoint x: 241, startPoint y: 189, endPoint x: 219, endPoint y: 185, distance: 21.9
click at [241, 189] on div "// Initialize everything function init ( ) { initProductButtonActions ( ) ; upd…" at bounding box center [357, 194] width 363 height 261
click at [217, 185] on div "// Initialize everything function init ( ) { initProductButtonActions ( ) ; upd…" at bounding box center [357, 194] width 363 height 261
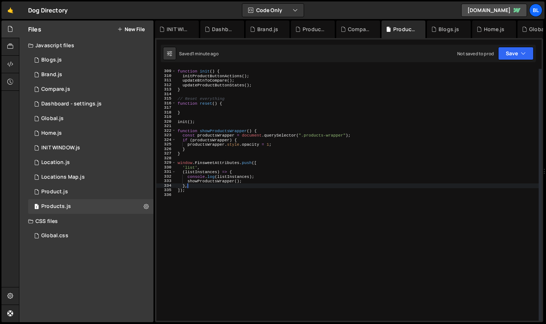
click at [217, 185] on div "// Initialize everything function init ( ) { initProductButtonActions ( ) ; upd…" at bounding box center [357, 194] width 363 height 261
click at [228, 183] on div "// Initialize everything function init ( ) { initProductButtonActions ( ) ; upd…" at bounding box center [357, 194] width 363 height 261
click at [256, 180] on div "// Initialize everything function init ( ) { initProductButtonActions ( ) ; upd…" at bounding box center [357, 194] width 363 height 261
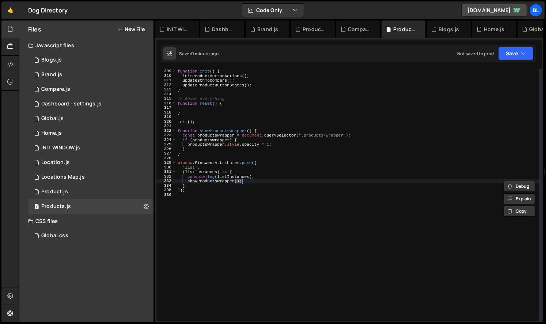
click at [254, 176] on div "// Initialize everything function init ( ) { initProductButtonActions ( ) ; upd…" at bounding box center [357, 194] width 363 height 261
type textarea "console.log(listInstances);"
click at [246, 177] on div "// Initialize everything function init ( ) { initProductButtonActions ( ) ; upd…" at bounding box center [357, 194] width 363 height 261
click at [240, 192] on div "// Initialize everything function init ( ) { initProductButtonActions ( ) ; upd…" at bounding box center [357, 194] width 363 height 261
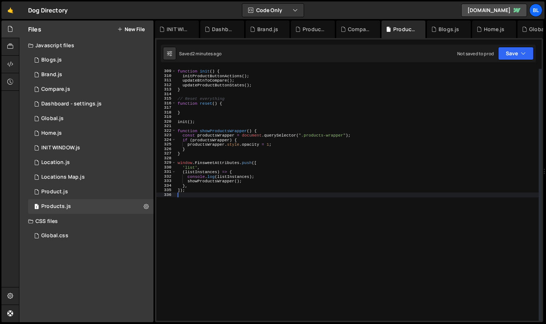
click at [205, 194] on div "// Initialize everything function init ( ) { initProductButtonActions ( ) ; upd…" at bounding box center [357, 194] width 363 height 261
click at [201, 197] on div "// Initialize everything function init ( ) { initProductButtonActions ( ) ; upd…" at bounding box center [357, 194] width 363 height 261
click at [201, 188] on div "// Initialize everything function init ( ) { initProductButtonActions ( ) ; upd…" at bounding box center [357, 194] width 363 height 261
click at [209, 165] on div "// Initialize everything function init ( ) { initProductButtonActions ( ) ; upd…" at bounding box center [357, 194] width 363 height 261
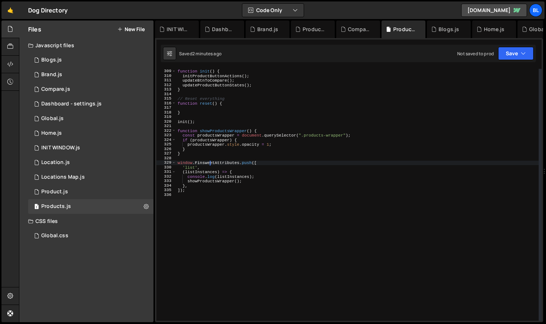
click at [218, 188] on div "// Initialize everything function init ( ) { initProductButtonActions ( ) ; upd…" at bounding box center [357, 194] width 363 height 261
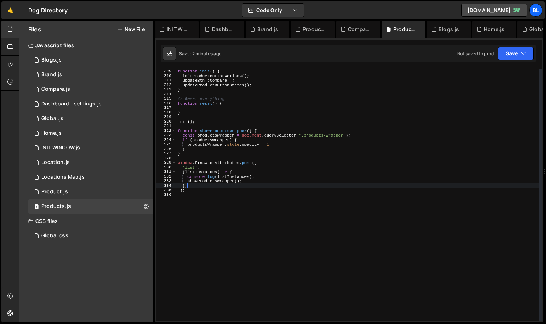
click at [225, 182] on div "// Initialize everything function init ( ) { initProductButtonActions ( ) ; upd…" at bounding box center [357, 194] width 363 height 261
drag, startPoint x: 247, startPoint y: 182, endPoint x: 254, endPoint y: 185, distance: 7.5
click at [247, 182] on div "// Initialize everything function init ( ) { initProductButtonActions ( ) ; upd…" at bounding box center [357, 194] width 363 height 261
click at [254, 187] on div "// Initialize everything function init ( ) { initProductButtonActions ( ) ; upd…" at bounding box center [357, 194] width 363 height 261
type textarea "},"
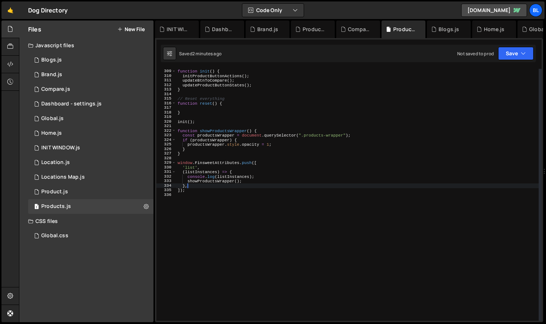
click at [232, 203] on div "// Initialize everything function init ( ) { initProductButtonActions ( ) ; upd…" at bounding box center [357, 194] width 363 height 261
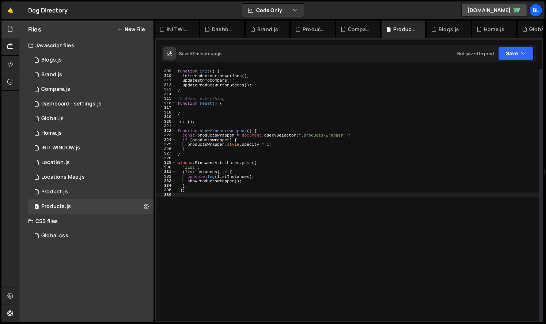
click at [212, 192] on div "// Initialize everything function init ( ) { initProductButtonActions ( ) ; upd…" at bounding box center [357, 194] width 363 height 261
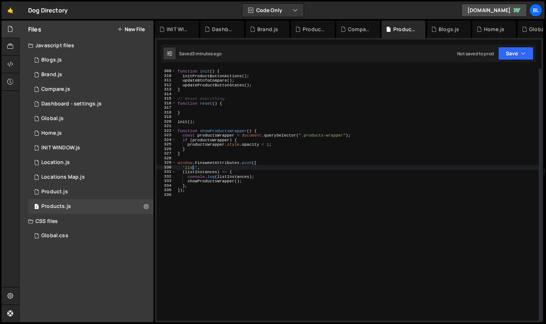
click at [192, 168] on div "// Initialize everything function init ( ) { initProductButtonActions ( ) ; upd…" at bounding box center [357, 194] width 363 height 261
type textarea "'list',"
click at [232, 159] on div "// Initialize everything function init ( ) { initProductButtonActions ( ) ; upd…" at bounding box center [357, 194] width 363 height 261
drag, startPoint x: 232, startPoint y: 159, endPoint x: 247, endPoint y: 163, distance: 15.0
click at [233, 159] on div "// Initialize everything function init ( ) { initProductButtonActions ( ) ; upd…" at bounding box center [357, 194] width 363 height 261
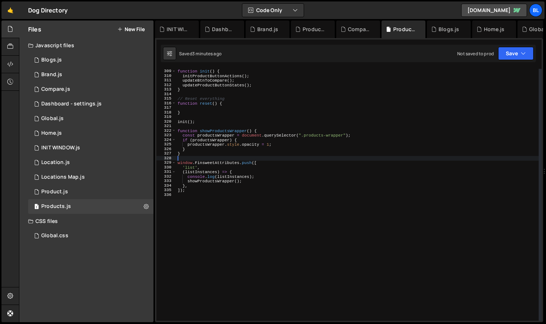
click at [247, 163] on div "// Initialize everything function init ( ) { initProductButtonActions ( ) ; upd…" at bounding box center [357, 194] width 363 height 261
type textarea "window.FinsweetAttributes.push(["
click at [247, 163] on div "// Initialize everything function init ( ) { initProductButtonActions ( ) ; upd…" at bounding box center [357, 194] width 363 height 261
click at [198, 156] on div "// Initialize everything function init ( ) { initProductButtonActions ( ) ; upd…" at bounding box center [357, 194] width 363 height 261
paste textarea "window.FinsweetAttributes ||= [];"
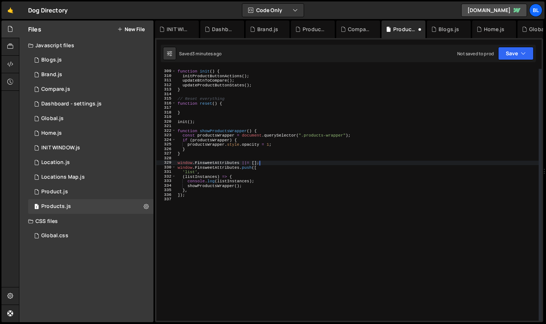
click at [233, 192] on div "// Initialize everything function init ( ) { initProductButtonActions ( ) ; upd…" at bounding box center [357, 194] width 363 height 261
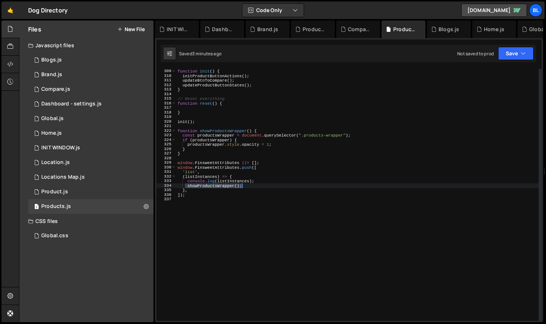
drag, startPoint x: 185, startPoint y: 186, endPoint x: 252, endPoint y: 186, distance: 67.3
click at [252, 186] on div "// Initialize everything function init ( ) { initProductButtonActions ( ) ; upd…" at bounding box center [357, 194] width 363 height 261
type textarea "showProductsWrapper();"
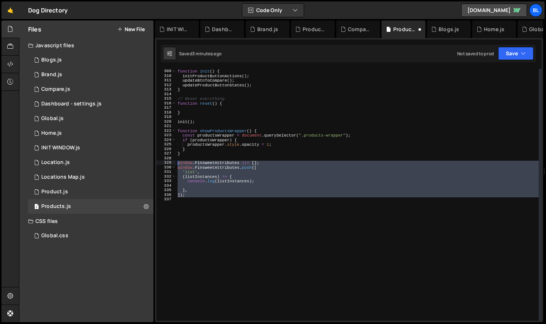
drag, startPoint x: 192, startPoint y: 199, endPoint x: 174, endPoint y: 161, distance: 42.0
click at [174, 161] on div "308 309 310 311 312 313 314 315 316 317 318 319 320 321 322 323 324 325 326 327…" at bounding box center [348, 195] width 385 height 252
type textarea "// window.FinsweetAttributes ||= []; // window.FinsweetAttributes.push(["
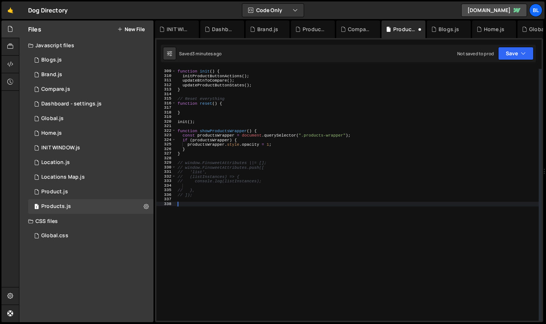
paste textarea "showProductsWrapper();"
click at [225, 193] on div "// Initialize everything function init ( ) { initProductButtonActions ( ) ; upd…" at bounding box center [357, 194] width 363 height 261
click at [197, 203] on div "// Initialize everything function init ( ) { initProductButtonActions ( ) ; upd…" at bounding box center [357, 194] width 363 height 261
type textarea "showProductsWrapper();"
click at [197, 203] on div "// Initialize everything function init ( ) { initProductButtonActions ( ) ; upd…" at bounding box center [357, 194] width 363 height 261
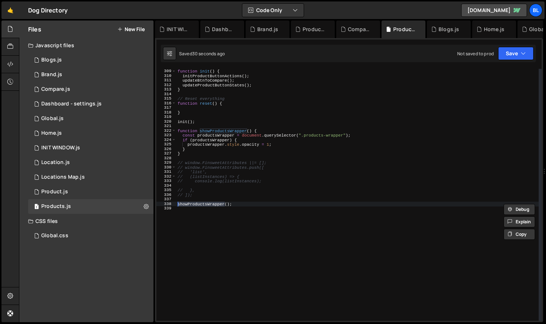
click at [264, 203] on div "// Initialize everything function init ( ) { initProductButtonActions ( ) ; upd…" at bounding box center [357, 194] width 363 height 261
click at [202, 204] on div "// Initialize everything function init ( ) { initProductButtonActions ( ) ; upd…" at bounding box center [357, 194] width 363 height 261
drag, startPoint x: 202, startPoint y: 204, endPoint x: 209, endPoint y: 200, distance: 8.3
click at [202, 204] on div "// Initialize everything function init ( ) { initProductButtonActions ( ) ; upd…" at bounding box center [357, 194] width 363 height 261
click at [227, 185] on div "// Initialize everything function init ( ) { initProductButtonActions ( ) ; upd…" at bounding box center [357, 194] width 363 height 261
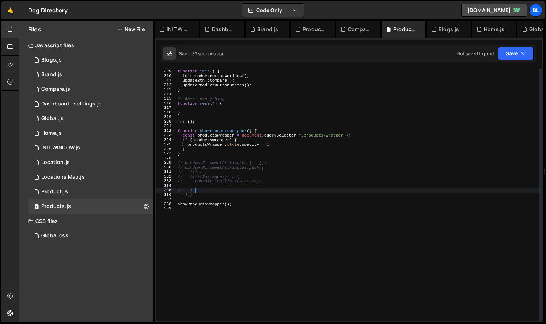
click at [220, 190] on div "// Initialize everything function init ( ) { initProductButtonActions ( ) ; upd…" at bounding box center [357, 194] width 363 height 261
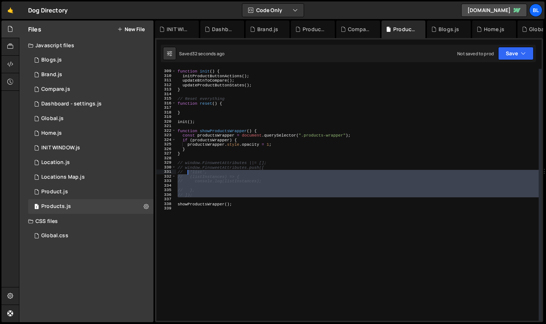
drag, startPoint x: 206, startPoint y: 198, endPoint x: 181, endPoint y: 164, distance: 42.6
click at [181, 164] on div "// Initialize everything function init ( ) { initProductButtonActions ( ) ; upd…" at bounding box center [357, 194] width 363 height 261
type textarea "// window.FinsweetAttributes ||= []; // window.FinsweetAttributes.push(["
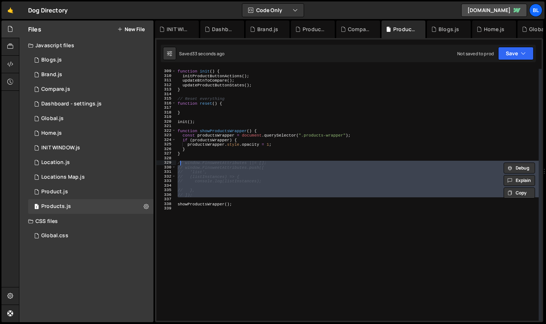
click at [254, 159] on div "// Initialize everything function init ( ) { initProductButtonActions ( ) ; upd…" at bounding box center [357, 194] width 363 height 261
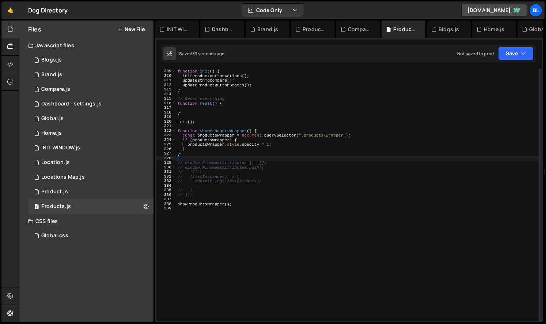
drag, startPoint x: 269, startPoint y: 190, endPoint x: 245, endPoint y: 203, distance: 27.0
click at [269, 190] on div "// Initialize everything function init ( ) { initProductButtonActions ( ) ; upd…" at bounding box center [357, 194] width 363 height 261
click at [244, 203] on div "// Initialize everything function init ( ) { initProductButtonActions ( ) ; upd…" at bounding box center [357, 194] width 363 height 261
type textarea "showProductsWrapper();"
click at [196, 212] on div "// Initialize everything function init ( ) { initProductButtonActions ( ) ; upd…" at bounding box center [357, 194] width 363 height 261
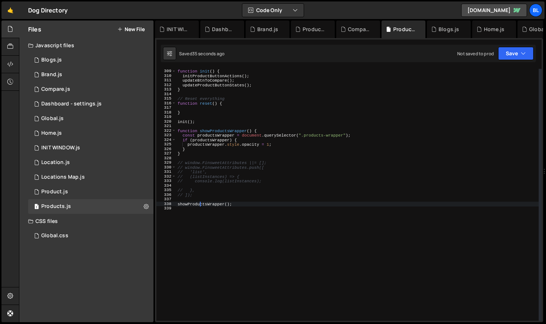
click at [201, 206] on div "// Initialize everything function init ( ) { initProductButtonActions ( ) ; upd…" at bounding box center [357, 194] width 363 height 261
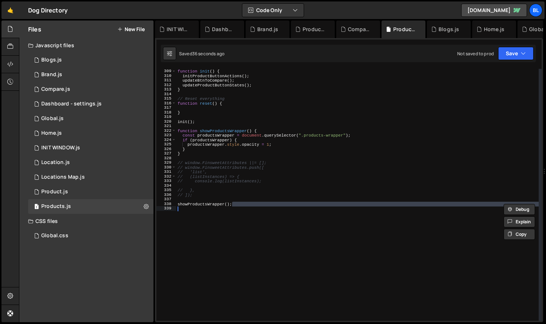
drag, startPoint x: 237, startPoint y: 205, endPoint x: 167, endPoint y: 206, distance: 69.5
click at [167, 206] on div "showProductsWrapper(); 308 309 310 311 312 313 314 315 316 317 318 319 320 321 …" at bounding box center [348, 195] width 385 height 252
click at [242, 190] on div "// Initialize everything function init ( ) { initProductButtonActions ( ) ; upd…" at bounding box center [357, 194] width 363 height 261
type textarea "// },"
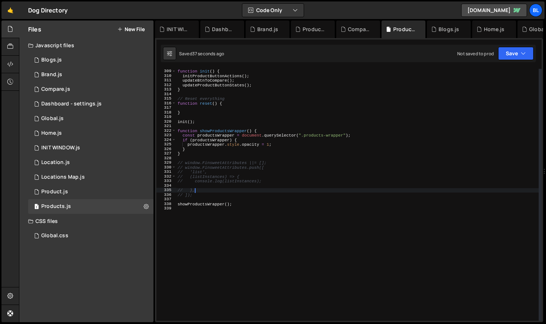
click at [239, 212] on div "// Initialize everything function init ( ) { initProductButtonActions ( ) ; upd…" at bounding box center [357, 194] width 363 height 261
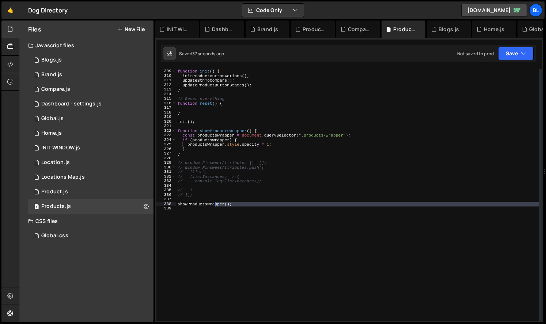
drag, startPoint x: 235, startPoint y: 207, endPoint x: 163, endPoint y: 204, distance: 71.7
click at [163, 204] on div "308 309 310 311 312 313 314 315 316 317 318 319 320 321 322 323 324 325 326 327…" at bounding box center [348, 195] width 385 height 252
type textarea "showProductsWrapper();"
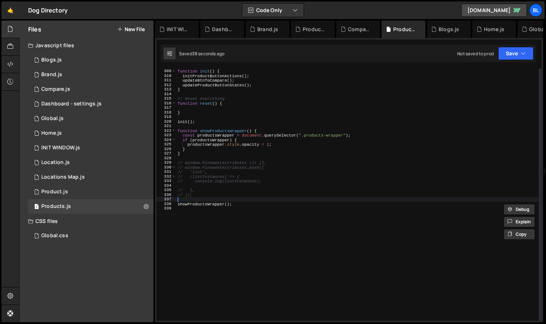
click at [259, 198] on div "// Initialize everything function init ( ) { initProductButtonActions ( ) ; upd…" at bounding box center [357, 194] width 363 height 261
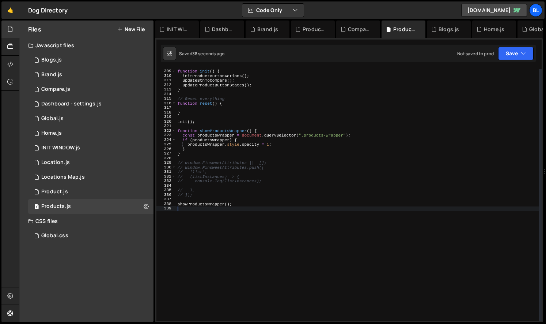
drag, startPoint x: 262, startPoint y: 212, endPoint x: 238, endPoint y: 190, distance: 32.4
click at [262, 212] on div "// Initialize everything function init ( ) { initProductButtonActions ( ) ; upd…" at bounding box center [357, 194] width 363 height 261
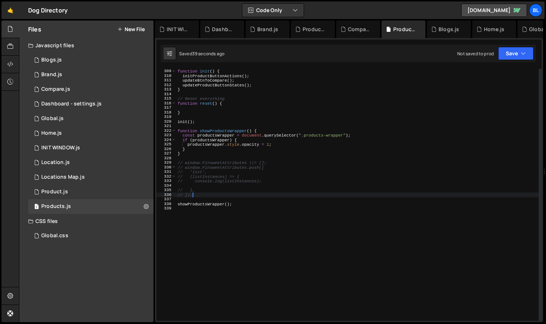
drag, startPoint x: 208, startPoint y: 196, endPoint x: 204, endPoint y: 165, distance: 30.6
click at [204, 170] on div "// Initialize everything function init ( ) { initProductButtonActions ( ) ; upd…" at bounding box center [357, 194] width 363 height 261
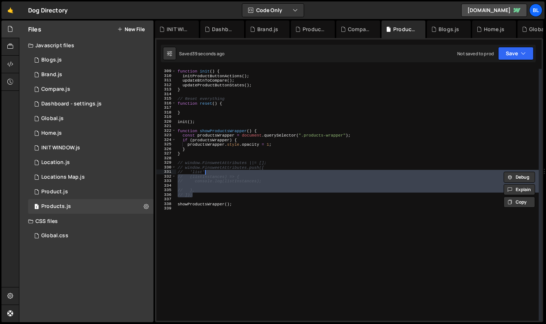
click at [208, 152] on div "// Initialize everything function init ( ) { initProductButtonActions ( ) ; upd…" at bounding box center [357, 194] width 363 height 261
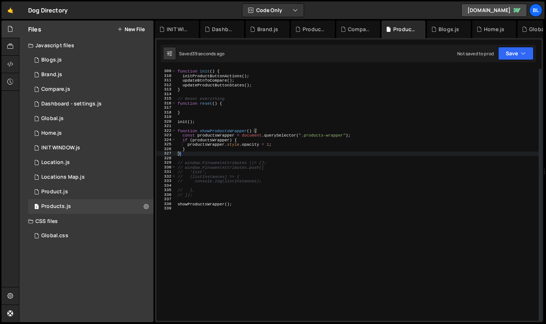
click at [212, 151] on div "// Initialize everything function init ( ) { initProductButtonActions ( ) ; upd…" at bounding box center [357, 194] width 363 height 261
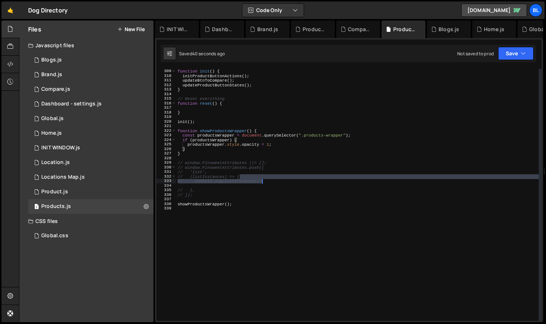
drag, startPoint x: 261, startPoint y: 179, endPoint x: 257, endPoint y: 184, distance: 6.6
click at [261, 180] on div "// Initialize everything function init ( ) { initProductButtonActions ( ) ; upd…" at bounding box center [357, 194] width 363 height 261
click at [252, 196] on div "// Initialize everything function init ( ) { initProductButtonActions ( ) ; upd…" at bounding box center [357, 194] width 363 height 261
type textarea "// ]);"
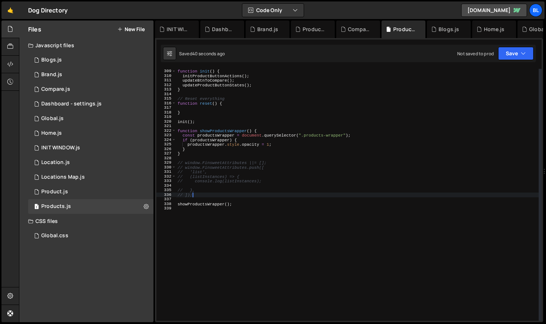
click at [250, 211] on div "// Initialize everything function init ( ) { initProductButtonActions ( ) ; upd…" at bounding box center [357, 194] width 363 height 261
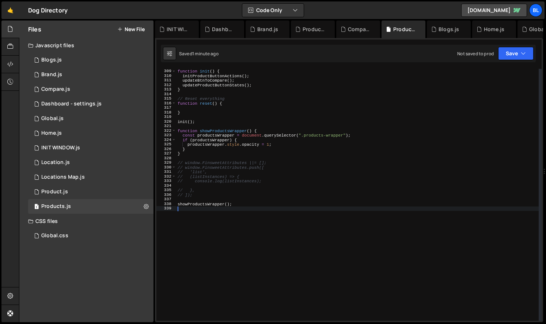
click at [204, 211] on div "// Initialize everything function init ( ) { initProductButtonActions ( ) ; upd…" at bounding box center [357, 194] width 363 height 261
click at [61, 117] on div "Global.js" at bounding box center [52, 118] width 22 height 7
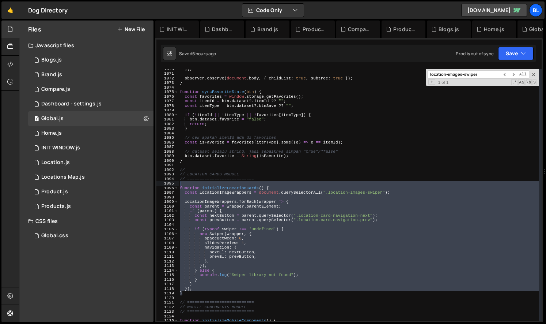
type textarea "// ==========================="
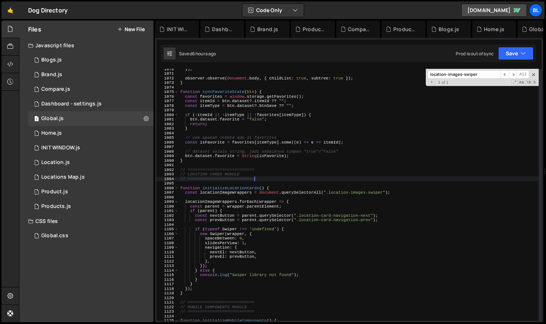
click at [373, 180] on div "}) ; observer . observe ( document . body , { childList : true , subtree : true…" at bounding box center [359, 197] width 360 height 261
paste input "dd-element="tags""
type input "dd-element="tags""
click at [63, 136] on div "1 Home.js 0" at bounding box center [90, 133] width 125 height 15
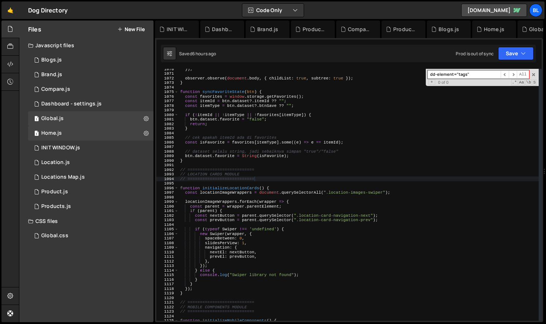
scroll to position [0, 0]
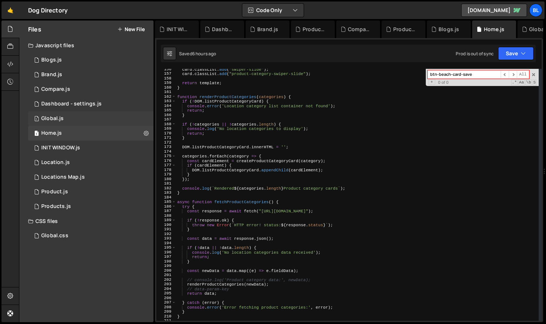
click at [83, 121] on div "1 Global.js 0" at bounding box center [90, 118] width 125 height 15
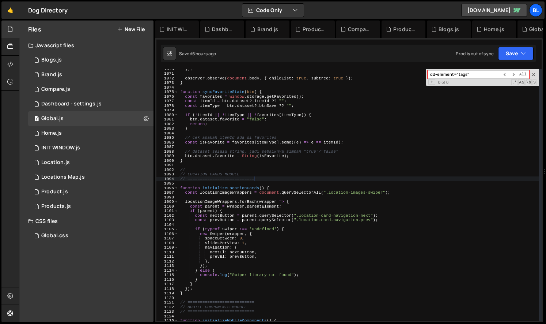
scroll to position [11412, 0]
click at [294, 184] on div "}) ; observer . observe ( document . body , { childList : true , subtree : true…" at bounding box center [359, 197] width 360 height 261
paste input "Tags list not found"
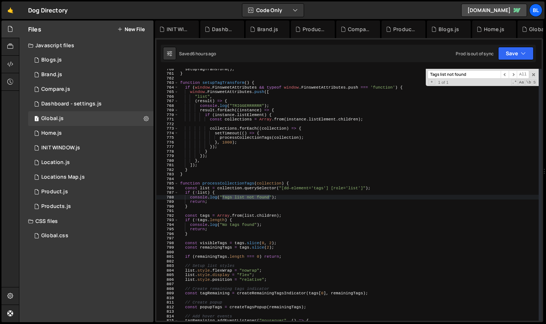
type input "Tags list not found"
click at [235, 186] on div "setupTagTransform ( ) ; } function setupTagTransform ( ) { if ( window . Finswe…" at bounding box center [359, 197] width 360 height 261
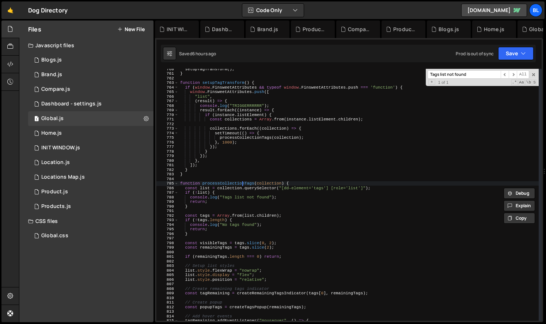
click at [243, 184] on div "setupTagTransform ( ) ; } function setupTagTransform ( ) { if ( window . Finswe…" at bounding box center [359, 197] width 360 height 261
click at [243, 185] on div "setupTagTransform ( ) ; } function setupTagTransform ( ) { if ( window . Finswe…" at bounding box center [359, 197] width 360 height 261
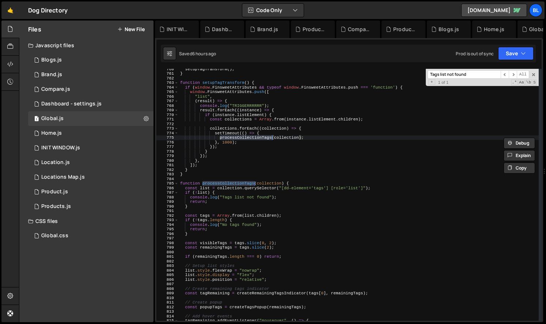
scroll to position [3444, 0]
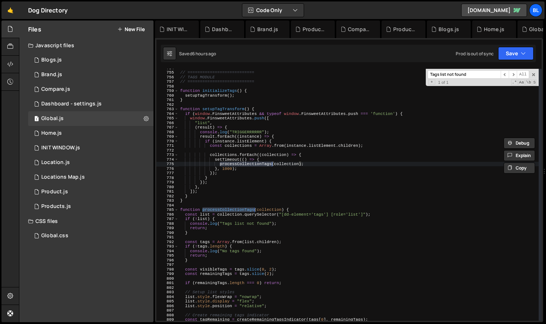
click at [249, 173] on div "// =========================== // TAGS MODULE // =========================== fu…" at bounding box center [359, 195] width 360 height 261
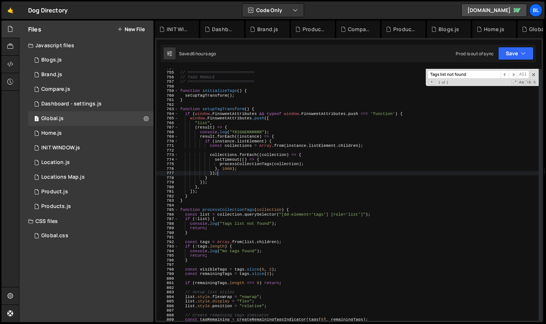
click at [248, 173] on div "// =========================== // TAGS MODULE // =========================== fu…" at bounding box center [359, 195] width 360 height 261
click at [248, 166] on div "// =========================== // TAGS MODULE // =========================== fu…" at bounding box center [359, 195] width 360 height 261
click at [253, 165] on div "// =========================== // TAGS MODULE // =========================== fu…" at bounding box center [359, 195] width 360 height 261
click at [249, 169] on div "// =========================== // TAGS MODULE // =========================== fu…" at bounding box center [359, 195] width 360 height 261
click at [242, 171] on div "// =========================== // TAGS MODULE // =========================== fu…" at bounding box center [359, 195] width 360 height 261
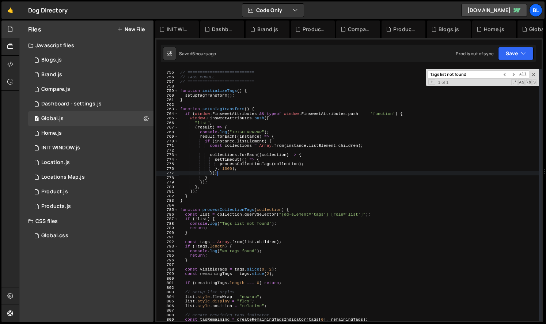
click at [247, 169] on div "// =========================== // TAGS MODULE // =========================== fu…" at bounding box center [359, 195] width 360 height 261
click at [252, 167] on div "// =========================== // TAGS MODULE // =========================== fu…" at bounding box center [359, 195] width 360 height 261
click at [252, 170] on div "// =========================== // TAGS MODULE // =========================== fu…" at bounding box center [359, 195] width 360 height 261
click at [257, 164] on div "// =========================== // TAGS MODULE // =========================== fu…" at bounding box center [359, 195] width 360 height 261
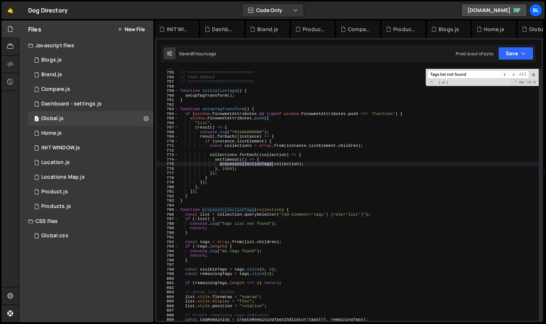
click at [257, 164] on div "// =========================== // TAGS MODULE // =========================== fu…" at bounding box center [359, 195] width 360 height 261
click at [286, 158] on div "// =========================== // TAGS MODULE // =========================== fu…" at bounding box center [359, 195] width 360 height 261
click at [310, 156] on div "// =========================== // TAGS MODULE // =========================== fu…" at bounding box center [359, 195] width 360 height 261
click at [261, 144] on div "// =========================== // TAGS MODULE // =========================== fu…" at bounding box center [359, 195] width 360 height 261
click at [271, 133] on div "// =========================== // TAGS MODULE // =========================== fu…" at bounding box center [359, 195] width 360 height 261
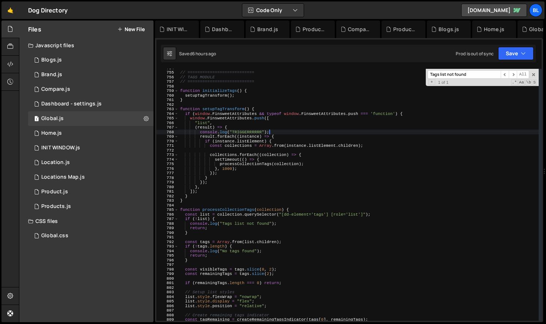
click at [535, 71] on div "Tags list not found ​ ​ All Replace All + 1 of 1 .* Aa \b S" at bounding box center [482, 77] width 113 height 17
click at [535, 75] on span at bounding box center [533, 74] width 5 height 5
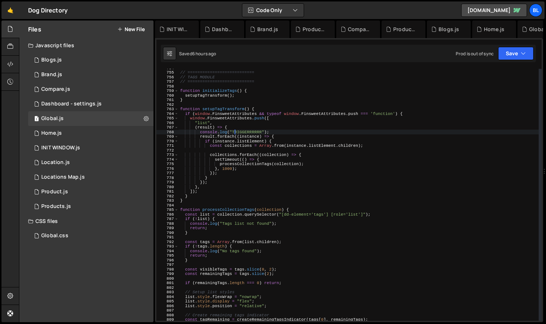
click at [235, 133] on div "// =========================== // TAGS MODULE // =========================== fu…" at bounding box center [359, 195] width 360 height 261
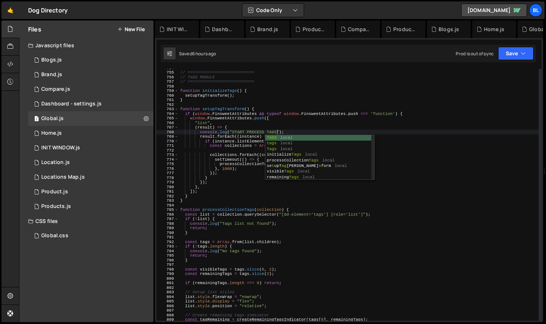
scroll to position [0, 8]
click at [244, 201] on div "// =========================== // TAGS MODULE // =========================== fu…" at bounding box center [359, 195] width 360 height 261
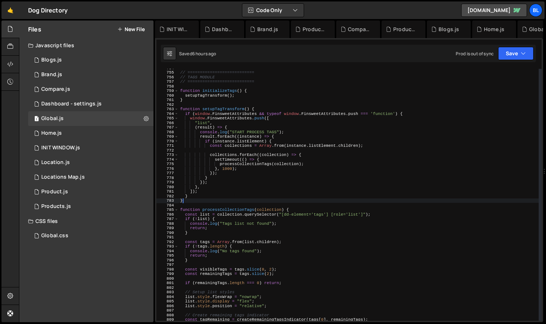
scroll to position [0, 0]
click at [249, 164] on div "// =========================== // TAGS MODULE // =========================== fu…" at bounding box center [359, 195] width 360 height 261
click at [250, 167] on div "// =========================== // TAGS MODULE // =========================== fu…" at bounding box center [359, 195] width 360 height 261
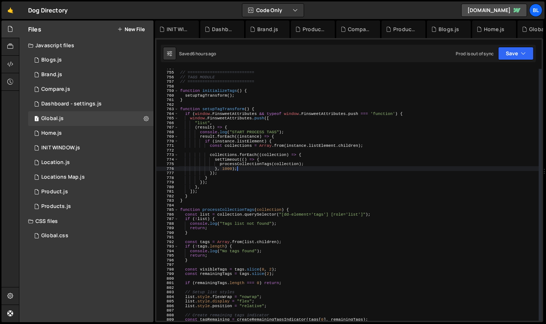
click at [254, 160] on div "// =========================== // TAGS MODULE // =========================== fu…" at bounding box center [359, 195] width 360 height 261
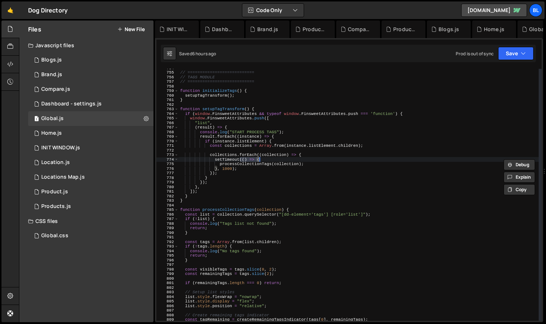
click at [268, 207] on div "// =========================== // TAGS MODULE // =========================== fu…" at bounding box center [359, 195] width 360 height 261
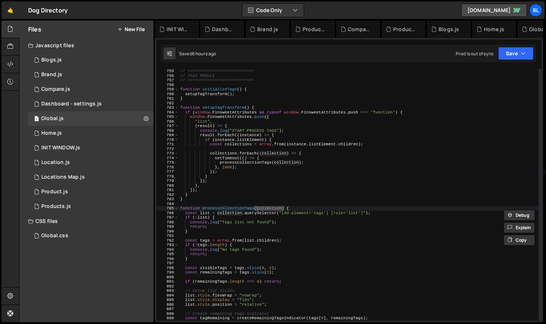
scroll to position [3455, 0]
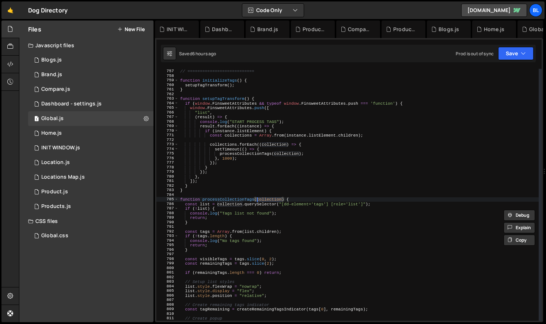
click at [236, 216] on div "// TAGS MODULE // =========================== function initializeTags ( ) { set…" at bounding box center [359, 194] width 360 height 261
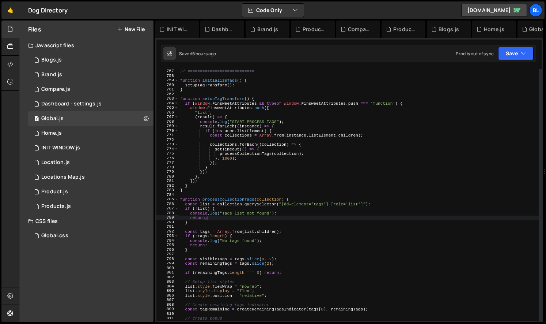
click at [329, 208] on div "// TAGS MODULE // =========================== function initializeTags ( ) { set…" at bounding box center [359, 194] width 360 height 261
type textarea "if (!list) {"
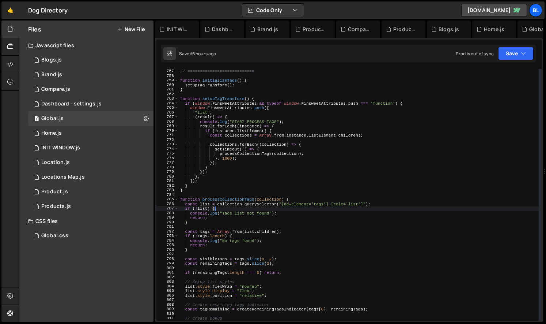
click at [267, 197] on div "// TAGS MODULE // =========================== function initializeTags ( ) { set…" at bounding box center [359, 194] width 360 height 261
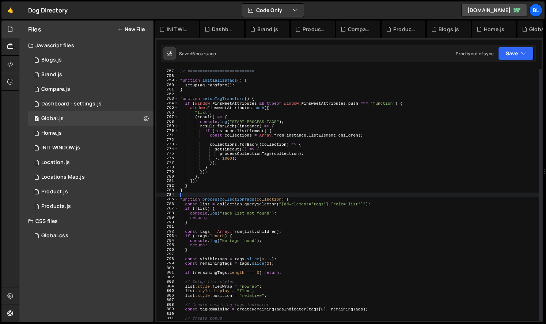
click at [269, 200] on div "// TAGS MODULE // =========================== function initializeTags ( ) { set…" at bounding box center [359, 194] width 360 height 261
click at [277, 142] on div "// TAGS MODULE // =========================== function initializeTags ( ) { set…" at bounding box center [359, 194] width 360 height 261
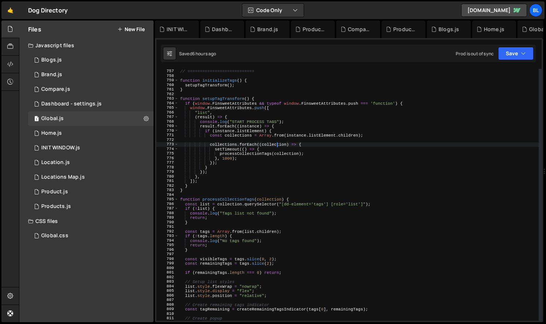
click at [272, 149] on div "// TAGS MODULE // =========================== function initializeTags ( ) { set…" at bounding box center [359, 194] width 360 height 261
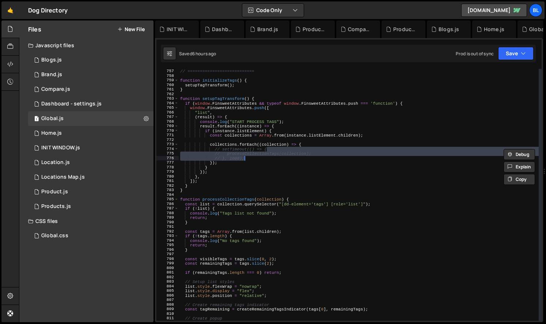
type textarea "// }, 1000);"
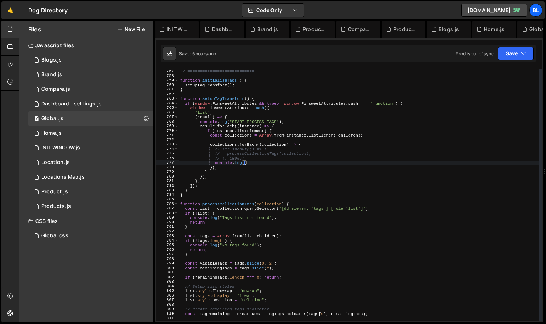
paste textarea "collection)"
click at [345, 133] on div "// TAGS MODULE // =========================== function initializeTags ( ) { set…" at bounding box center [359, 194] width 360 height 261
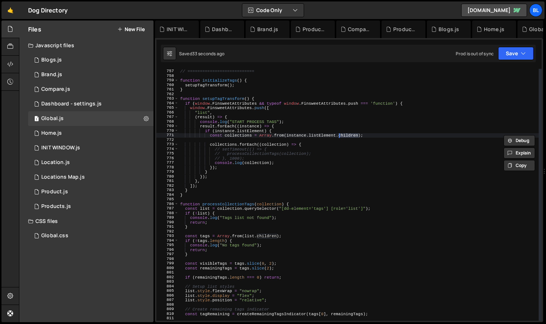
click at [262, 144] on div "// TAGS MODULE // =========================== function initializeTags ( ) { set…" at bounding box center [359, 194] width 360 height 261
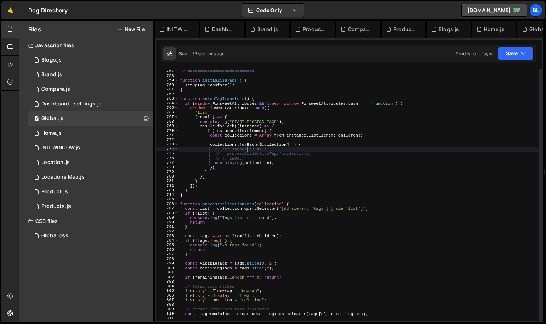
click at [247, 149] on div "// TAGS MODULE // =========================== function initializeTags ( ) { set…" at bounding box center [359, 194] width 360 height 261
click at [234, 137] on div "// TAGS MODULE // =========================== function initializeTags ( ) { set…" at bounding box center [359, 194] width 360 height 261
type textarea "const collections = Array.from(instance.listElement.children);"
click at [234, 137] on div "// TAGS MODULE // =========================== function initializeTags ( ) { set…" at bounding box center [359, 194] width 360 height 261
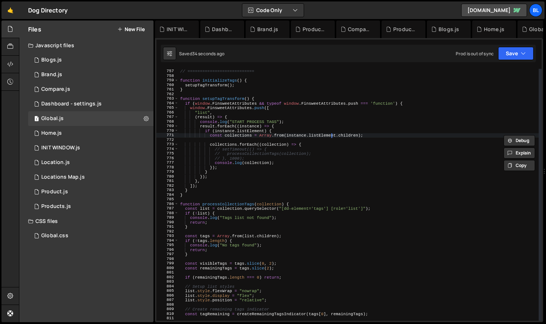
click at [332, 133] on div "// TAGS MODULE // =========================== function initializeTags ( ) { set…" at bounding box center [359, 194] width 360 height 261
click at [354, 136] on div "// TAGS MODULE // =========================== function initializeTags ( ) { set…" at bounding box center [359, 194] width 360 height 261
click at [315, 141] on div "// TAGS MODULE // =========================== function initializeTags ( ) { set…" at bounding box center [359, 194] width 360 height 261
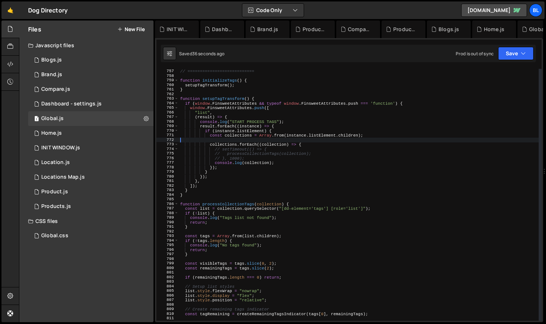
click at [290, 137] on div "// TAGS MODULE // =========================== function initializeTags ( ) { set…" at bounding box center [359, 194] width 360 height 261
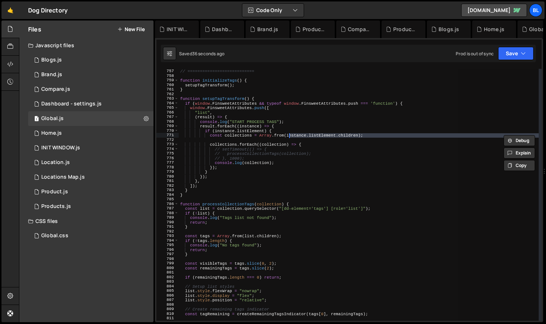
click at [298, 135] on div "// TAGS MODULE // =========================== function initializeTags ( ) { set…" at bounding box center [359, 195] width 360 height 252
click at [298, 135] on div "// TAGS MODULE // =========================== function initializeTags ( ) { set…" at bounding box center [359, 194] width 360 height 261
drag, startPoint x: 263, startPoint y: 169, endPoint x: 261, endPoint y: 149, distance: 19.9
click at [263, 169] on div "// TAGS MODULE // =========================== function initializeTags ( ) { set…" at bounding box center [359, 194] width 360 height 261
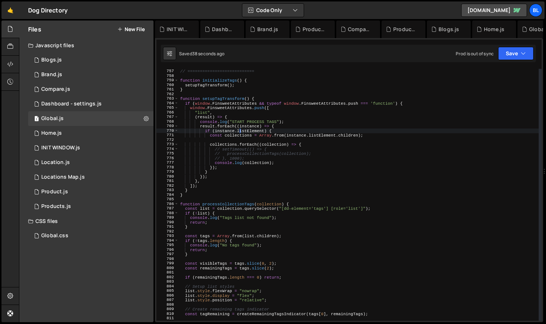
click at [240, 130] on div "// TAGS MODULE // =========================== function initializeTags ( ) { set…" at bounding box center [359, 194] width 360 height 261
click at [233, 129] on div "// TAGS MODULE // =========================== function initializeTags ( ) { set…" at bounding box center [359, 194] width 360 height 261
click at [256, 129] on div "// TAGS MODULE // =========================== function initializeTags ( ) { set…" at bounding box center [359, 194] width 360 height 261
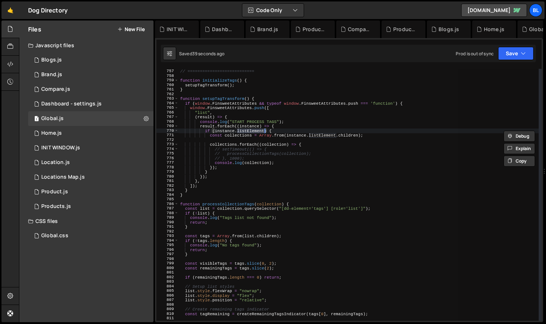
click at [257, 131] on div "// TAGS MODULE // =========================== function initializeTags ( ) { set…" at bounding box center [359, 195] width 360 height 252
click at [302, 134] on div "// TAGS MODULE // =========================== function initializeTags ( ) { set…" at bounding box center [359, 194] width 360 height 261
click at [300, 136] on div "// TAGS MODULE // =========================== function initializeTags ( ) { set…" at bounding box center [359, 194] width 360 height 261
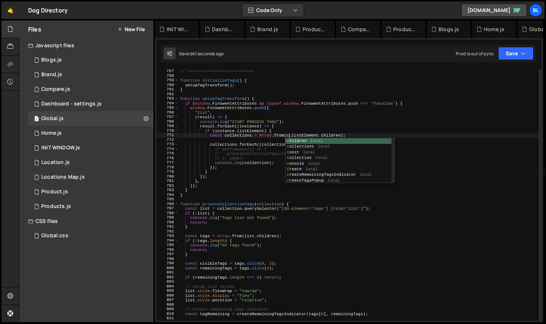
scroll to position [0, 10]
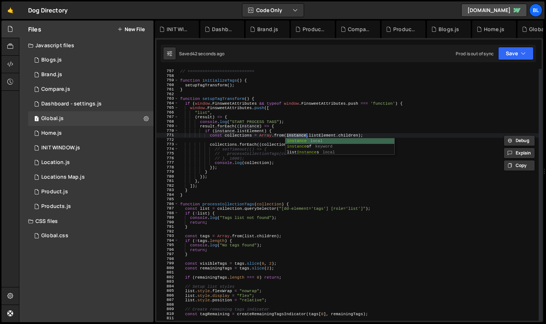
click at [267, 160] on div "// TAGS MODULE // =========================== function initializeTags ( ) { set…" at bounding box center [359, 194] width 360 height 261
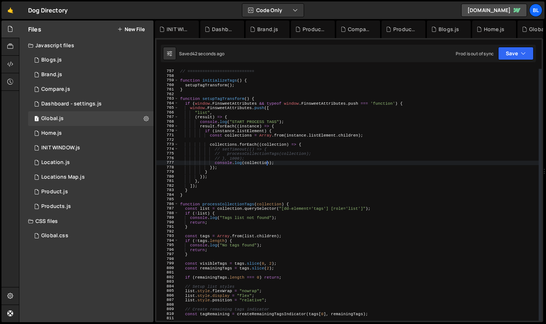
click at [258, 163] on div "// TAGS MODULE // =========================== function initializeTags ( ) { set…" at bounding box center [359, 194] width 360 height 261
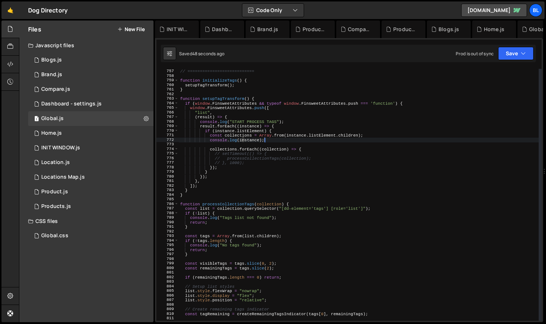
scroll to position [0, 7]
click at [255, 139] on div "// TAGS MODULE // =========================== function initializeTags ( ) { set…" at bounding box center [359, 194] width 360 height 261
click at [248, 138] on div "// TAGS MODULE // =========================== function initializeTags ( ) { set…" at bounding box center [359, 194] width 360 height 261
click at [276, 136] on div "// TAGS MODULE // =========================== function initializeTags ( ) { set…" at bounding box center [359, 194] width 360 height 261
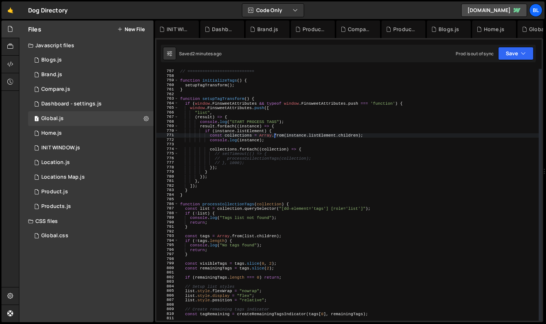
click at [294, 136] on div "// TAGS MODULE // =========================== function initializeTags ( ) { set…" at bounding box center [359, 194] width 360 height 261
click at [313, 135] on div "// TAGS MODULE // =========================== function initializeTags ( ) { set…" at bounding box center [359, 194] width 360 height 261
click at [324, 135] on div "// TAGS MODULE // =========================== function initializeTags ( ) { set…" at bounding box center [359, 194] width 360 height 261
click at [296, 141] on div "// TAGS MODULE // =========================== function initializeTags ( ) { set…" at bounding box center [359, 194] width 360 height 261
type textarea "console.log(instance);"
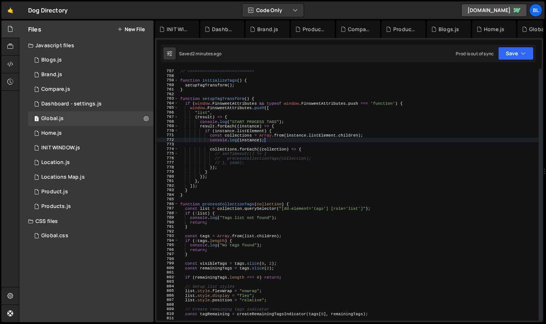
click at [327, 141] on div "// TAGS MODULE // =========================== function initializeTags ( ) { set…" at bounding box center [359, 194] width 360 height 261
click at [333, 140] on div "// TAGS MODULE // =========================== function initializeTags ( ) { set…" at bounding box center [359, 194] width 360 height 261
click at [335, 144] on div "// TAGS MODULE // =========================== function initializeTags ( ) { set…" at bounding box center [359, 194] width 360 height 261
click at [285, 146] on div "// TAGS MODULE // =========================== function initializeTags ( ) { set…" at bounding box center [359, 194] width 360 height 261
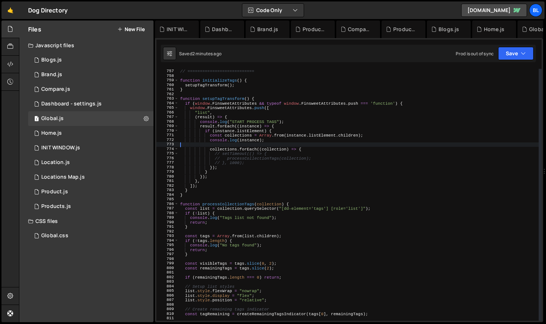
click at [239, 137] on div "// TAGS MODULE // =========================== function initializeTags ( ) { set…" at bounding box center [359, 194] width 360 height 261
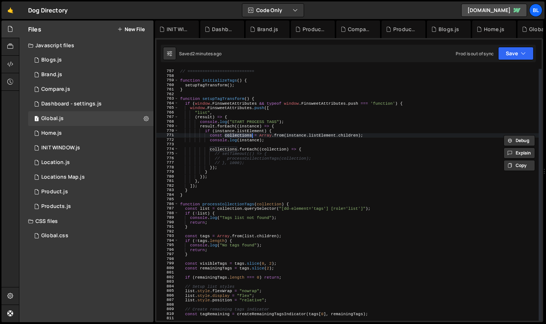
click at [247, 139] on div "// TAGS MODULE // =========================== function initializeTags ( ) { set…" at bounding box center [359, 194] width 360 height 261
paste textarea "collections"
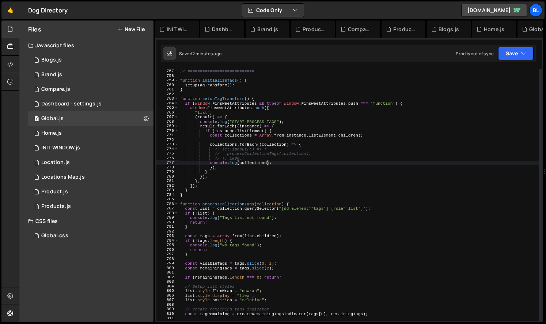
click at [273, 143] on div "// TAGS MODULE // =========================== function initializeTags ( ) { set…" at bounding box center [359, 194] width 360 height 261
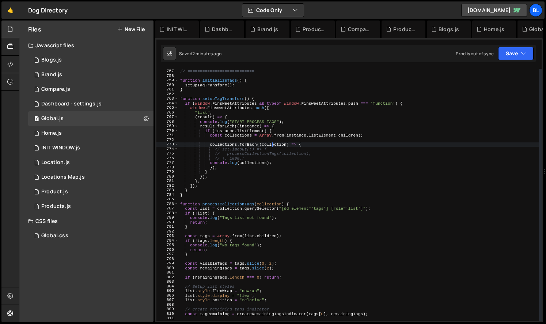
click at [273, 143] on div "// TAGS MODULE // =========================== function initializeTags ( ) { set…" at bounding box center [359, 194] width 360 height 261
click at [236, 162] on div "// TAGS MODULE // =========================== function initializeTags ( ) { set…" at bounding box center [359, 194] width 360 height 261
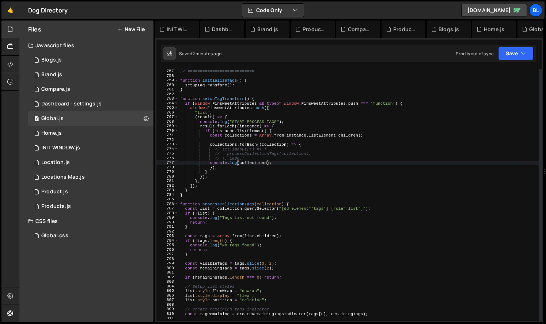
click at [251, 162] on div "// TAGS MODULE // =========================== function initializeTags ( ) { set…" at bounding box center [359, 194] width 360 height 261
paste textarea
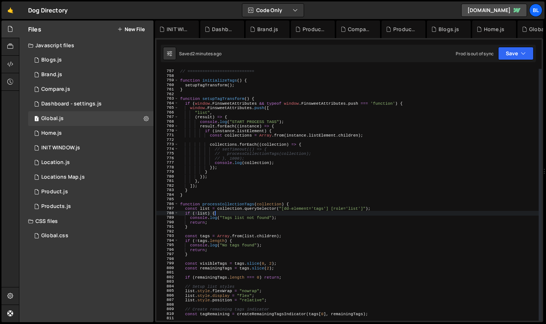
click at [277, 214] on div "// TAGS MODULE // =========================== function initializeTags ( ) { set…" at bounding box center [359, 194] width 360 height 261
click at [252, 219] on div "// TAGS MODULE // =========================== function initializeTags ( ) { set…" at bounding box center [359, 194] width 360 height 261
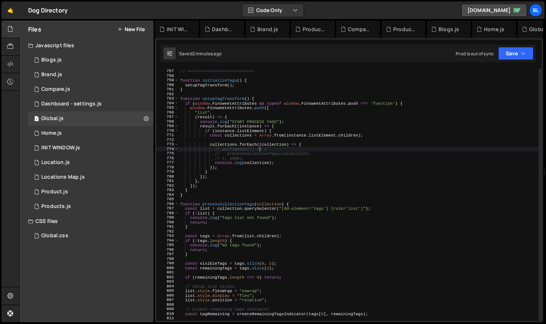
click at [260, 150] on div "// TAGS MODULE // =========================== function initializeTags ( ) { set…" at bounding box center [359, 194] width 360 height 261
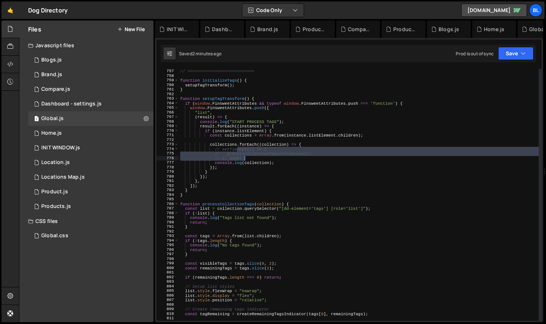
drag, startPoint x: 238, startPoint y: 151, endPoint x: 248, endPoint y: 157, distance: 12.5
click at [248, 157] on div "// TAGS MODULE // =========================== function initializeTags ( ) { set…" at bounding box center [359, 194] width 360 height 261
click at [287, 168] on div "// TAGS MODULE // =========================== function initializeTags ( ) { set…" at bounding box center [359, 194] width 360 height 261
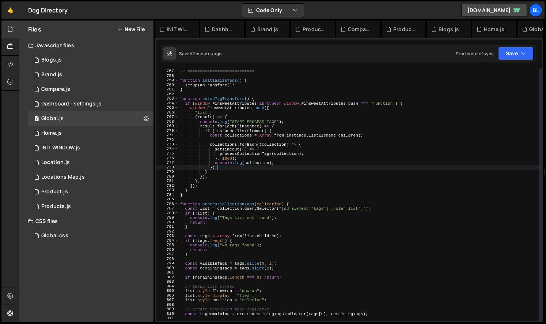
click at [265, 158] on div "// TAGS MODULE // =========================== function initializeTags ( ) { set…" at bounding box center [359, 194] width 360 height 261
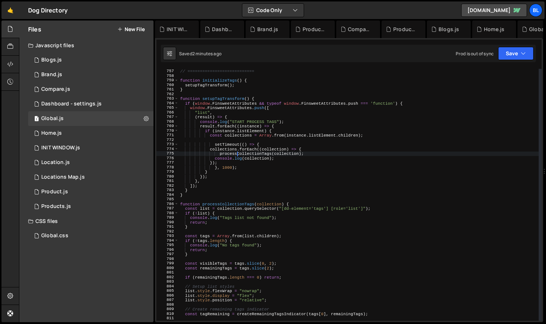
click at [279, 160] on div "// TAGS MODULE // =========================== function initializeTags ( ) { set…" at bounding box center [359, 194] width 360 height 261
click at [311, 155] on div "// TAGS MODULE // =========================== function initializeTags ( ) { set…" at bounding box center [359, 194] width 360 height 261
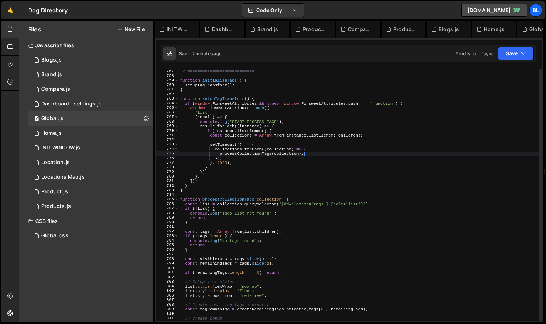
click at [269, 164] on div "// TAGS MODULE // =========================== function initializeTags ( ) { set…" at bounding box center [359, 194] width 360 height 261
type textarea "}, 1000);"
click at [233, 194] on div "// TAGS MODULE // =========================== function initializeTags ( ) { set…" at bounding box center [359, 194] width 360 height 261
click at [272, 151] on div "// TAGS MODULE // =========================== function initializeTags ( ) { set…" at bounding box center [359, 194] width 360 height 261
click at [313, 104] on div "// TAGS MODULE // =========================== function initializeTags ( ) { set…" at bounding box center [359, 194] width 360 height 261
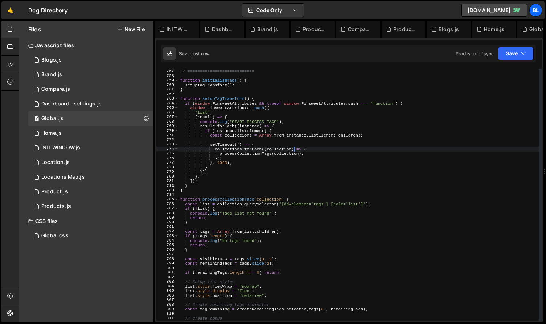
click at [294, 148] on div "// TAGS MODULE // =========================== function initializeTags ( ) { set…" at bounding box center [359, 194] width 360 height 261
click at [284, 163] on div "// TAGS MODULE // =========================== function initializeTags ( ) { set…" at bounding box center [359, 194] width 360 height 261
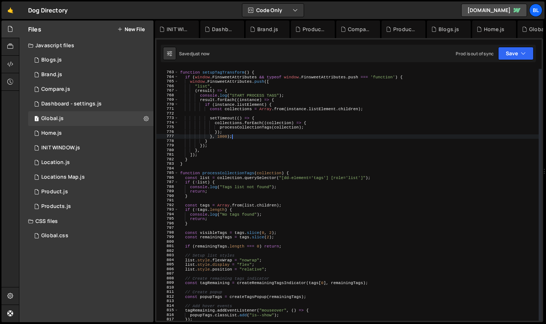
scroll to position [3481, 0]
click at [251, 176] on div "function setupTagTransform ( ) { if ( window . FinsweetAttributes && typeof win…" at bounding box center [359, 195] width 360 height 261
click at [247, 188] on div "function setupTagTransform ( ) { if ( window . FinsweetAttributes && typeof win…" at bounding box center [359, 195] width 360 height 261
click at [241, 193] on div "function setupTagTransform ( ) { if ( window . FinsweetAttributes && typeof win…" at bounding box center [359, 195] width 360 height 261
click at [236, 182] on div "function setupTagTransform ( ) { if ( window . FinsweetAttributes && typeof win…" at bounding box center [359, 195] width 360 height 261
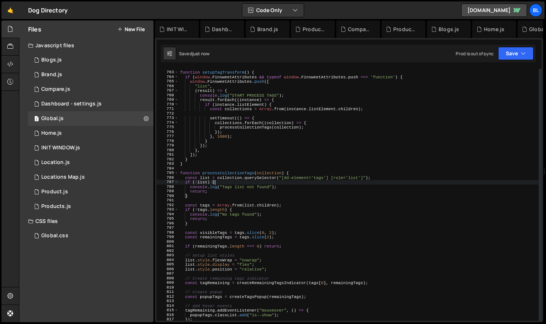
click at [233, 180] on div "function setupTagTransform ( ) { if ( window . FinsweetAttributes && typeof win…" at bounding box center [359, 195] width 360 height 261
click at [290, 179] on div "function setupTagTransform ( ) { if ( window . FinsweetAttributes && typeof win…" at bounding box center [359, 195] width 360 height 261
click at [293, 185] on div "function setupTagTransform ( ) { if ( window . FinsweetAttributes && typeof win…" at bounding box center [359, 195] width 360 height 261
click at [261, 175] on div "function setupTagTransform ( ) { if ( window . FinsweetAttributes && typeof win…" at bounding box center [359, 195] width 360 height 261
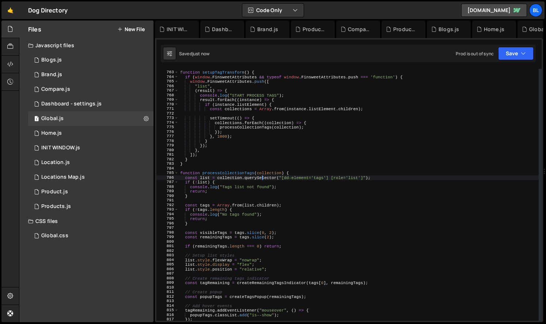
click at [252, 180] on div "function setupTagTransform ( ) { if ( window . FinsweetAttributes && typeof win…" at bounding box center [359, 195] width 360 height 261
click at [229, 177] on div "function setupTagTransform ( ) { if ( window . FinsweetAttributes && typeof win…" at bounding box center [359, 195] width 360 height 261
click at [204, 179] on div "function setupTagTransform ( ) { if ( window . FinsweetAttributes && typeof win…" at bounding box center [359, 195] width 360 height 261
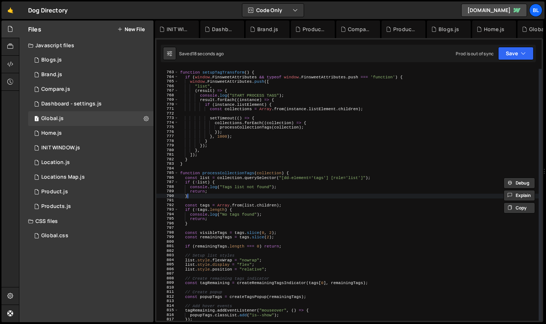
click at [235, 197] on div "function setupTagTransform ( ) { if ( window . FinsweetAttributes && typeof win…" at bounding box center [359, 195] width 360 height 261
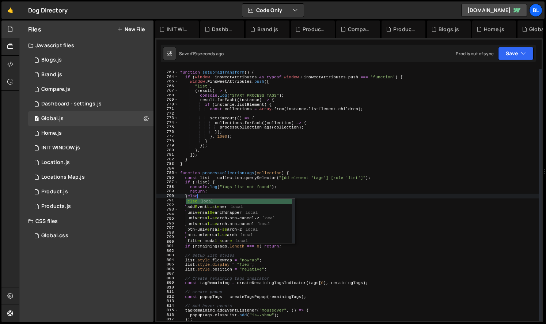
type textarea "}else{"
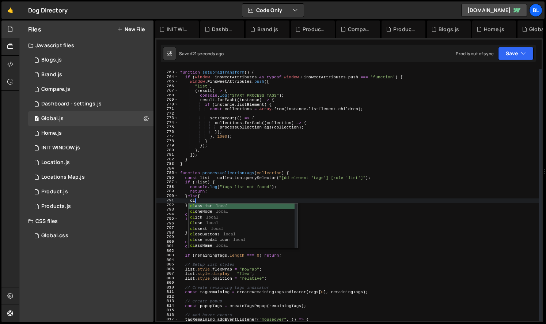
scroll to position [0, 1]
type textarea "processCollectionTags"
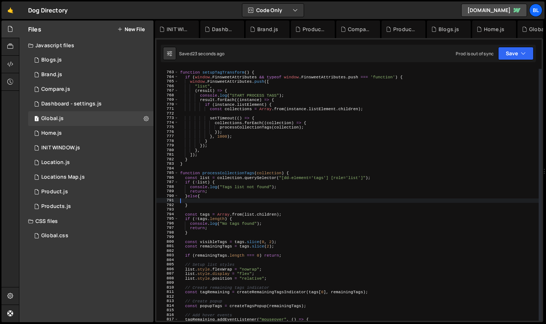
scroll to position [0, 0]
type textarea "}else{"
paste textarea "list"
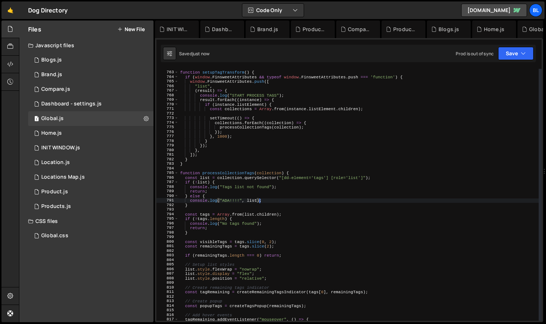
type textarea "console.log("ADA!!!!", list);"
